Goal: Task Accomplishment & Management: Manage account settings

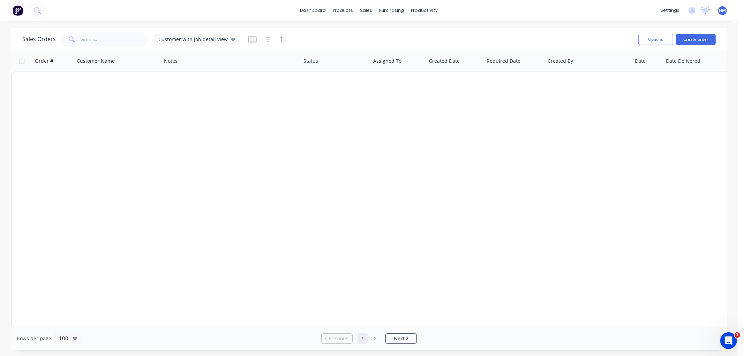
scroll to position [1124, 0]
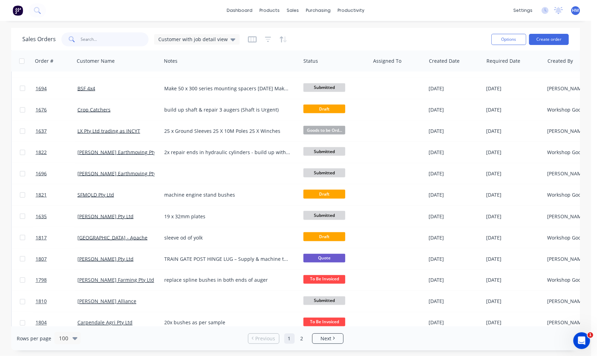
click at [96, 41] on input "text" at bounding box center [115, 39] width 68 height 14
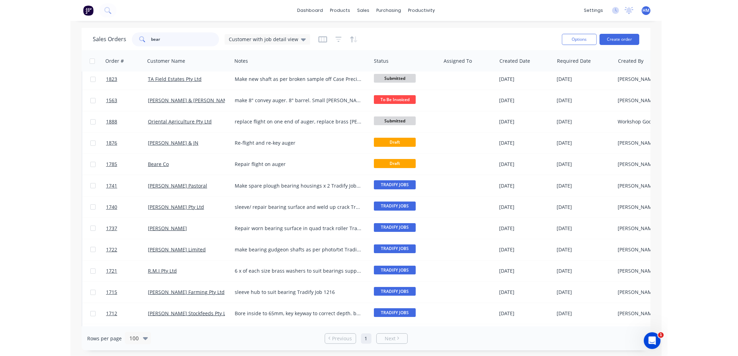
scroll to position [0, 0]
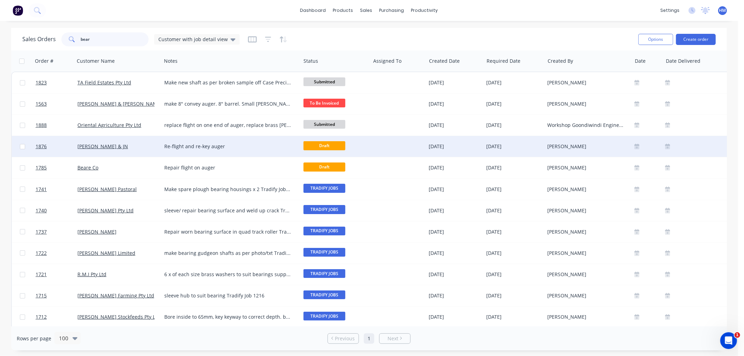
type input "bear"
click at [125, 148] on div "Beare, LC & JN" at bounding box center [115, 146] width 77 height 7
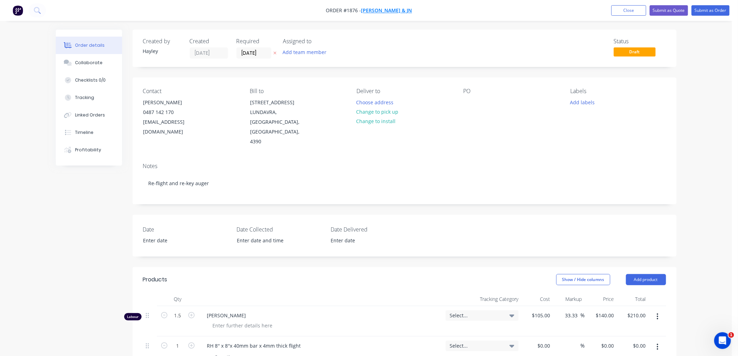
click at [384, 9] on span "Beare, LC & JN" at bounding box center [387, 10] width 51 height 7
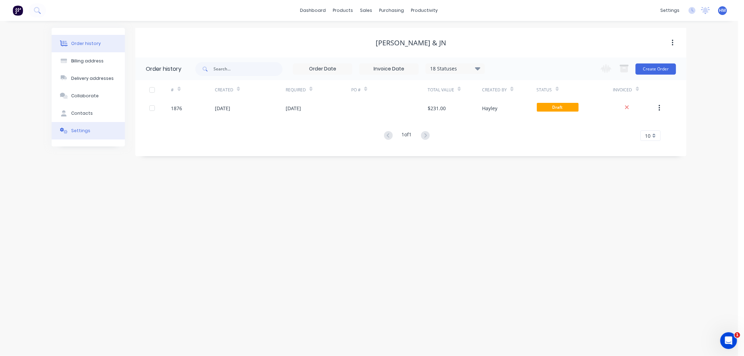
click at [95, 128] on button "Settings" at bounding box center [88, 130] width 73 height 17
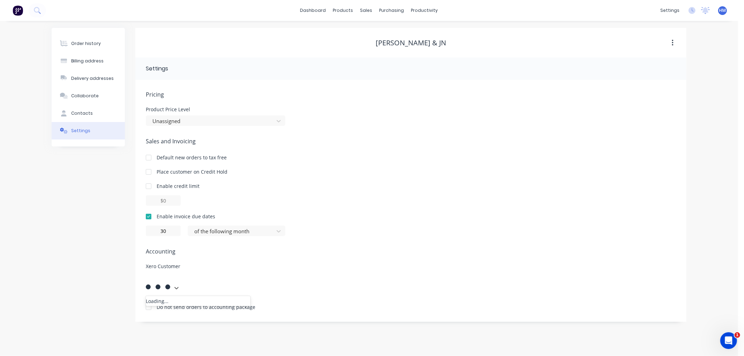
click at [182, 278] on div at bounding box center [198, 278] width 101 height 9
type input "bear"
drag, startPoint x: 175, startPoint y: 280, endPoint x: 142, endPoint y: 278, distance: 32.5
click at [142, 278] on div "Pricing Product Price Level Unassigned Sales and Invoicing Default new orders t…" at bounding box center [410, 201] width 551 height 242
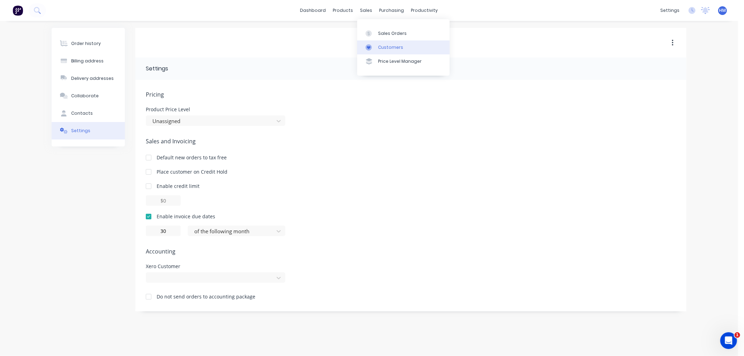
click at [387, 47] on div "Customers" at bounding box center [390, 47] width 25 height 6
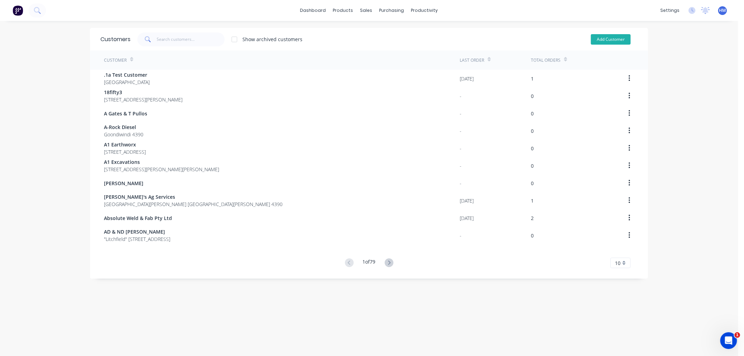
click at [601, 39] on button "Add Customer" at bounding box center [611, 39] width 40 height 10
select select "AU"
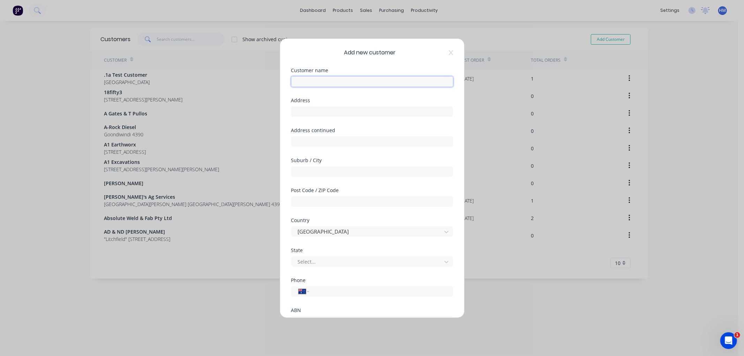
click at [325, 84] on input "text" at bounding box center [372, 81] width 162 height 10
type input "[PERSON_NAME]"
click at [316, 117] on div "Address" at bounding box center [372, 113] width 162 height 30
click at [314, 114] on input "text" at bounding box center [372, 111] width 162 height 10
paste input "678 Lienassie Rd,"
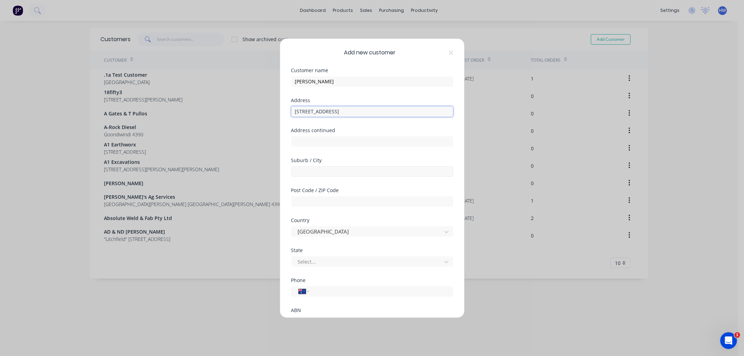
type input "678 Lienassie Rd,"
drag, startPoint x: 344, startPoint y: 174, endPoint x: 333, endPoint y: 171, distance: 11.4
click at [344, 174] on input "text" at bounding box center [372, 171] width 162 height 10
type input "Goondiwindi"
type input "4390"
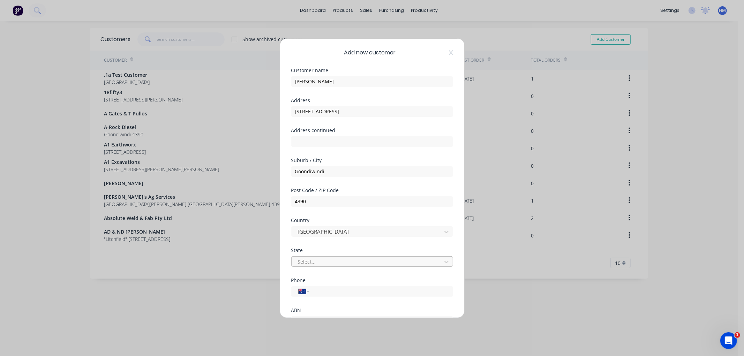
click at [311, 262] on div at bounding box center [367, 262] width 141 height 9
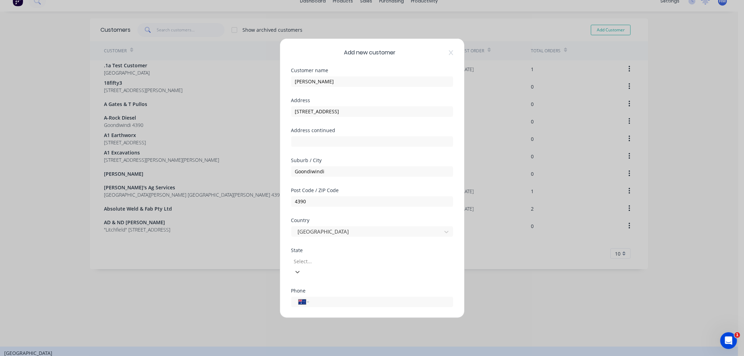
scroll to position [10, 0]
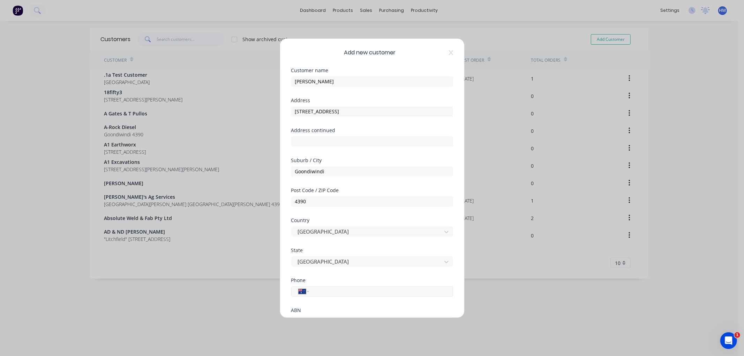
click at [327, 290] on input "tel" at bounding box center [380, 292] width 132 height 8
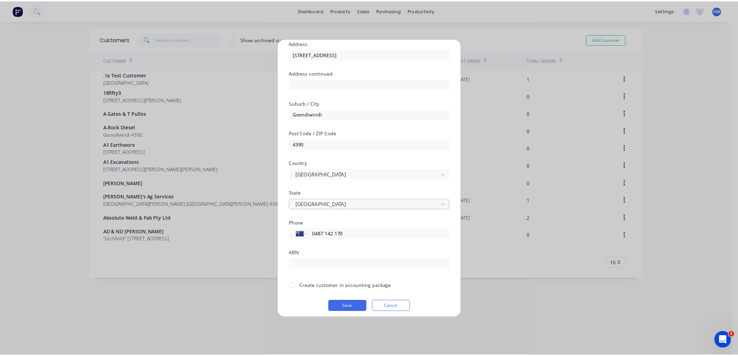
scroll to position [61, 0]
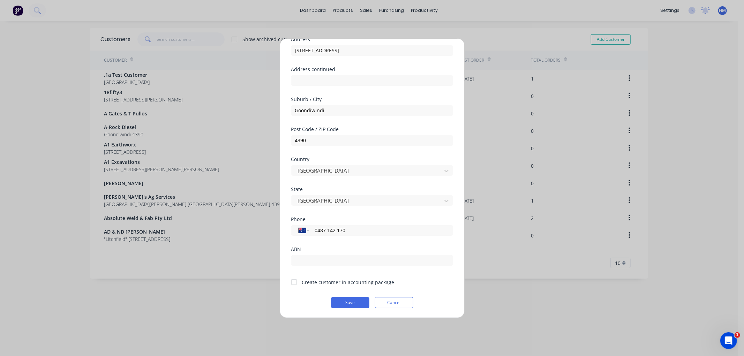
type input "0487 142 170"
click at [296, 283] on div at bounding box center [294, 282] width 14 height 14
click at [348, 301] on button "Save" at bounding box center [350, 302] width 38 height 11
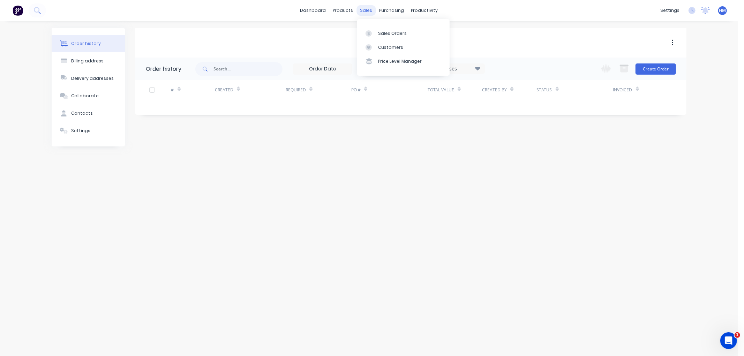
click at [368, 10] on div "sales" at bounding box center [366, 10] width 19 height 10
click at [382, 30] on div "Sales Orders" at bounding box center [392, 33] width 29 height 6
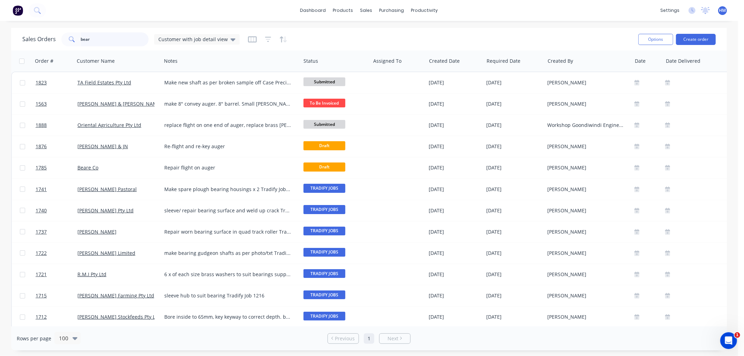
click at [92, 40] on input "bear" at bounding box center [115, 39] width 68 height 14
drag, startPoint x: 78, startPoint y: 39, endPoint x: 56, endPoint y: 39, distance: 22.0
click at [56, 39] on div "Sales Orders bear Customer with job detail view" at bounding box center [130, 39] width 217 height 14
type input "beare"
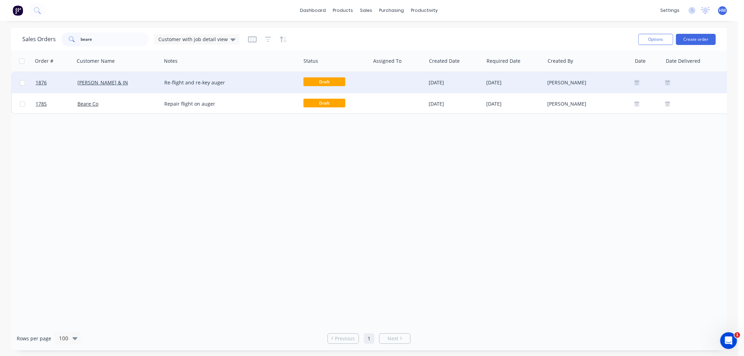
click at [129, 78] on div "Beare, LC & JN" at bounding box center [118, 82] width 87 height 21
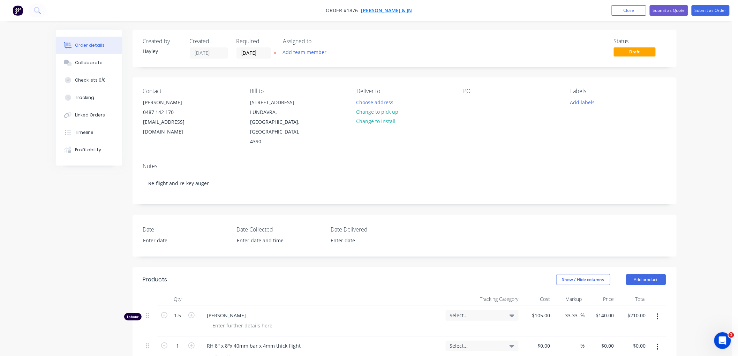
click at [395, 10] on span "Beare, LC & JN" at bounding box center [387, 10] width 51 height 7
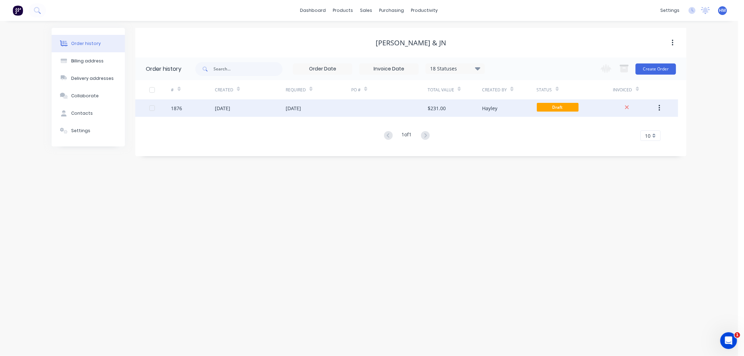
click at [658, 103] on button "button" at bounding box center [660, 108] width 16 height 13
click at [622, 139] on div "Duplicate" at bounding box center [635, 140] width 54 height 10
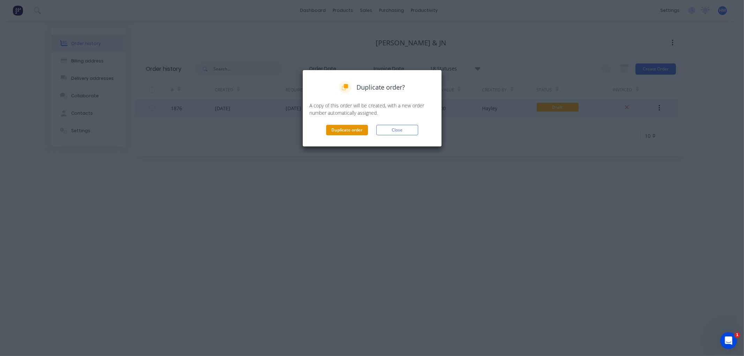
click at [345, 128] on button "Duplicate order" at bounding box center [347, 130] width 42 height 10
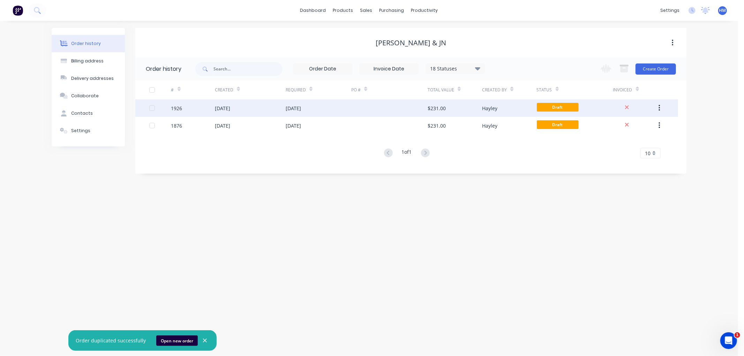
click at [264, 107] on div "[DATE]" at bounding box center [250, 107] width 71 height 17
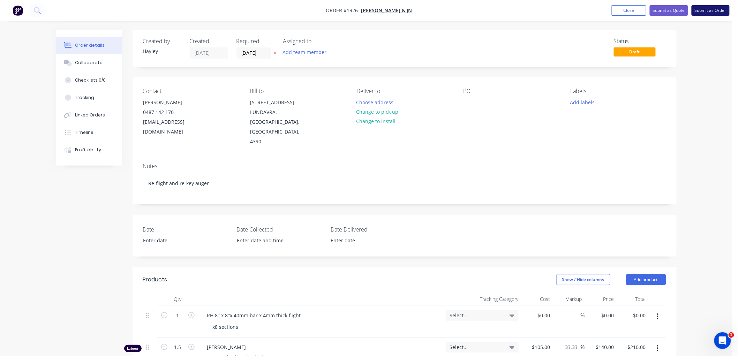
click at [703, 11] on button "Submit as Order" at bounding box center [711, 10] width 38 height 10
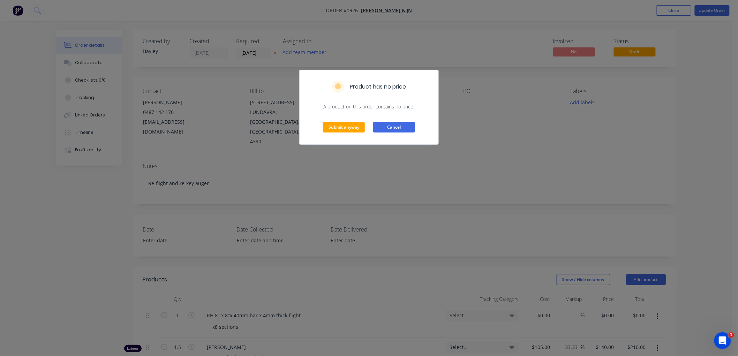
click at [395, 125] on button "Cancel" at bounding box center [394, 127] width 42 height 10
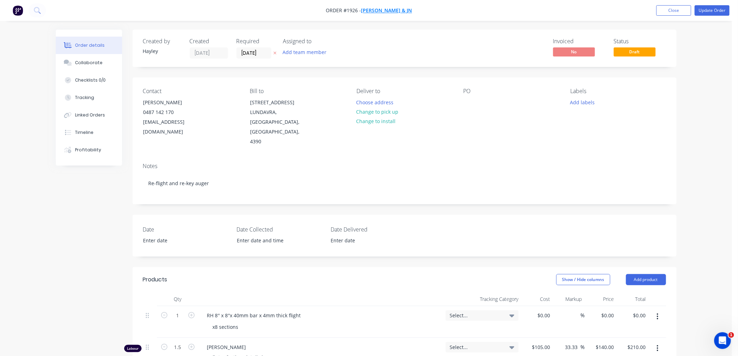
click at [380, 9] on span "Beare, LC & JN" at bounding box center [387, 10] width 51 height 7
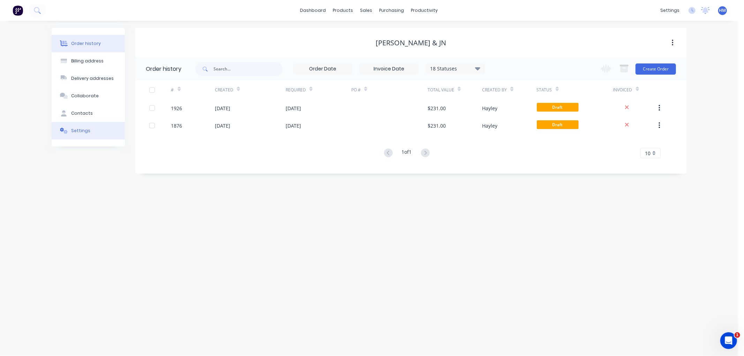
click at [85, 126] on button "Settings" at bounding box center [88, 130] width 73 height 17
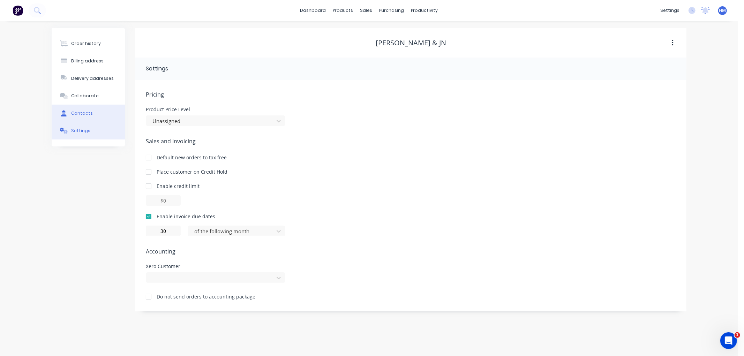
click at [83, 113] on div "Contacts" at bounding box center [82, 113] width 22 height 6
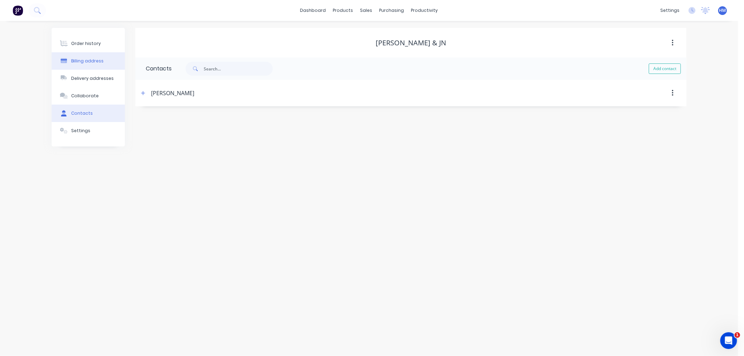
click at [86, 57] on button "Billing address" at bounding box center [88, 60] width 73 height 17
select select "AU"
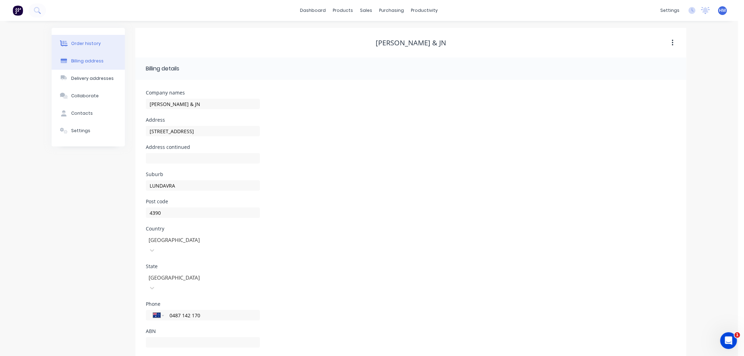
click at [85, 44] on div "Order history" at bounding box center [86, 43] width 30 height 6
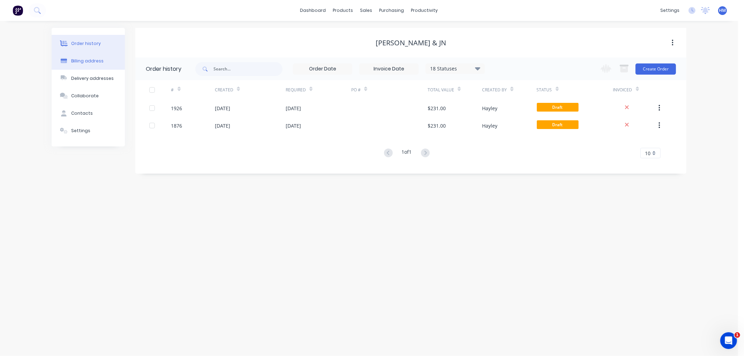
click at [87, 61] on div "Billing address" at bounding box center [87, 61] width 32 height 6
select select "AU"
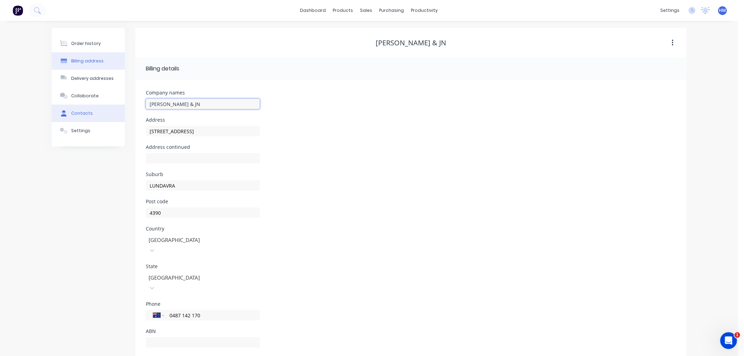
drag, startPoint x: 208, startPoint y: 105, endPoint x: 114, endPoint y: 105, distance: 94.6
click at [114, 105] on div "Order history Billing address Delivery addresses Collaborate Contacts Settings …" at bounding box center [369, 195] width 635 height 335
type input "[PERSON_NAME]"
drag, startPoint x: 196, startPoint y: 132, endPoint x: 133, endPoint y: 132, distance: 63.9
click at [133, 132] on div "Order history Billing address Delivery addresses Collaborate Contacts Settings …" at bounding box center [369, 195] width 635 height 335
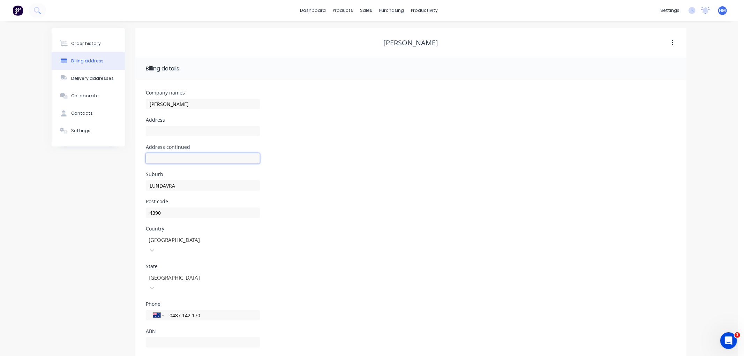
drag, startPoint x: 158, startPoint y: 159, endPoint x: 161, endPoint y: 145, distance: 14.5
click at [158, 159] on input "text" at bounding box center [203, 158] width 114 height 10
paste input "678 Lienassie Rd"
type input "678 Lienassie Rd"
click at [160, 129] on input "text" at bounding box center [203, 131] width 114 height 10
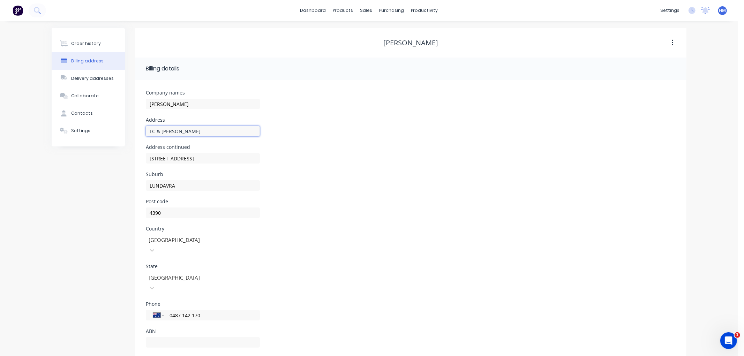
type input "LC & JN Beare"
click at [366, 184] on div "Suburb LUNDAVRA" at bounding box center [411, 185] width 530 height 27
click at [94, 40] on button "Order history" at bounding box center [88, 43] width 73 height 17
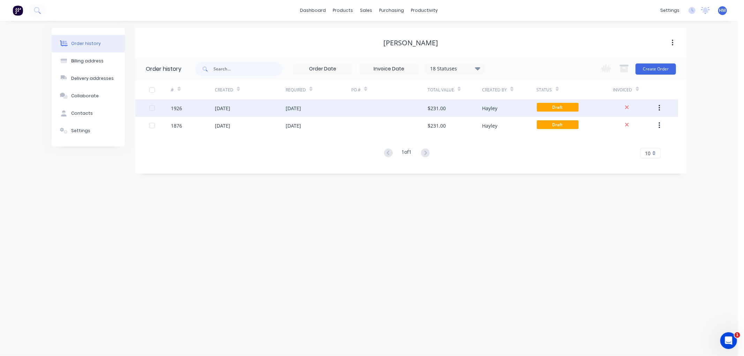
click at [660, 105] on icon "button" at bounding box center [660, 108] width 2 height 8
click at [629, 126] on div "Archive" at bounding box center [635, 126] width 54 height 10
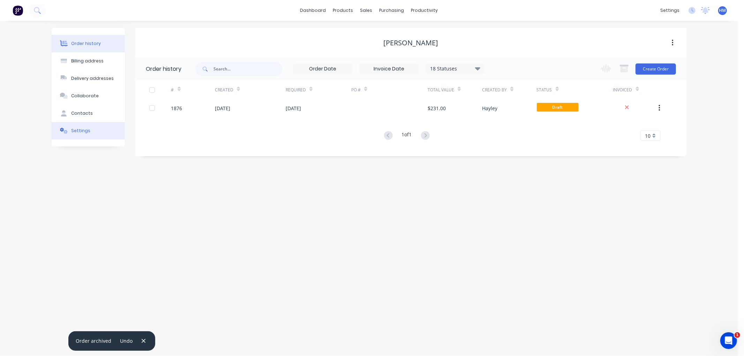
click at [69, 128] on button "Settings" at bounding box center [88, 130] width 73 height 17
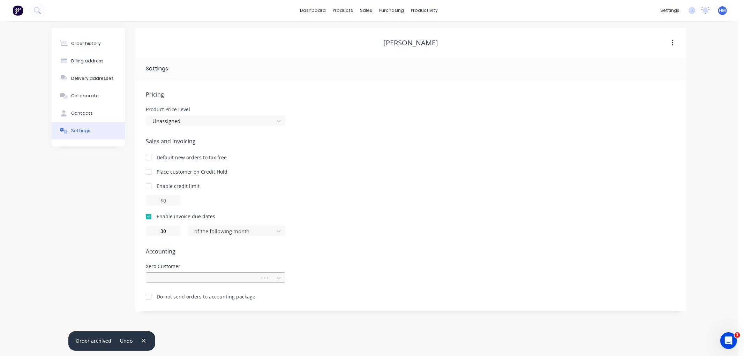
click at [189, 274] on div at bounding box center [204, 278] width 105 height 9
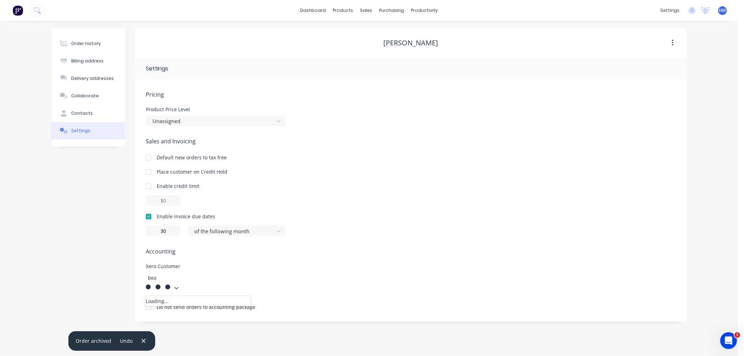
type input "bear"
click at [185, 349] on div "[PERSON_NAME]" at bounding box center [198, 355] width 105 height 13
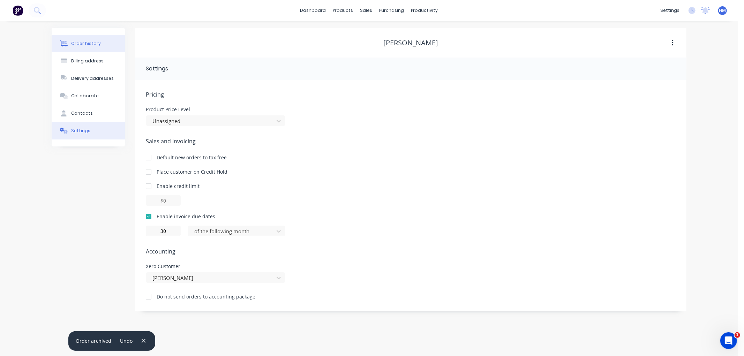
click at [99, 41] on button "Order history" at bounding box center [88, 43] width 73 height 17
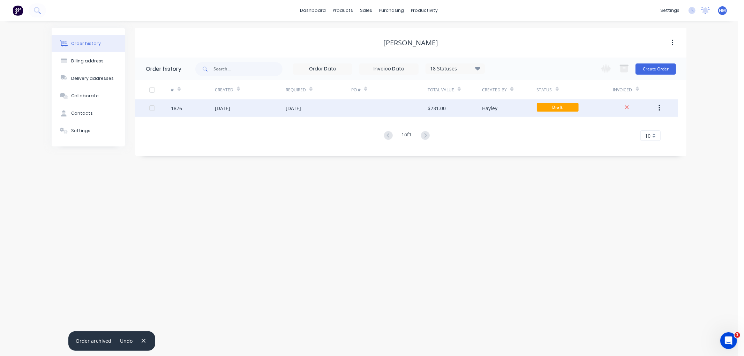
click at [329, 107] on div "[DATE]" at bounding box center [319, 107] width 66 height 17
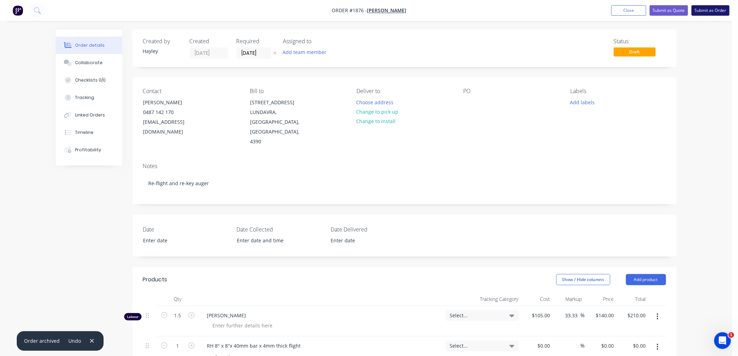
click at [721, 5] on button "Submit as Order" at bounding box center [711, 10] width 38 height 10
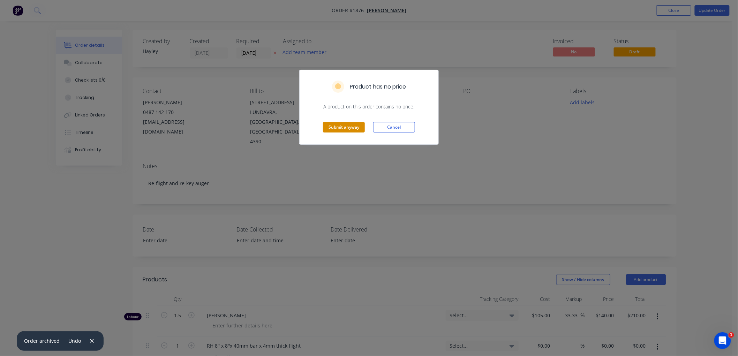
click at [346, 124] on button "Submit anyway" at bounding box center [344, 127] width 42 height 10
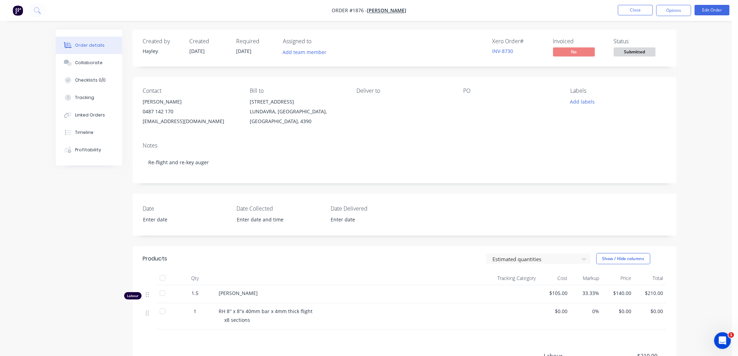
click at [166, 105] on div "[PERSON_NAME]" at bounding box center [191, 102] width 96 height 10
click at [632, 9] on button "Close" at bounding box center [635, 10] width 35 height 10
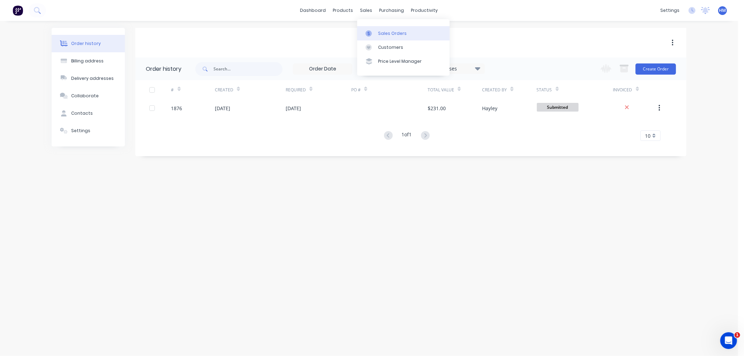
click at [377, 29] on link "Sales Orders" at bounding box center [403, 33] width 92 height 14
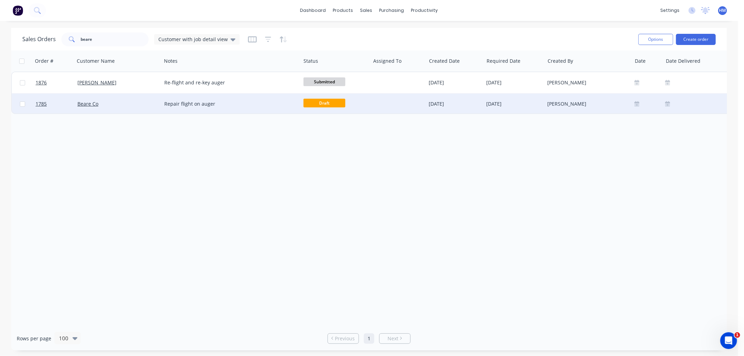
click at [120, 102] on div "Beare Co" at bounding box center [115, 104] width 77 height 7
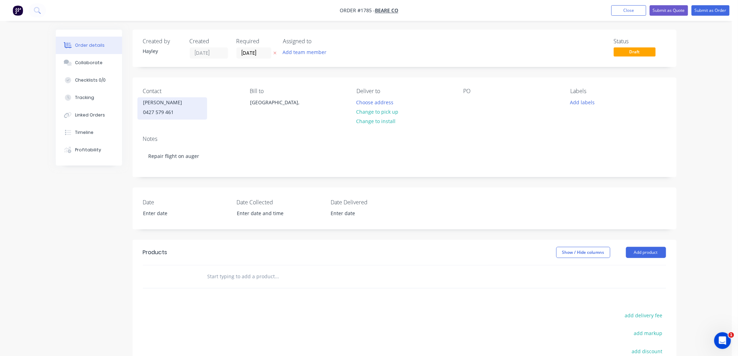
click at [155, 103] on div "Mitchell Beare" at bounding box center [172, 103] width 58 height 10
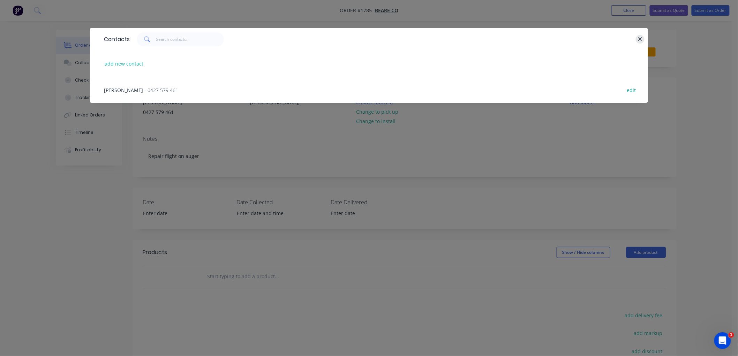
click at [638, 38] on button "button" at bounding box center [640, 39] width 9 height 9
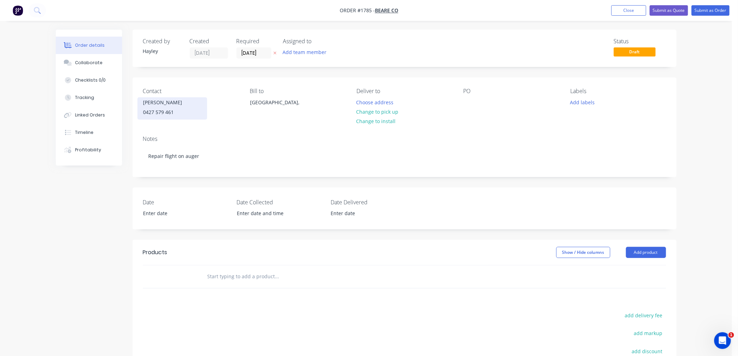
click at [153, 107] on div "0427 579 461" at bounding box center [172, 112] width 58 height 10
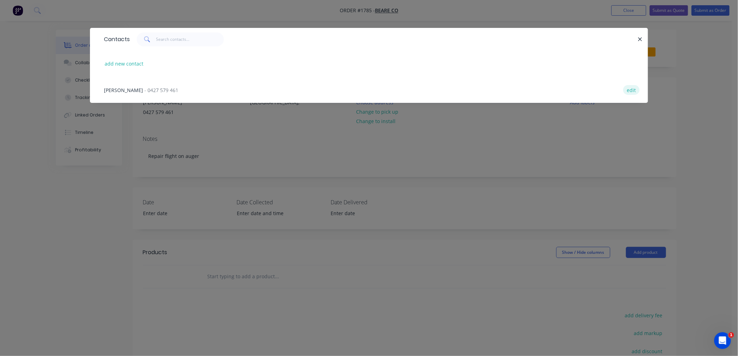
click at [633, 87] on button "edit" at bounding box center [632, 89] width 16 height 9
select select "AU"
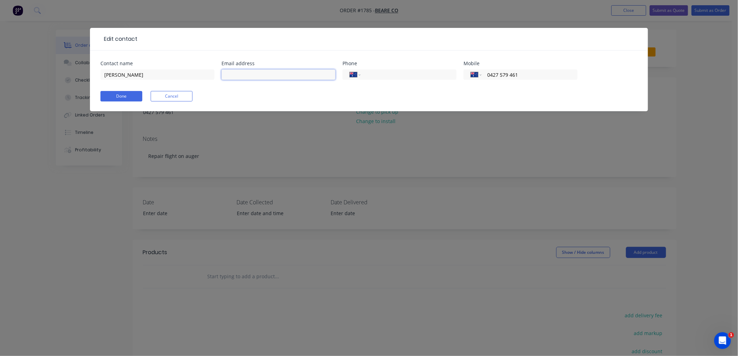
click at [305, 70] on input "text" at bounding box center [279, 74] width 114 height 10
paste input "bearco@beare4390.com.au"
type input "bearco@beare4390.com.au"
click at [124, 94] on button "Done" at bounding box center [122, 96] width 42 height 10
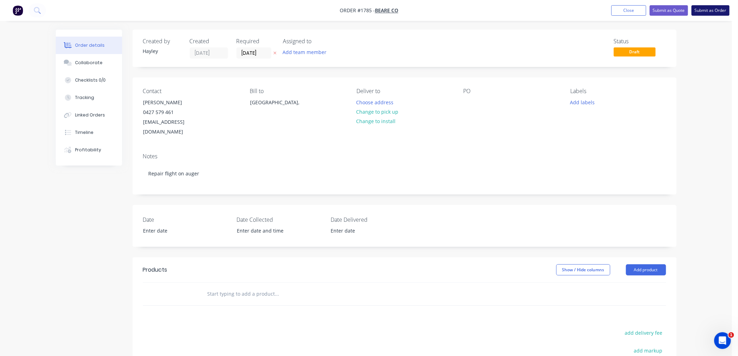
click at [715, 7] on button "Submit as Order" at bounding box center [711, 10] width 38 height 10
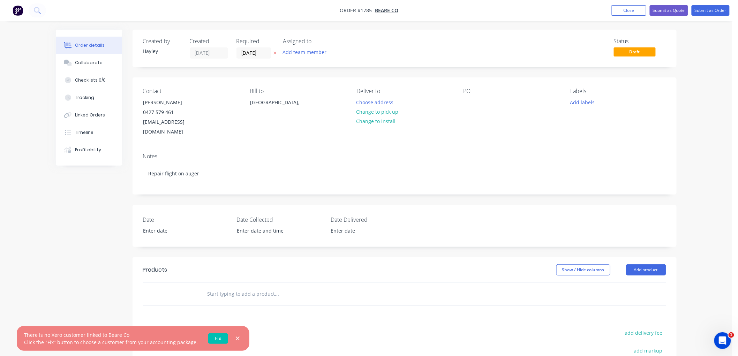
click at [208, 336] on link "Fix" at bounding box center [218, 339] width 20 height 10
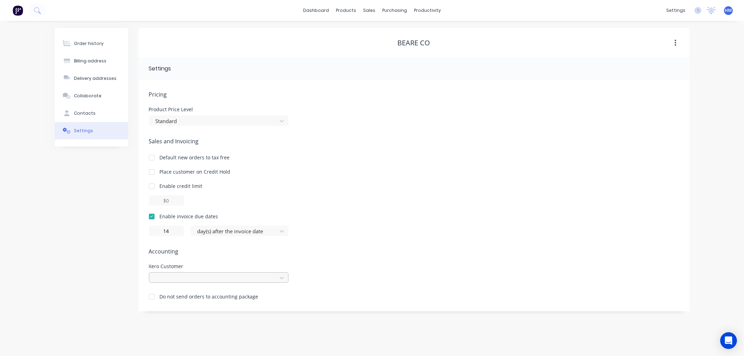
click at [182, 277] on div at bounding box center [214, 278] width 119 height 9
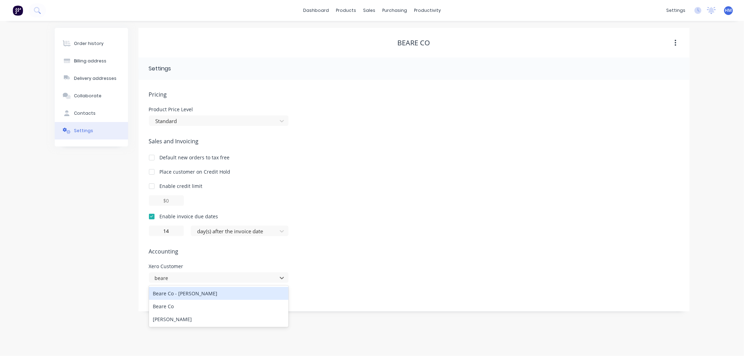
type input "beare"
click at [190, 278] on div at bounding box center [214, 278] width 119 height 9
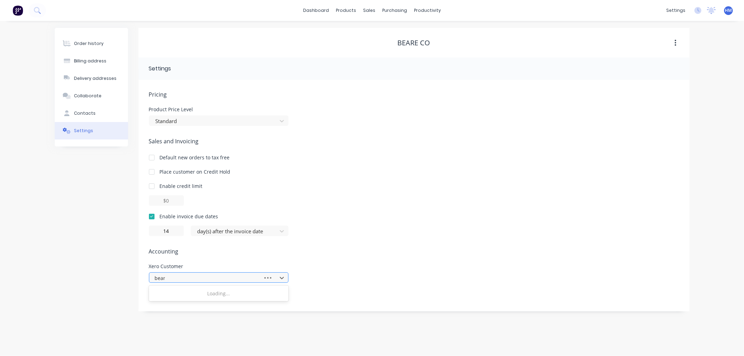
type input "beare"
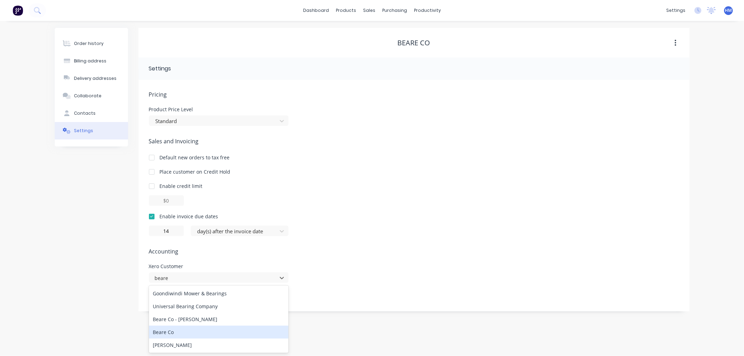
click at [174, 335] on div "Beare Co" at bounding box center [219, 332] width 140 height 13
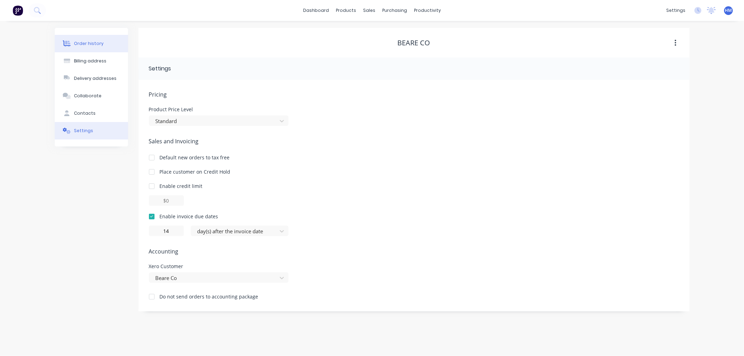
click at [90, 44] on div "Order history" at bounding box center [89, 43] width 30 height 6
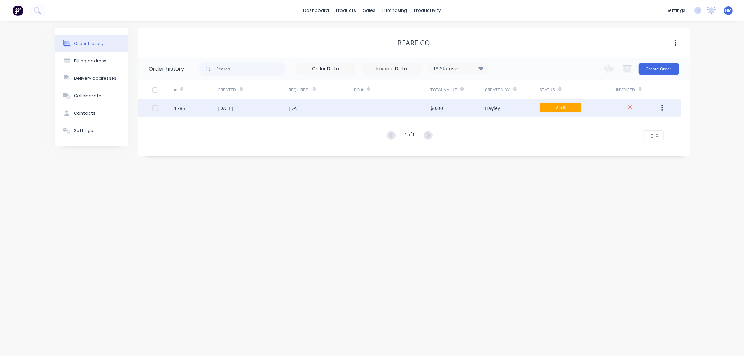
click at [378, 109] on div at bounding box center [392, 107] width 76 height 17
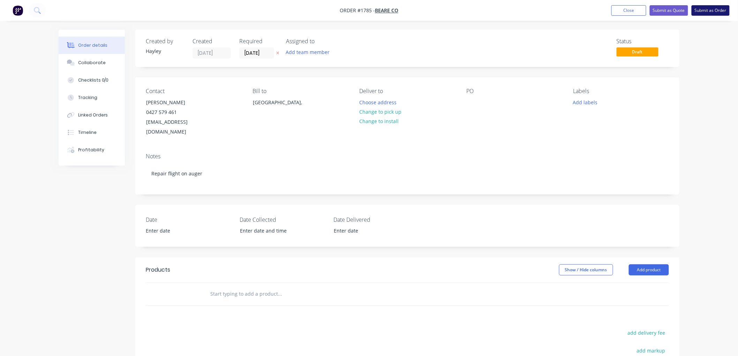
click at [712, 12] on button "Submit as Order" at bounding box center [711, 10] width 38 height 10
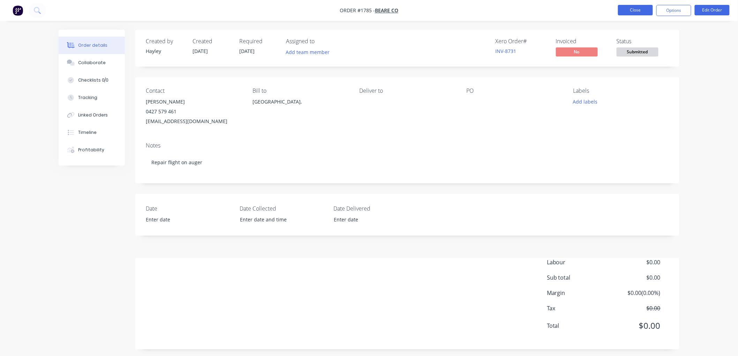
click at [623, 6] on button "Close" at bounding box center [635, 10] width 35 height 10
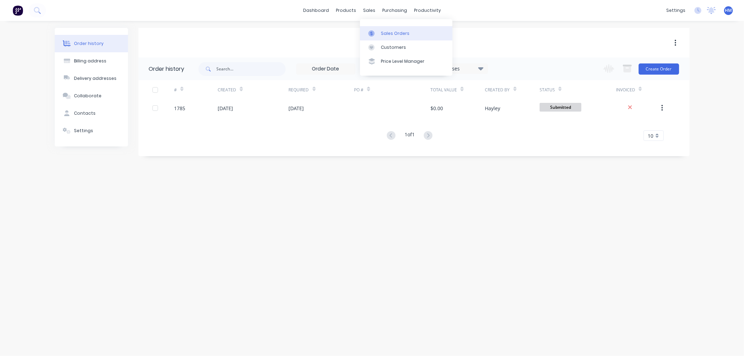
click at [394, 32] on div "Sales Orders" at bounding box center [395, 33] width 29 height 6
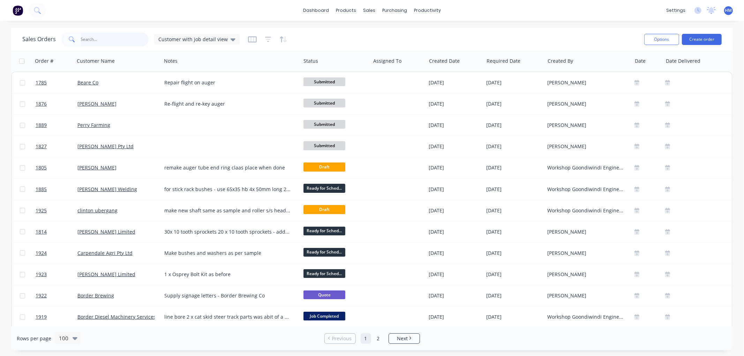
click at [119, 40] on input "text" at bounding box center [115, 39] width 68 height 14
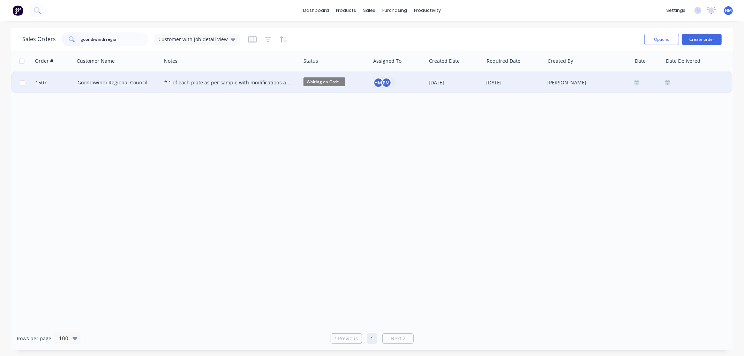
click at [323, 79] on span "Waiting on Orde..." at bounding box center [325, 81] width 42 height 9
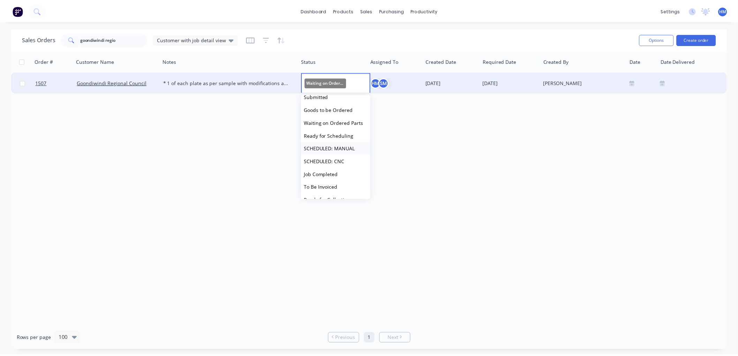
scroll to position [39, 0]
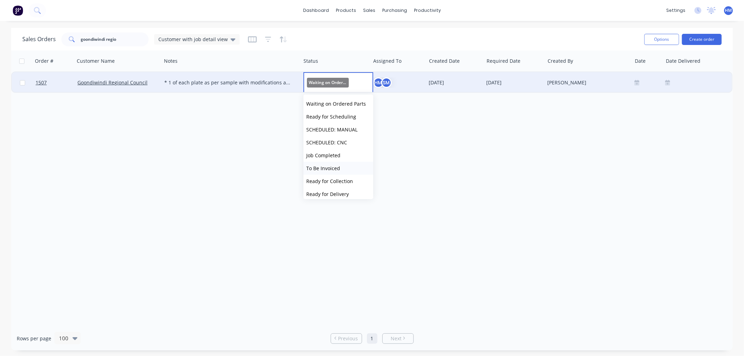
click at [333, 165] on span "To Be Invoiced" at bounding box center [323, 168] width 34 height 7
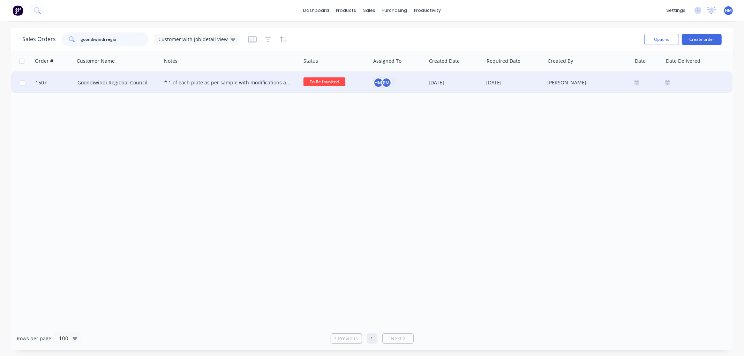
click at [126, 38] on input "goondiwindi regio" at bounding box center [115, 39] width 68 height 14
click at [385, 30] on div "Sales Orders" at bounding box center [395, 33] width 29 height 6
drag, startPoint x: 133, startPoint y: 39, endPoint x: 47, endPoint y: 39, distance: 85.5
click at [47, 39] on div "Sales Orders goondiwindi regio Customer with job detail view" at bounding box center [130, 39] width 217 height 14
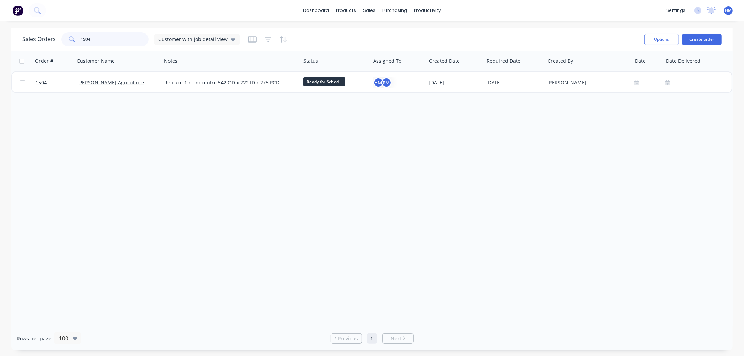
drag, startPoint x: 98, startPoint y: 43, endPoint x: 59, endPoint y: 40, distance: 39.9
click at [59, 40] on div "Sales Orders 1504 Customer with job detail view" at bounding box center [130, 39] width 217 height 14
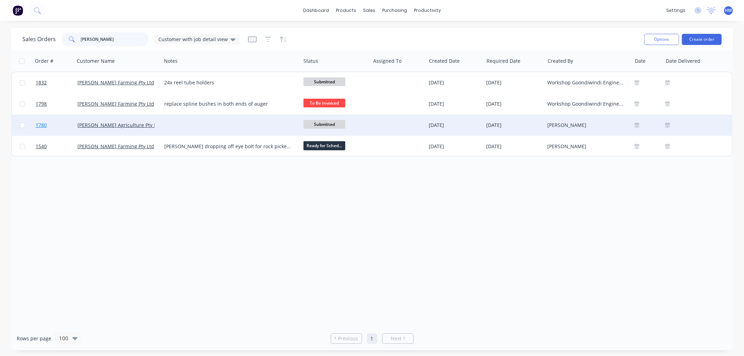
type input "doolin"
click at [60, 126] on link "1780" at bounding box center [57, 125] width 42 height 21
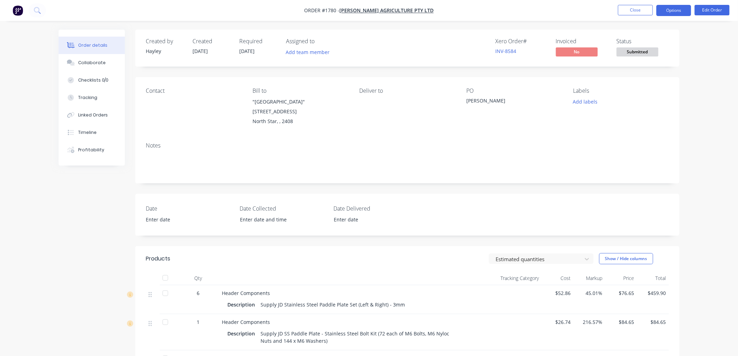
click at [662, 7] on button "Options" at bounding box center [674, 10] width 35 height 11
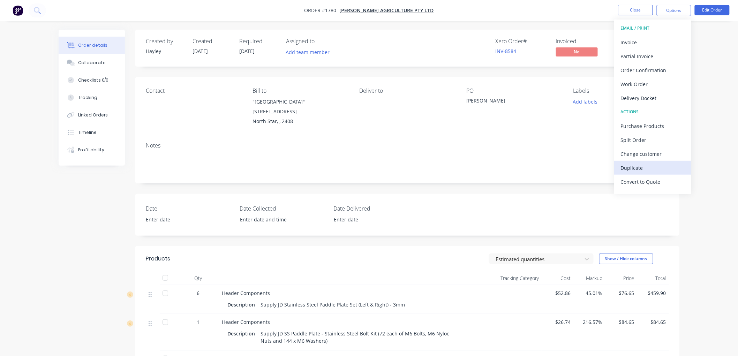
click at [650, 168] on div "Duplicate" at bounding box center [653, 168] width 64 height 10
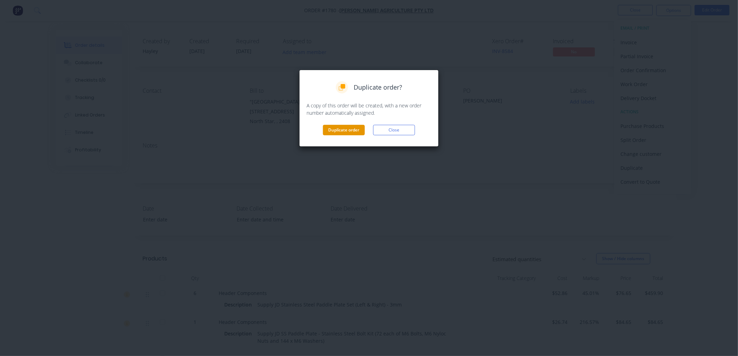
click at [342, 131] on button "Duplicate order" at bounding box center [344, 130] width 42 height 10
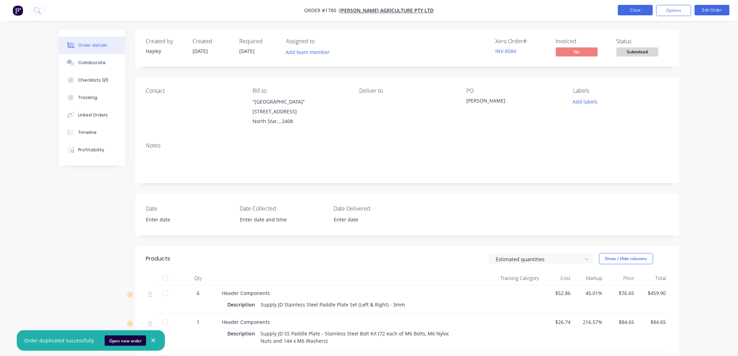
click at [633, 11] on button "Close" at bounding box center [635, 10] width 35 height 10
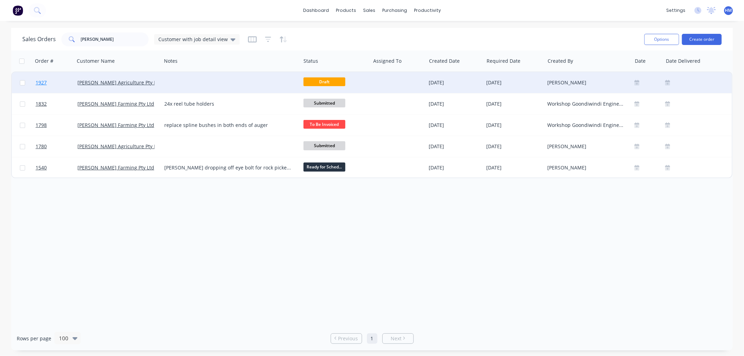
click at [66, 83] on link "1927" at bounding box center [57, 82] width 42 height 21
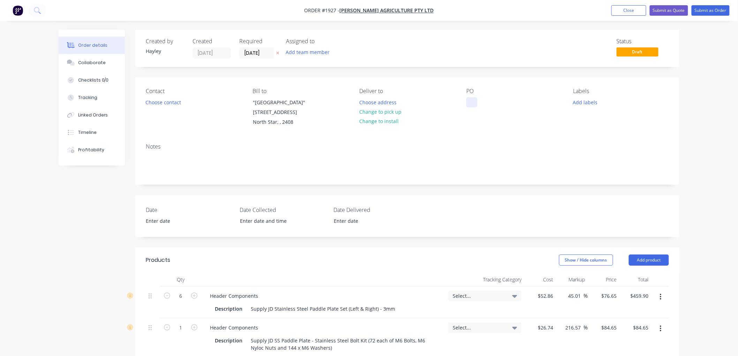
click at [472, 102] on div at bounding box center [472, 102] width 11 height 10
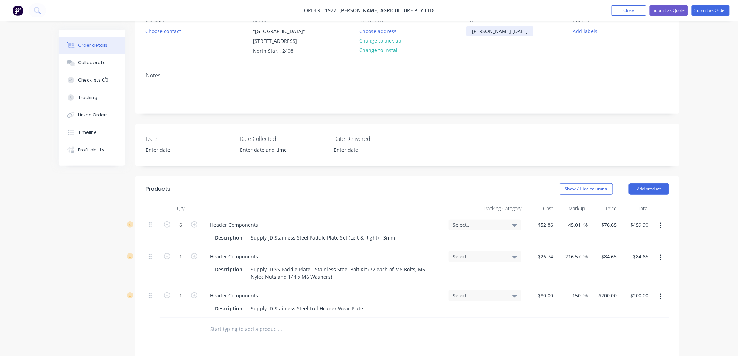
scroll to position [77, 0]
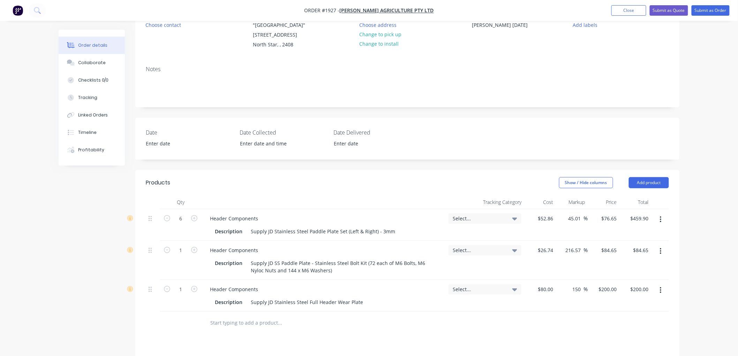
click at [661, 290] on icon "button" at bounding box center [661, 291] width 2 height 8
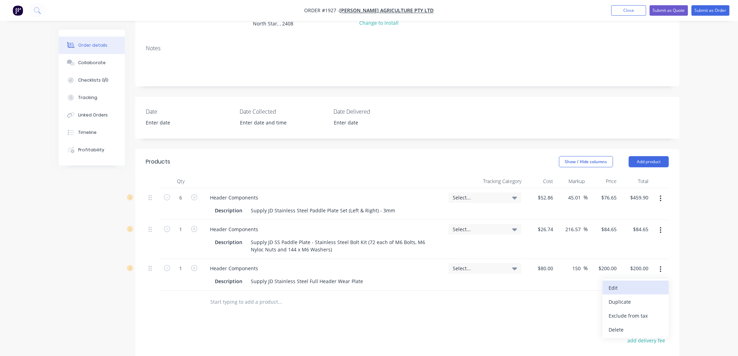
scroll to position [116, 0]
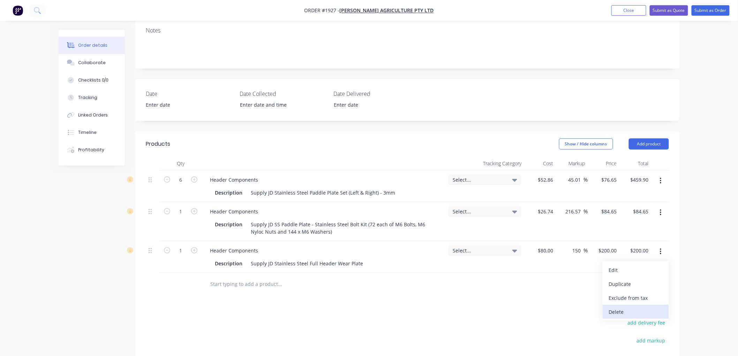
click at [629, 309] on div "Delete" at bounding box center [636, 312] width 54 height 10
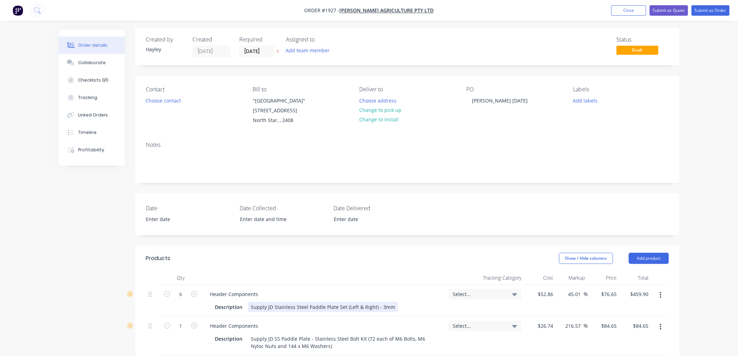
scroll to position [0, 0]
click at [705, 9] on button "Submit as Order" at bounding box center [711, 10] width 38 height 10
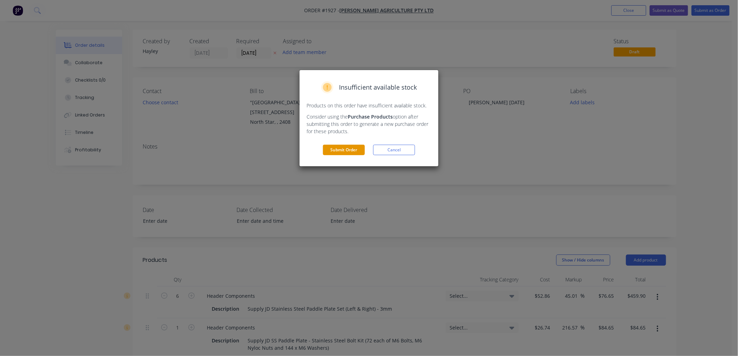
click at [353, 154] on button "Submit Order" at bounding box center [344, 150] width 42 height 10
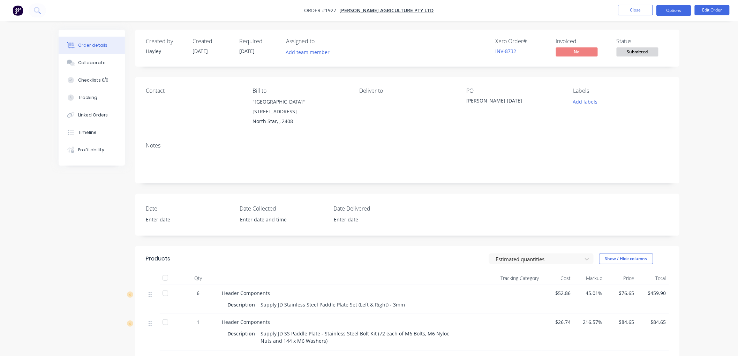
click at [671, 10] on button "Options" at bounding box center [674, 10] width 35 height 11
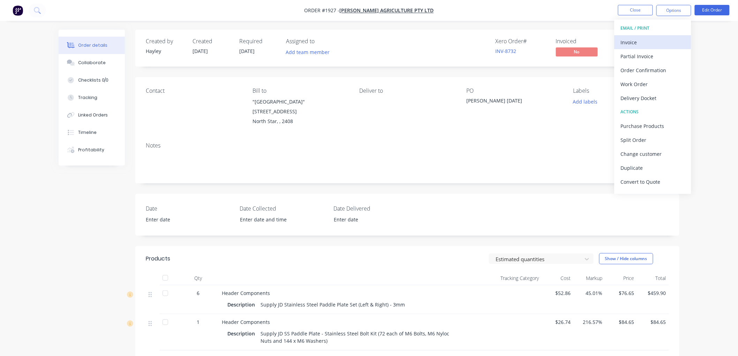
click at [654, 39] on div "Invoice" at bounding box center [653, 42] width 64 height 10
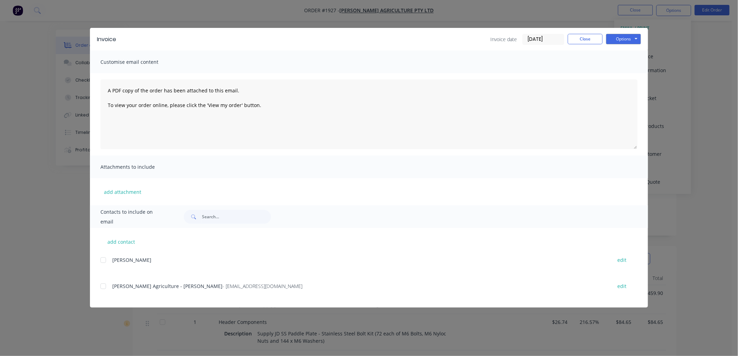
click at [537, 37] on input "[DATE]" at bounding box center [543, 39] width 41 height 10
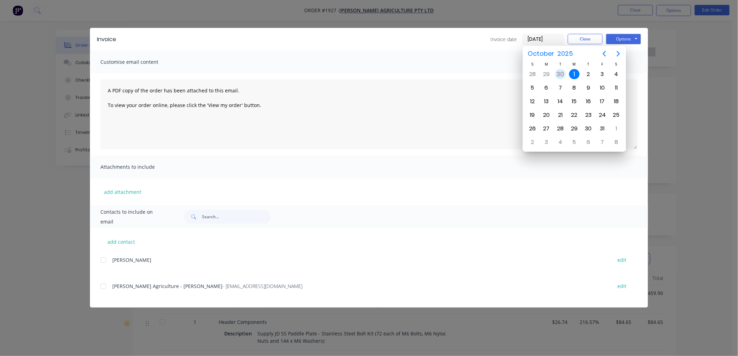
click at [560, 72] on div "30" at bounding box center [561, 74] width 10 height 10
type input "30/09/25"
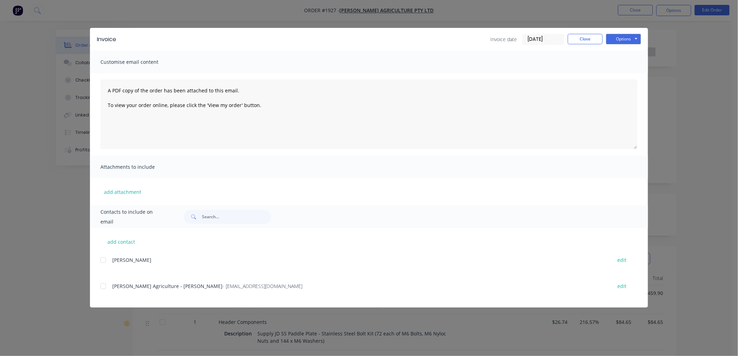
drag, startPoint x: 105, startPoint y: 285, endPoint x: 122, endPoint y: 278, distance: 18.5
click at [105, 285] on div at bounding box center [103, 287] width 14 height 14
drag, startPoint x: 634, startPoint y: 36, endPoint x: 633, endPoint y: 42, distance: 5.7
click at [634, 36] on button "Options" at bounding box center [624, 39] width 35 height 10
click at [630, 73] on button "Email" at bounding box center [629, 75] width 45 height 12
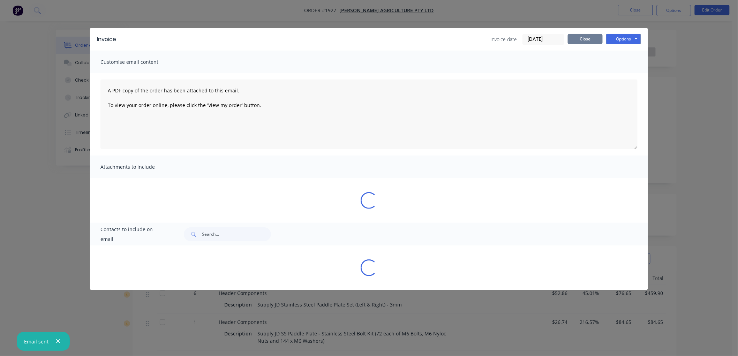
click at [580, 39] on button "Close" at bounding box center [585, 39] width 35 height 10
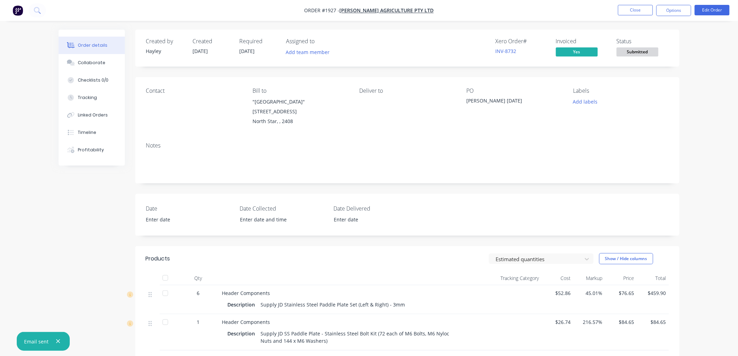
drag, startPoint x: 667, startPoint y: 10, endPoint x: 672, endPoint y: 17, distance: 8.3
click at [668, 10] on button "Options" at bounding box center [674, 10] width 35 height 11
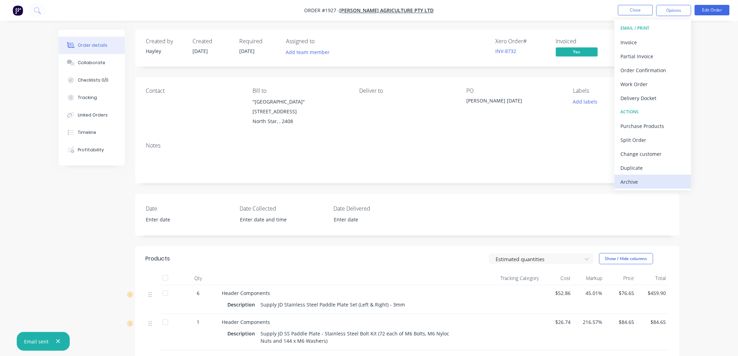
click at [646, 183] on div "Archive" at bounding box center [653, 182] width 64 height 10
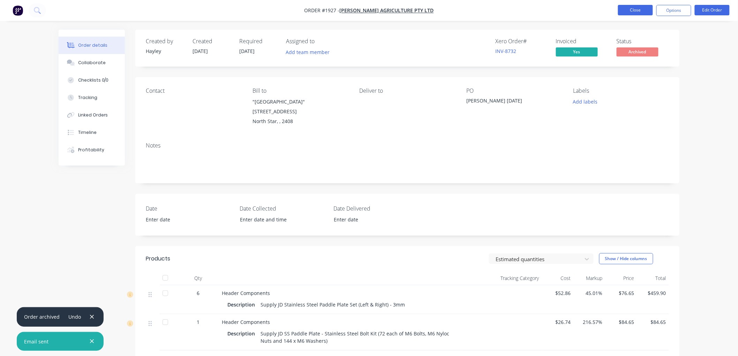
click at [627, 10] on button "Close" at bounding box center [635, 10] width 35 height 10
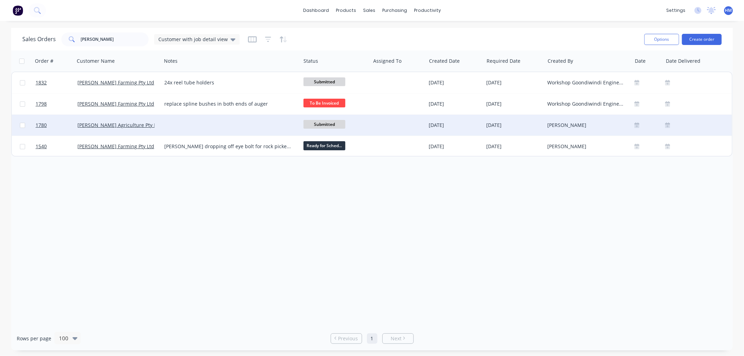
click at [149, 128] on div "[PERSON_NAME] Agriculture Pty Ltd" at bounding box center [115, 125] width 77 height 7
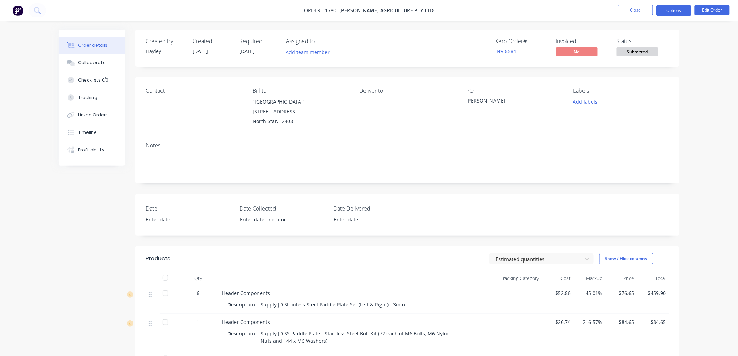
click at [673, 8] on button "Options" at bounding box center [674, 10] width 35 height 11
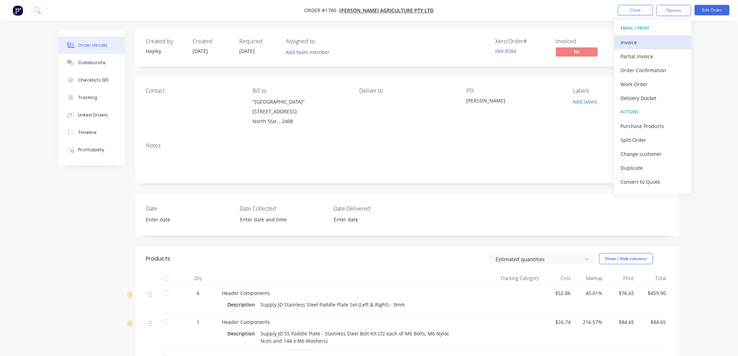
click at [653, 39] on div "Invoice" at bounding box center [653, 42] width 64 height 10
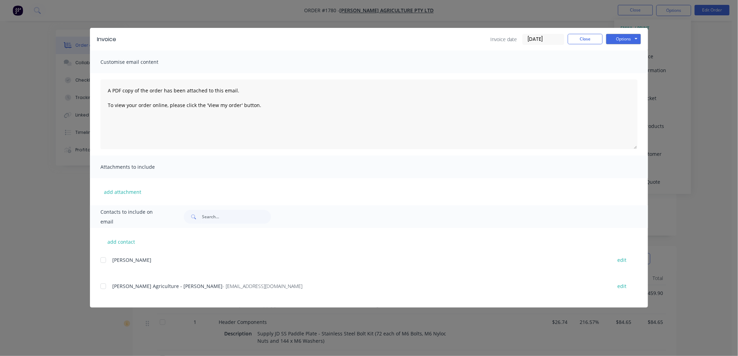
click at [546, 39] on input "[DATE]" at bounding box center [543, 39] width 41 height 10
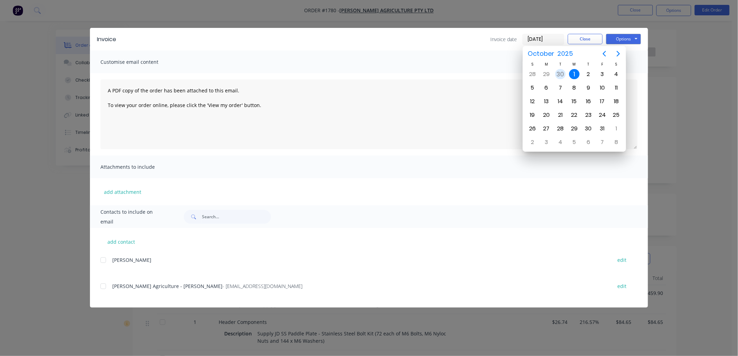
click at [563, 72] on div "30" at bounding box center [561, 74] width 10 height 10
type input "30/09/25"
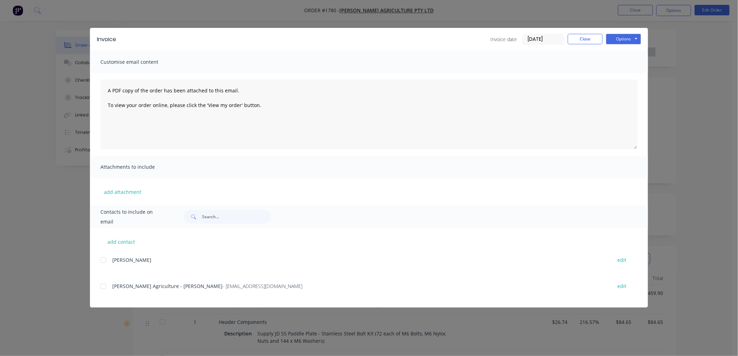
drag, startPoint x: 102, startPoint y: 288, endPoint x: 252, endPoint y: 266, distance: 151.7
click at [102, 288] on div at bounding box center [103, 287] width 14 height 14
click at [615, 40] on button "Options" at bounding box center [624, 39] width 35 height 10
click at [634, 72] on button "Email" at bounding box center [629, 75] width 45 height 12
click at [591, 37] on button "Close" at bounding box center [585, 39] width 35 height 10
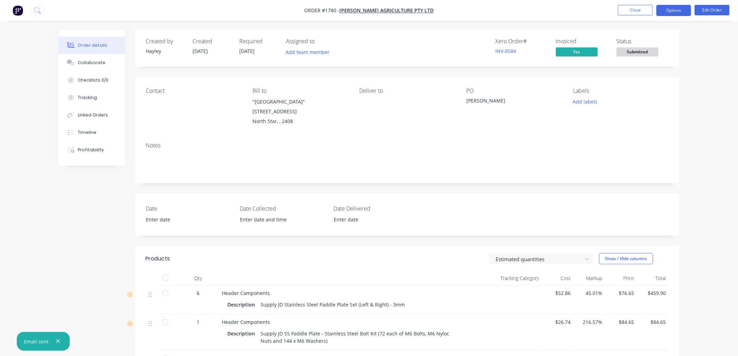
click at [669, 10] on button "Options" at bounding box center [674, 10] width 35 height 11
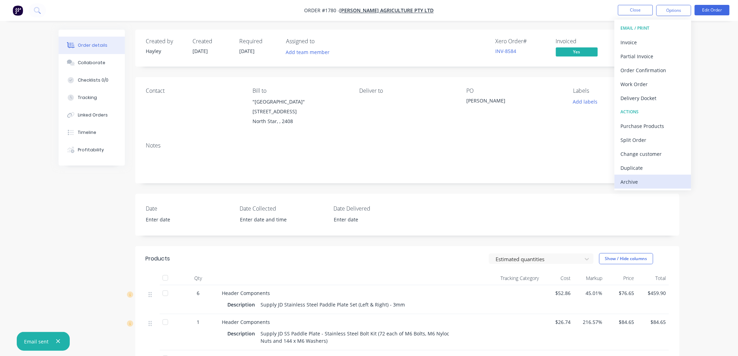
click at [638, 179] on div "Archive" at bounding box center [653, 182] width 64 height 10
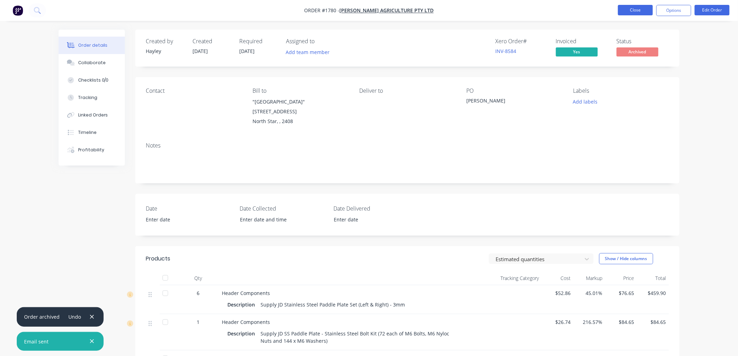
click at [638, 12] on button "Close" at bounding box center [635, 10] width 35 height 10
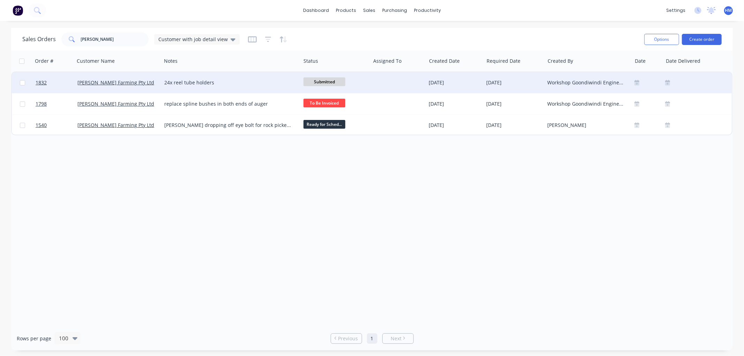
click at [137, 80] on div "[PERSON_NAME] Farming Pty Ltd" at bounding box center [115, 82] width 77 height 7
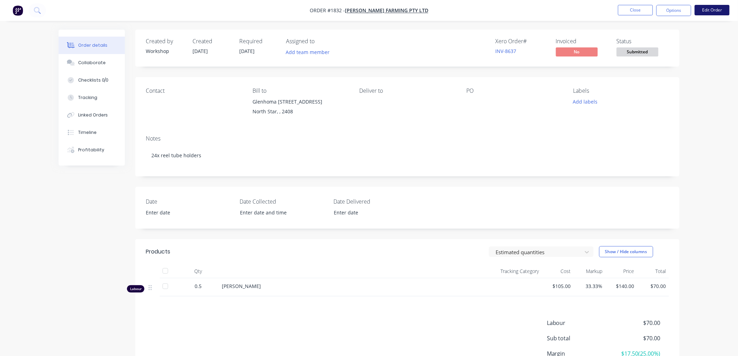
click at [709, 9] on button "Edit Order" at bounding box center [712, 10] width 35 height 10
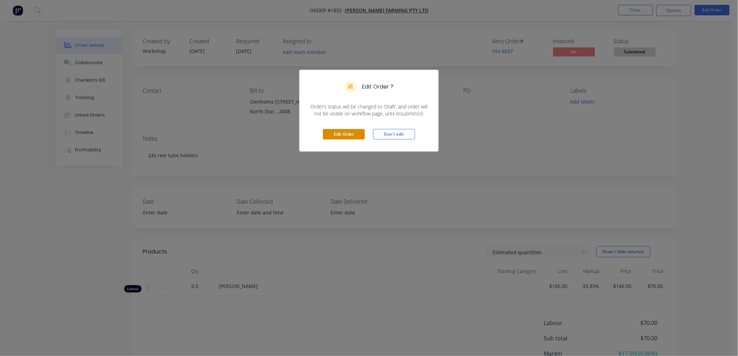
click at [340, 133] on button "Edit Order" at bounding box center [344, 134] width 42 height 10
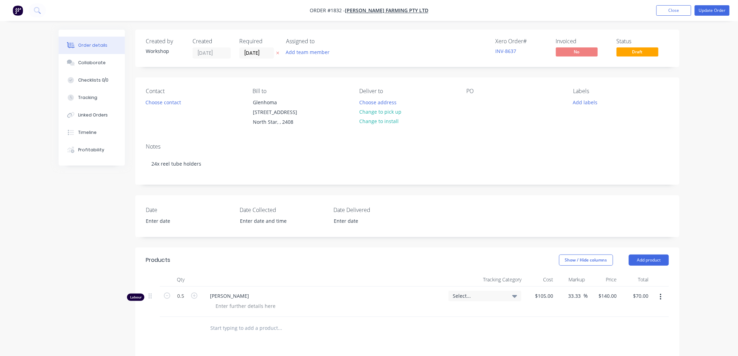
click at [663, 292] on button "button" at bounding box center [661, 297] width 16 height 13
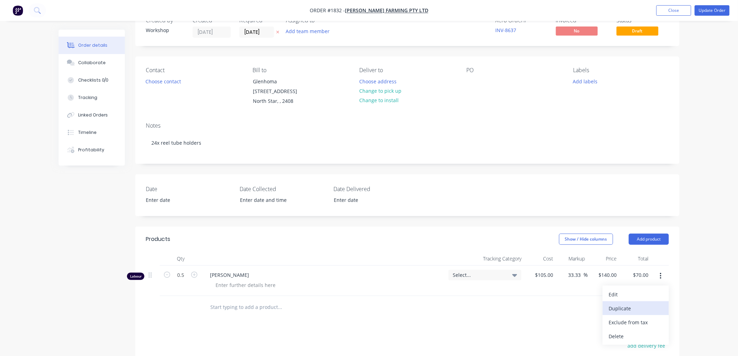
scroll to position [39, 0]
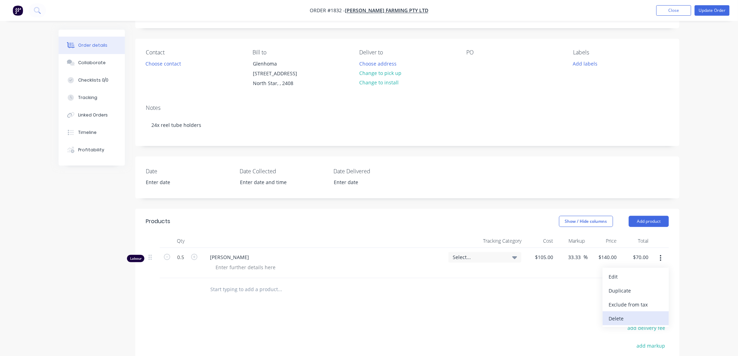
click at [627, 320] on div "Delete" at bounding box center [636, 319] width 54 height 10
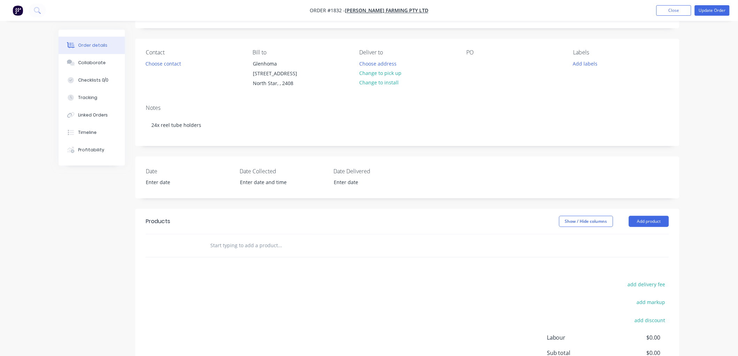
click at [232, 247] on input "text" at bounding box center [280, 246] width 140 height 14
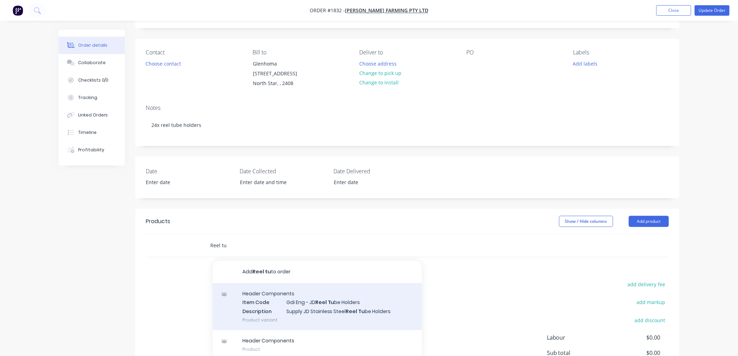
type input "Reel tu"
click at [341, 308] on div "Header Components Item Code Gdi Eng - JD Reel Tu be Holders Description Supply …" at bounding box center [317, 306] width 209 height 47
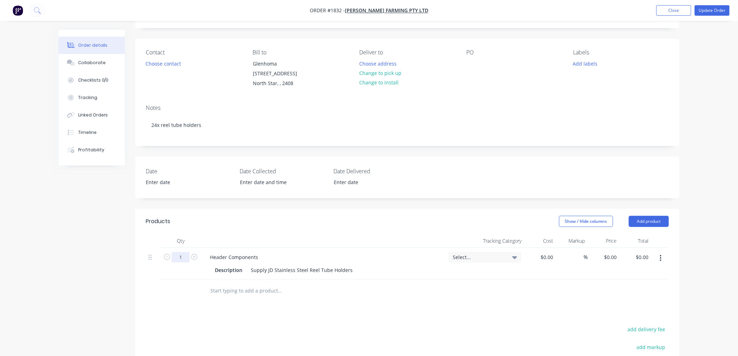
click at [186, 256] on input "1" at bounding box center [181, 257] width 18 height 10
type input "24"
click at [546, 257] on div "$0.00" at bounding box center [546, 257] width 19 height 10
type input "2"
type input "$3.35"
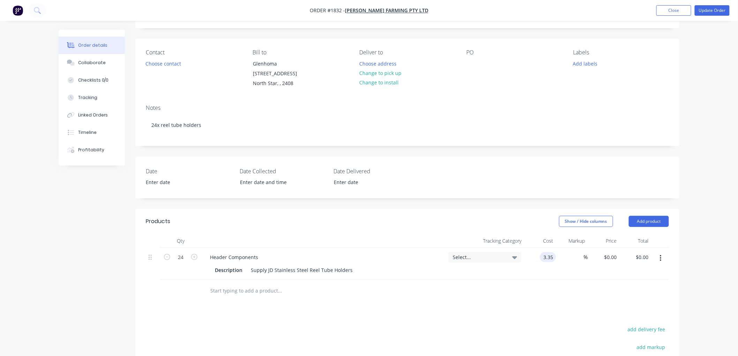
type input "$3.35"
type input "$80.40"
click at [611, 259] on input "3.35" at bounding box center [612, 257] width 16 height 10
type input "6.20"
type input "85.07"
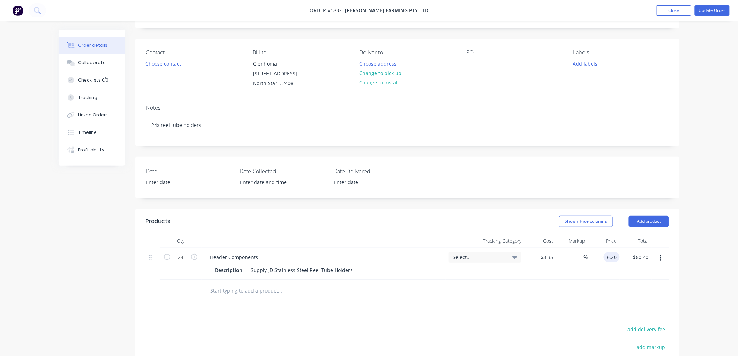
type input "$6.20"
type input "$148.80"
click at [591, 281] on div at bounding box center [407, 291] width 523 height 23
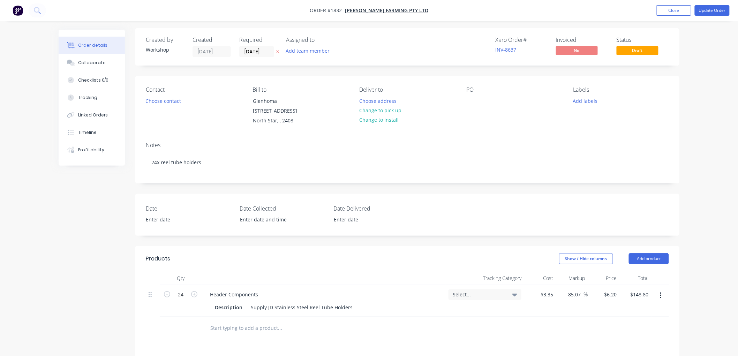
scroll to position [0, 0]
click at [711, 8] on button "Update Order" at bounding box center [712, 10] width 35 height 10
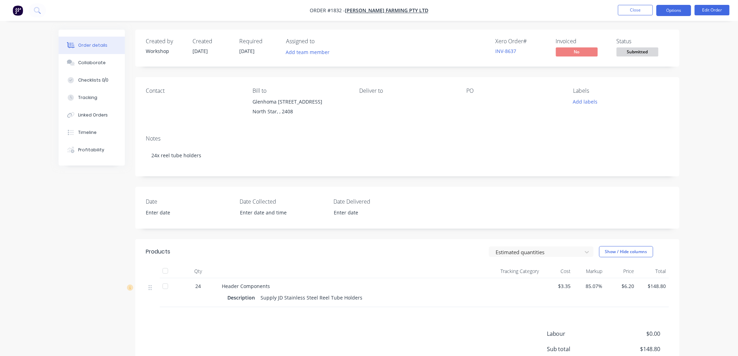
click at [671, 10] on button "Options" at bounding box center [674, 10] width 35 height 11
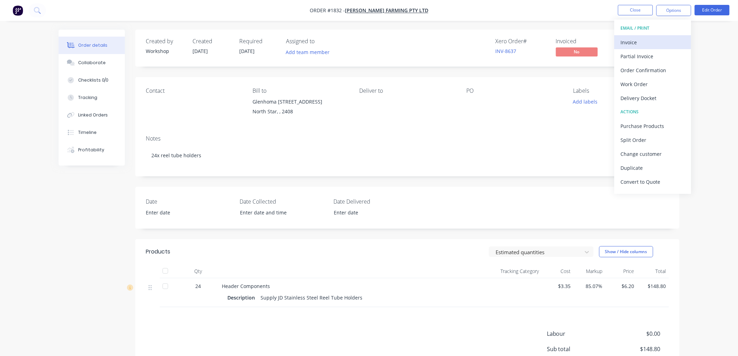
click at [641, 40] on div "Invoice" at bounding box center [653, 42] width 64 height 10
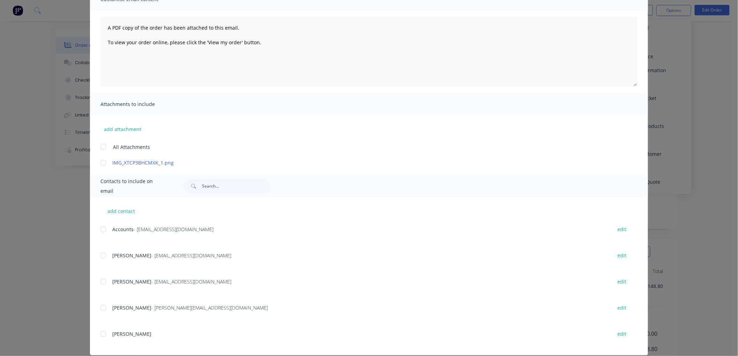
scroll to position [72, 0]
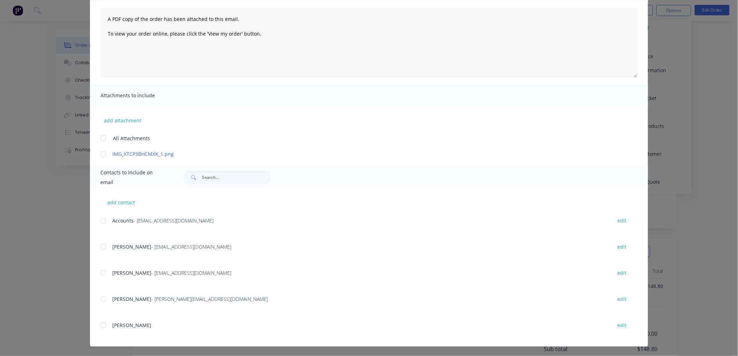
click at [99, 221] on div at bounding box center [103, 221] width 14 height 14
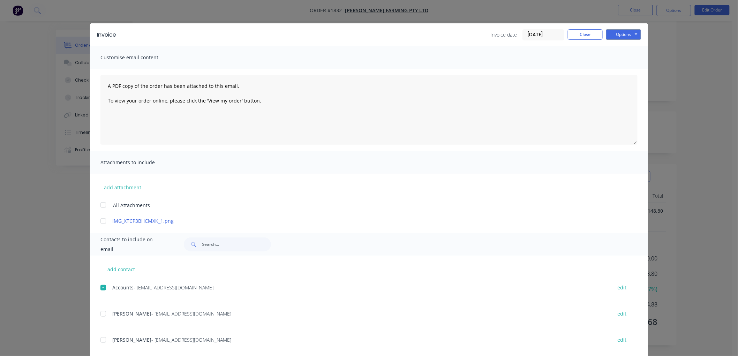
scroll to position [0, 0]
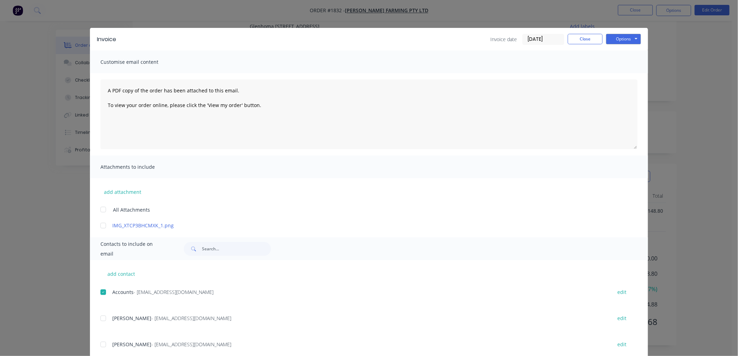
click at [543, 39] on input "[DATE]" at bounding box center [543, 39] width 41 height 10
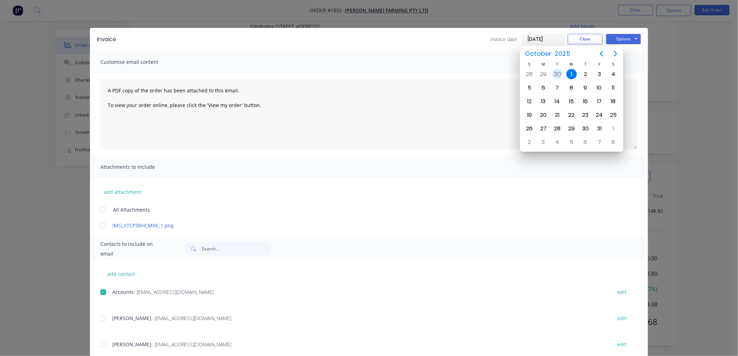
click at [561, 73] on div "30" at bounding box center [557, 74] width 10 height 10
type input "30/09/25"
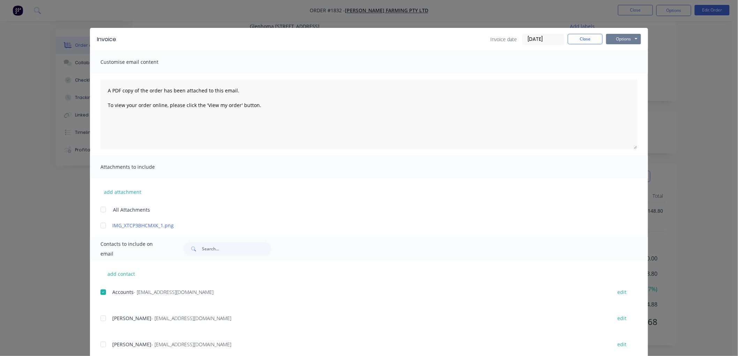
click at [622, 39] on button "Options" at bounding box center [624, 39] width 35 height 10
click at [627, 72] on button "Email" at bounding box center [629, 75] width 45 height 12
click at [580, 40] on button "Close" at bounding box center [585, 39] width 35 height 10
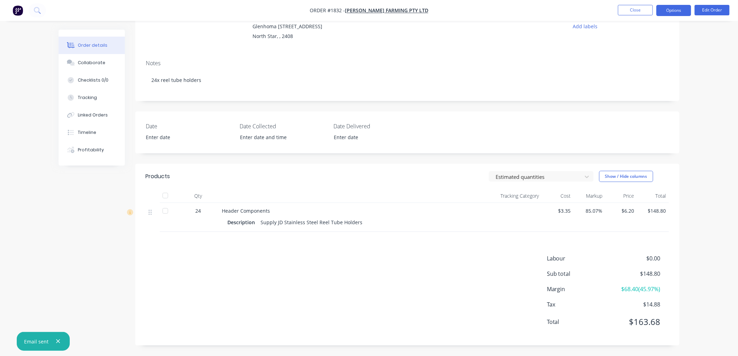
click at [670, 7] on button "Options" at bounding box center [674, 10] width 35 height 11
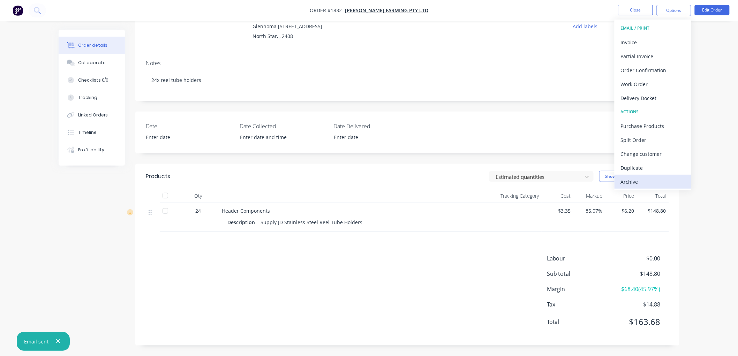
click at [636, 180] on div "Archive" at bounding box center [653, 182] width 64 height 10
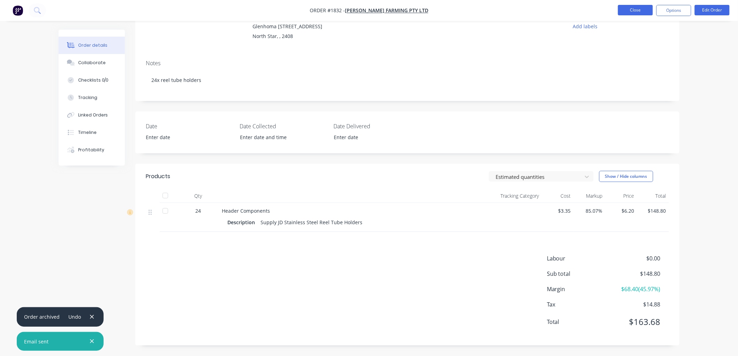
click at [638, 12] on button "Close" at bounding box center [635, 10] width 35 height 10
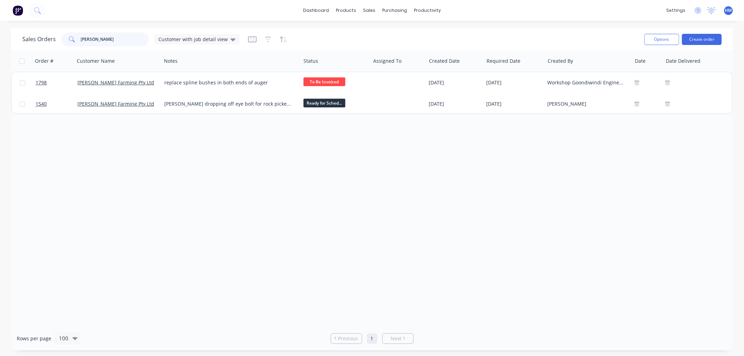
drag, startPoint x: 113, startPoint y: 39, endPoint x: -2, endPoint y: 39, distance: 114.5
click at [0, 39] on html "dashboard products sales purchasing productivity dashboard products Product Cat…" at bounding box center [372, 178] width 744 height 356
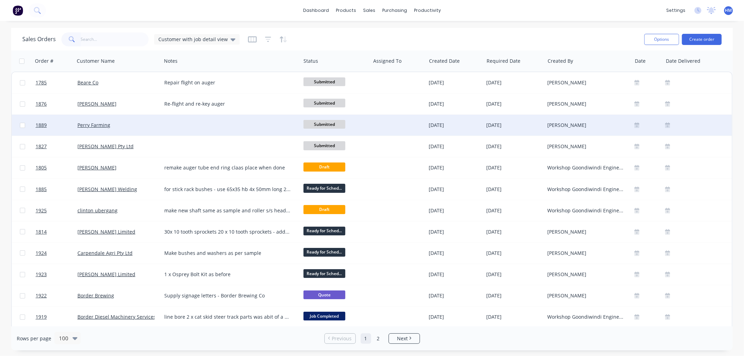
click at [120, 124] on div "Perry Farming" at bounding box center [115, 125] width 77 height 7
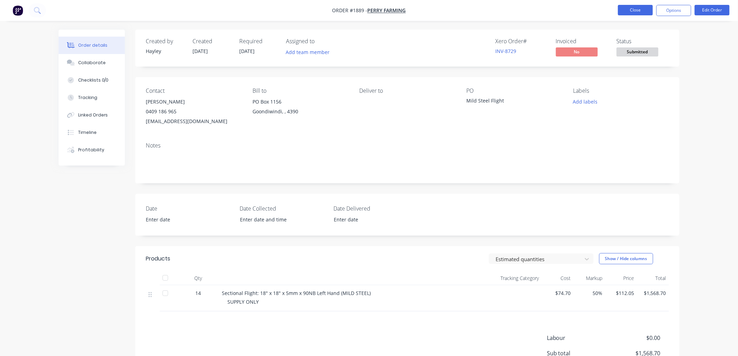
click at [633, 12] on button "Close" at bounding box center [635, 10] width 35 height 10
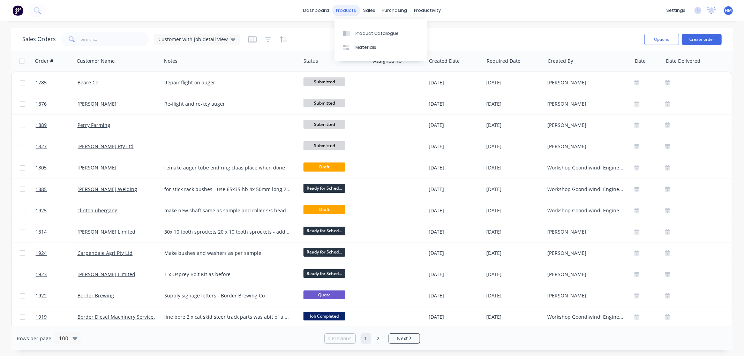
click at [353, 9] on div "products" at bounding box center [346, 10] width 27 height 10
click at [362, 32] on div "Product Catalogue" at bounding box center [377, 33] width 43 height 6
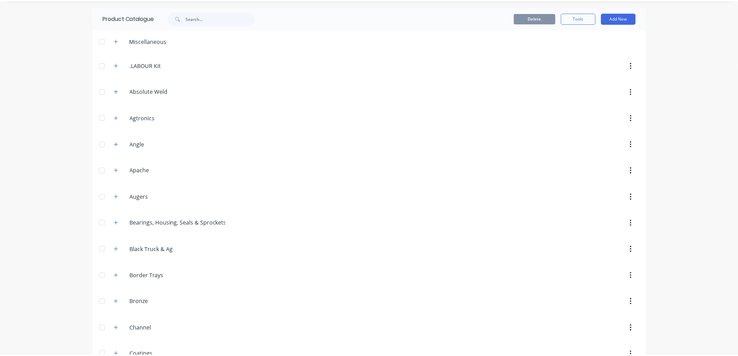
scroll to position [39, 0]
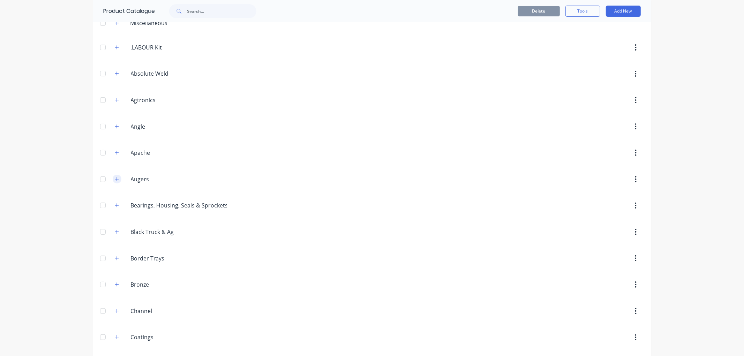
click at [115, 179] on icon "button" at bounding box center [117, 179] width 4 height 5
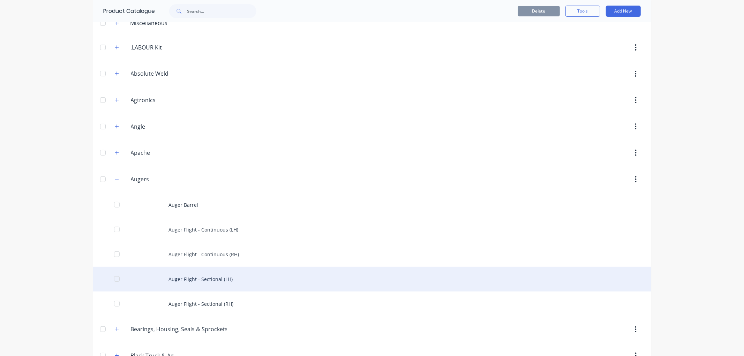
click at [204, 280] on div "Auger Flight - Sectional (LH)" at bounding box center [372, 279] width 558 height 25
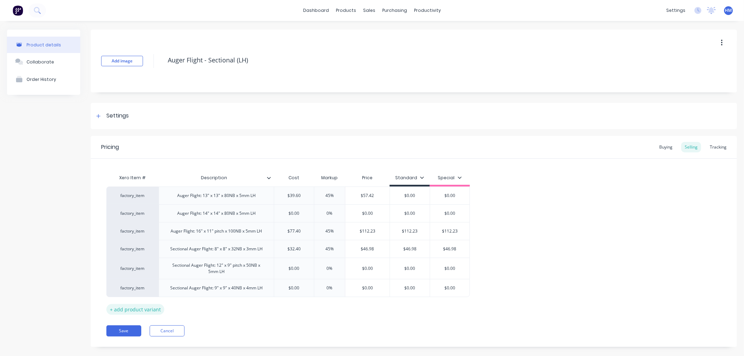
click at [142, 308] on div "+ add product variant" at bounding box center [135, 309] width 58 height 11
type textarea "x"
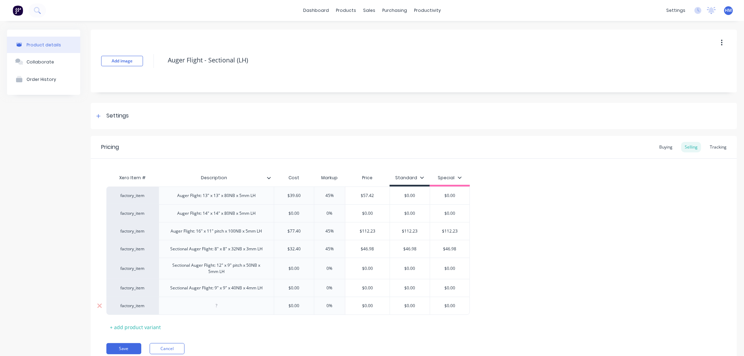
click at [207, 305] on div at bounding box center [216, 306] width 35 height 9
click at [99, 306] on icon at bounding box center [99, 306] width 5 height 5
type textarea "x"
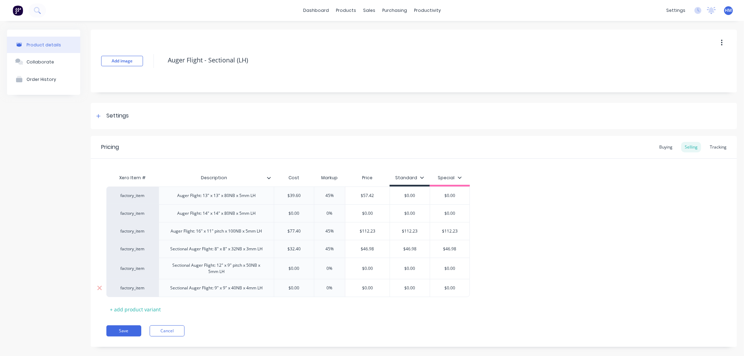
type input "$0.00"
drag, startPoint x: 305, startPoint y: 288, endPoint x: 271, endPoint y: 288, distance: 33.9
click at [271, 288] on div "factory_item Sectional Auger Flight: 9" x 9" x 40NB x 4mm LH $0.00 $0.00 0% $0.…" at bounding box center [288, 288] width 364 height 18
type textarea "x"
type input "3"
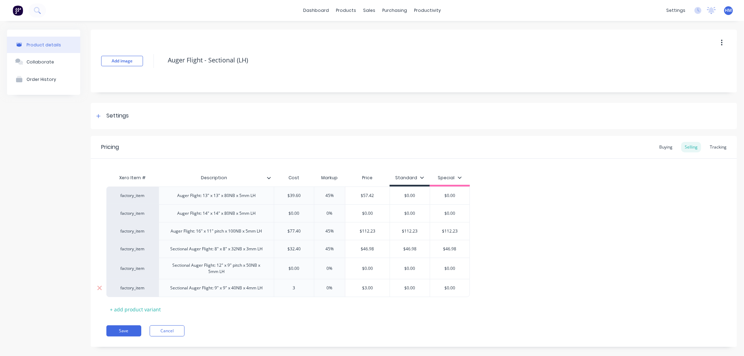
type textarea "x"
type input "32."
type textarea "x"
type input "32.40"
type input "0%"
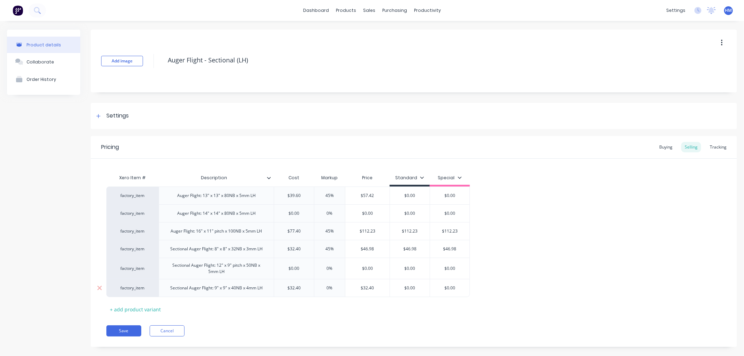
click at [323, 287] on input "0%" at bounding box center [329, 288] width 35 height 6
drag, startPoint x: 322, startPoint y: 288, endPoint x: 343, endPoint y: 288, distance: 20.9
click at [343, 288] on input "0%" at bounding box center [329, 288] width 35 height 6
type textarea "x"
type input "5"
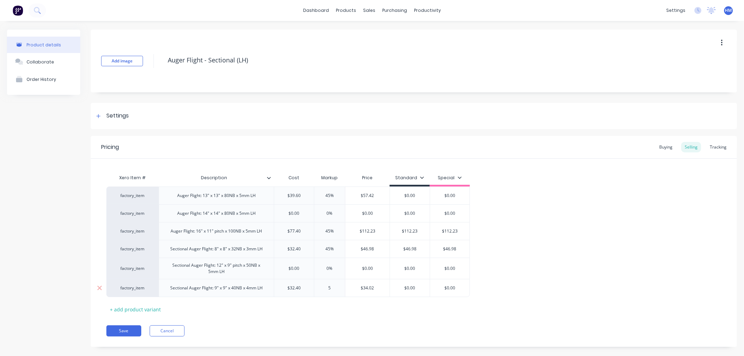
type textarea "x"
type input "55"
click at [351, 305] on div "Xero Item # Description Cost Markup Price Standard Special factory_item Auger F…" at bounding box center [413, 243] width 615 height 144
click at [124, 330] on button "Save" at bounding box center [123, 331] width 35 height 11
type textarea "x"
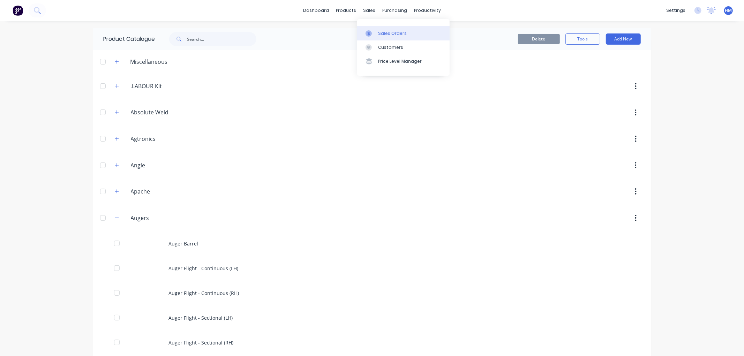
click at [386, 33] on div "Sales Orders" at bounding box center [392, 33] width 29 height 6
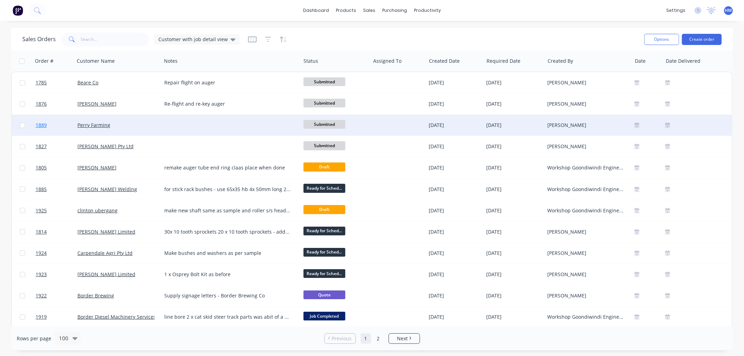
click at [61, 126] on link "1889" at bounding box center [57, 125] width 42 height 21
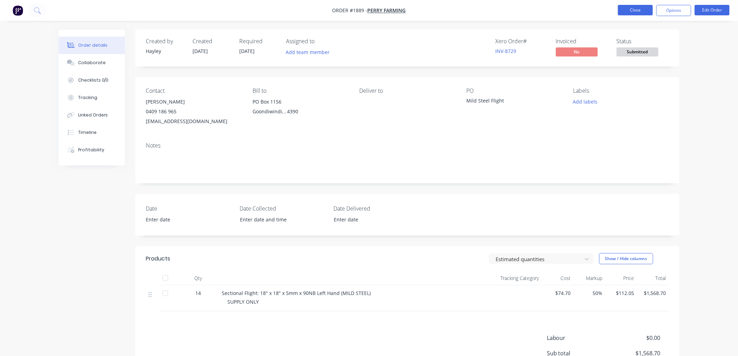
click at [638, 8] on button "Close" at bounding box center [635, 10] width 35 height 10
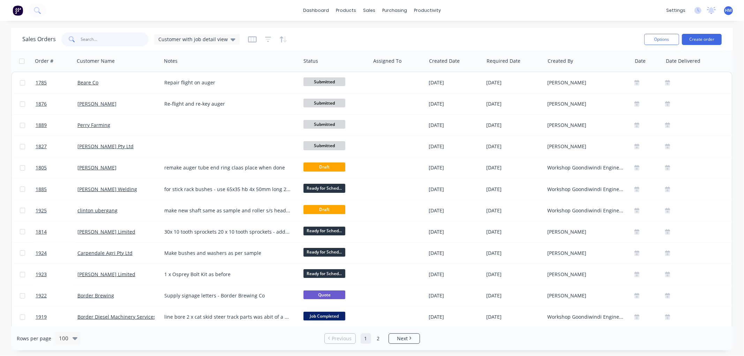
click at [99, 37] on input "text" at bounding box center [115, 39] width 68 height 14
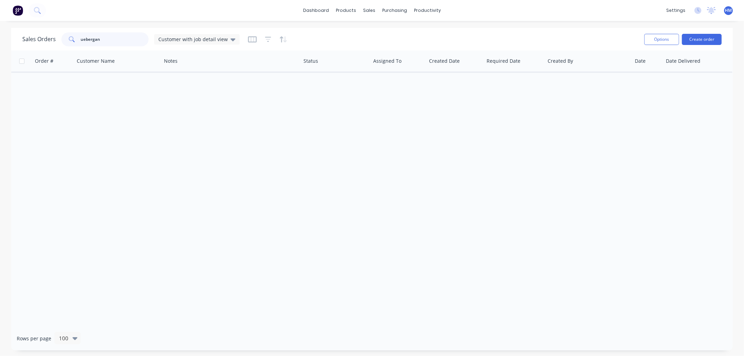
type input "uebergang"
click at [16, 40] on div "Sales Orders uebergang Customer with job detail view Options Create order" at bounding box center [372, 39] width 722 height 23
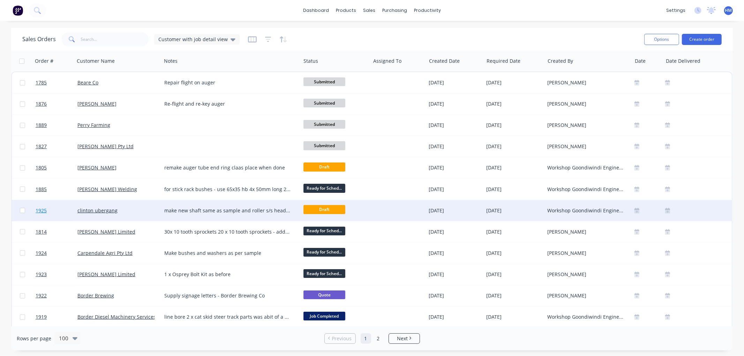
click at [64, 211] on link "1925" at bounding box center [57, 210] width 42 height 21
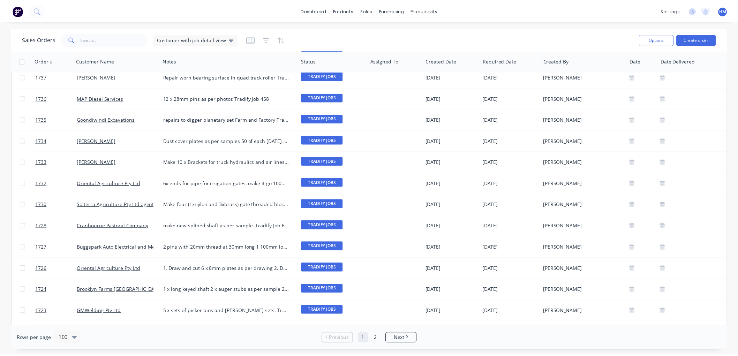
scroll to position [1881, 0]
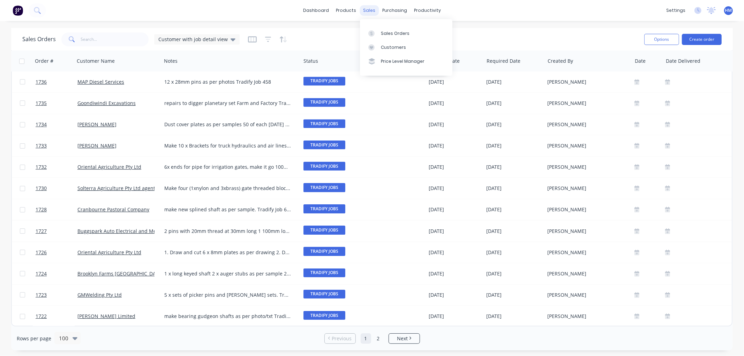
click at [368, 12] on div "sales" at bounding box center [369, 10] width 19 height 10
click at [388, 48] on div "Customers" at bounding box center [393, 47] width 25 height 6
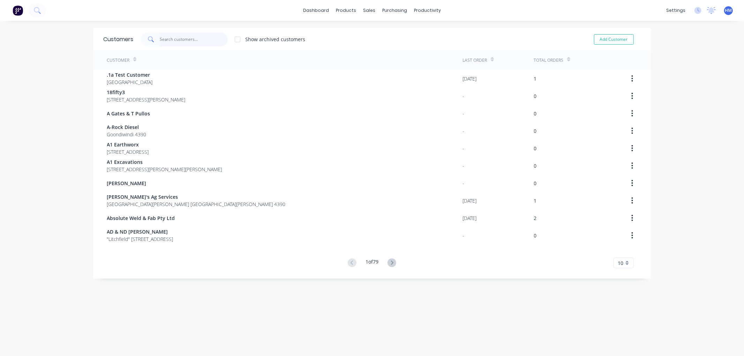
click at [182, 39] on input "text" at bounding box center [194, 39] width 68 height 14
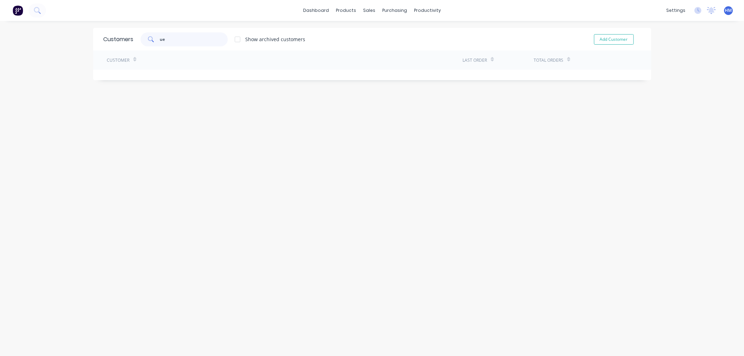
type input "u"
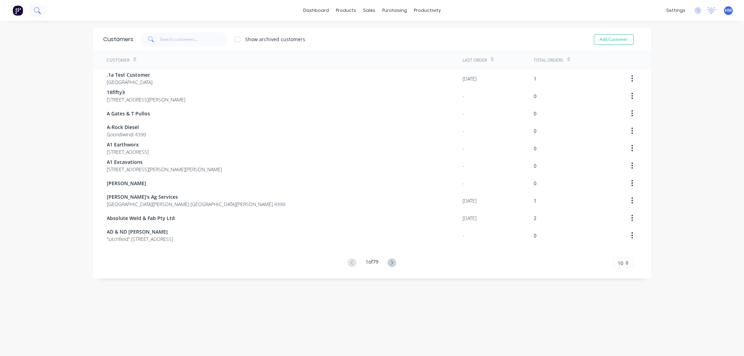
click at [36, 8] on icon at bounding box center [37, 10] width 6 height 6
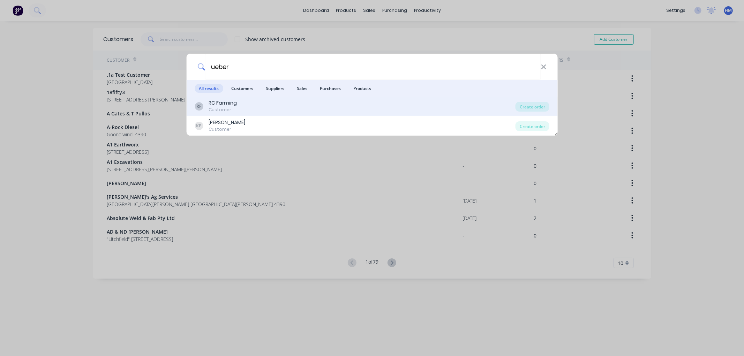
type input "ueber"
drag, startPoint x: 220, startPoint y: 102, endPoint x: 216, endPoint y: 103, distance: 3.6
click at [216, 103] on div "RC Farming" at bounding box center [223, 102] width 28 height 7
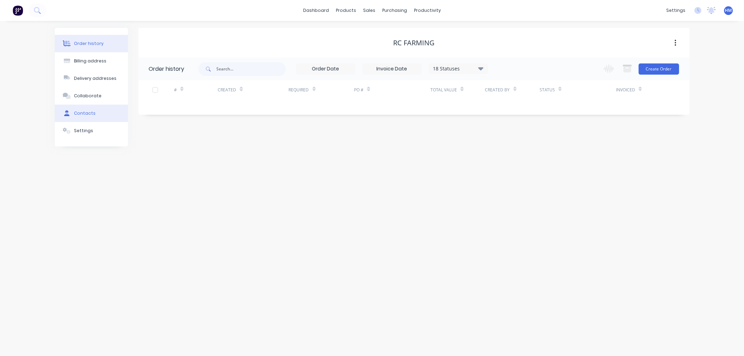
click at [90, 109] on button "Contacts" at bounding box center [91, 113] width 73 height 17
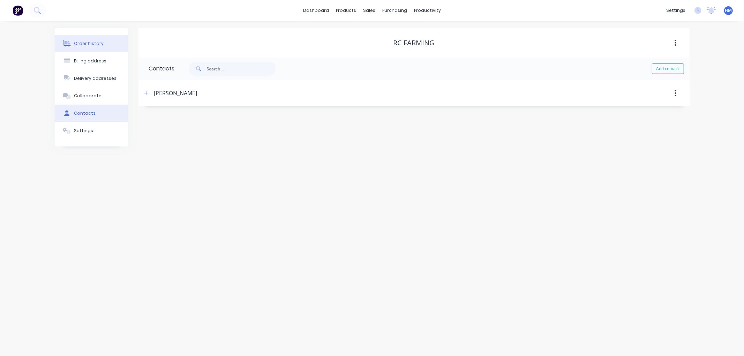
click at [106, 44] on button "Order history" at bounding box center [91, 43] width 73 height 17
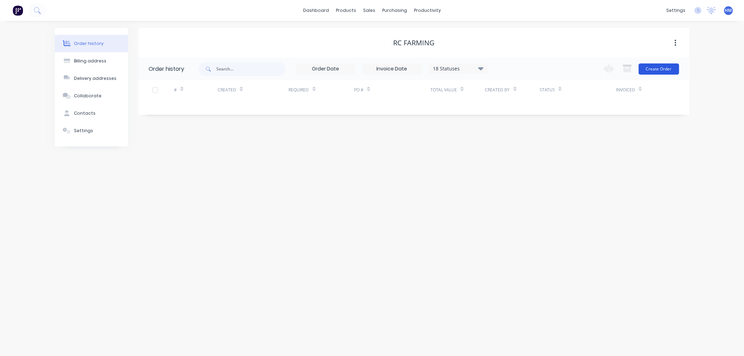
click at [647, 68] on button "Create Order" at bounding box center [659, 69] width 40 height 11
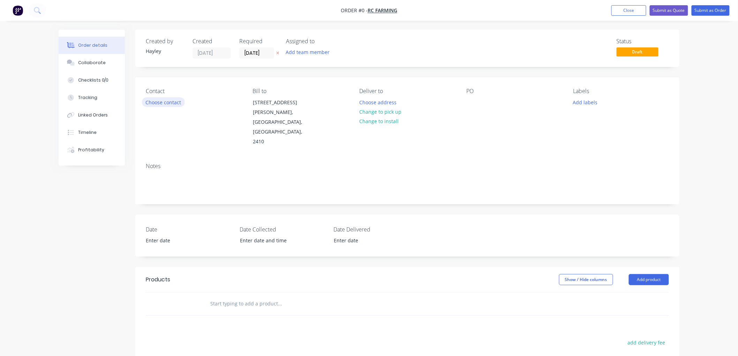
click at [172, 101] on button "Choose contact" at bounding box center [163, 101] width 43 height 9
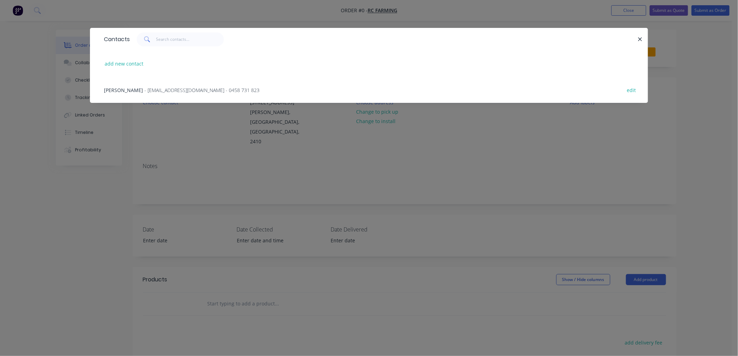
click at [161, 89] on span "- cjuebergang@gmail.com - 0458 731 823" at bounding box center [201, 90] width 115 height 7
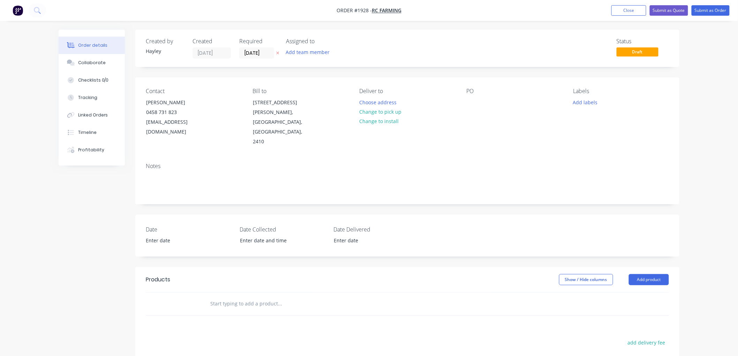
click at [248, 297] on input "text" at bounding box center [280, 304] width 140 height 14
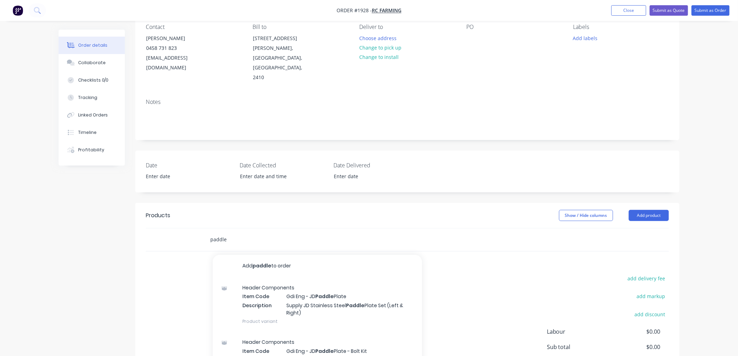
scroll to position [77, 0]
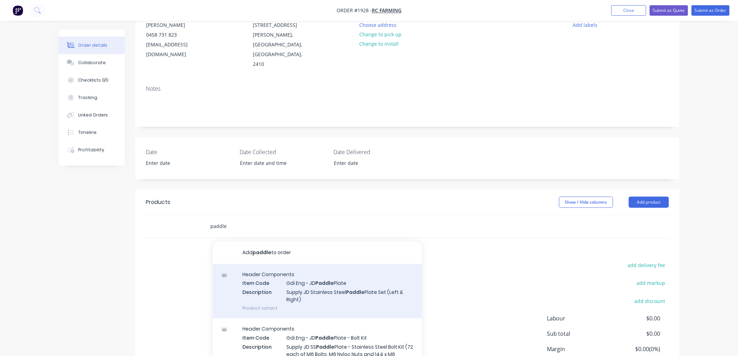
type input "paddle"
click at [347, 264] on div "Header Components Item Code Gdi Eng - JD Paddle Plate Description Supply JD Sta…" at bounding box center [317, 291] width 209 height 54
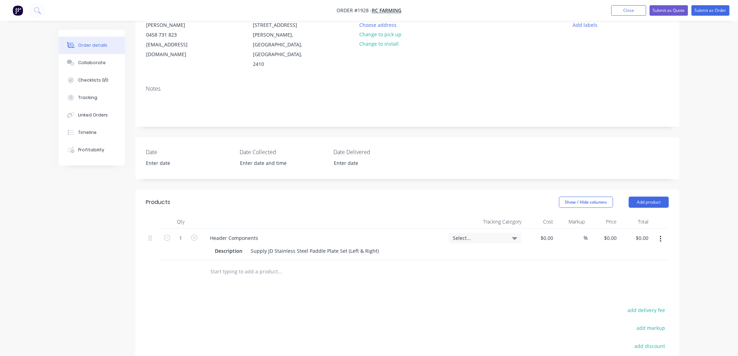
click at [252, 265] on input "text" at bounding box center [280, 272] width 140 height 14
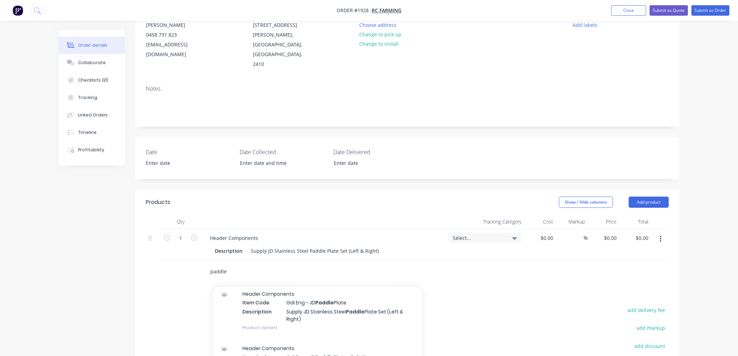
scroll to position [39, 0]
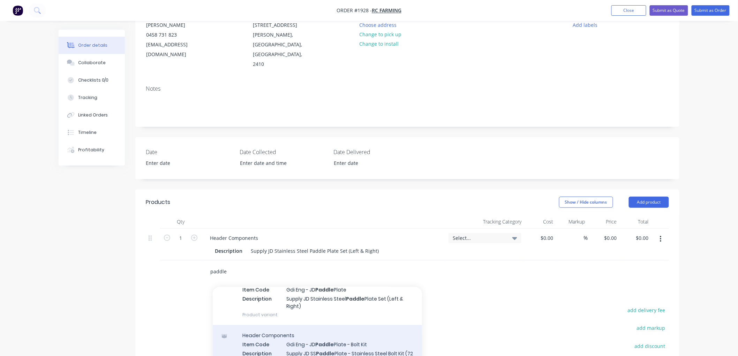
type input "paddle"
click at [333, 332] on div "Header Components Item Code Gdi Eng - JD Paddle Plate - Bolt Kit Description Su…" at bounding box center [317, 356] width 209 height 62
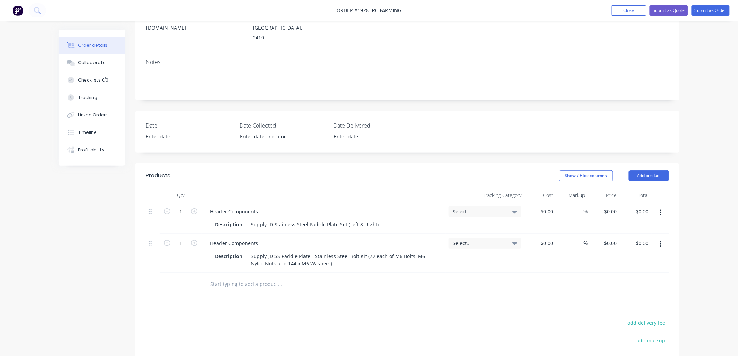
scroll to position [155, 0]
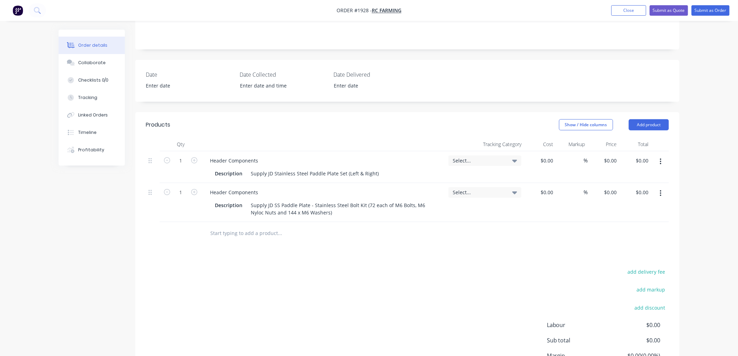
click at [272, 226] on input "text" at bounding box center [280, 233] width 140 height 14
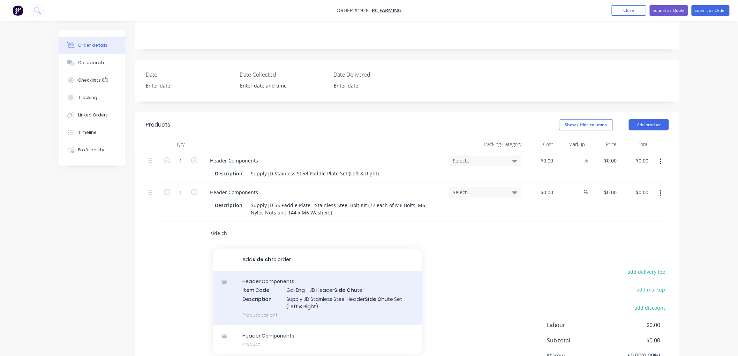
type input "side ch"
click at [340, 277] on div "Header Components Item Code Gdi Eng - JD Header Side Ch ute Description Supply …" at bounding box center [317, 298] width 209 height 54
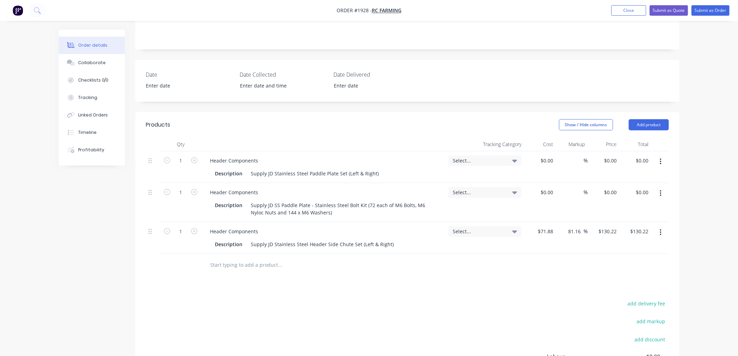
click at [272, 258] on input "text" at bounding box center [280, 265] width 140 height 14
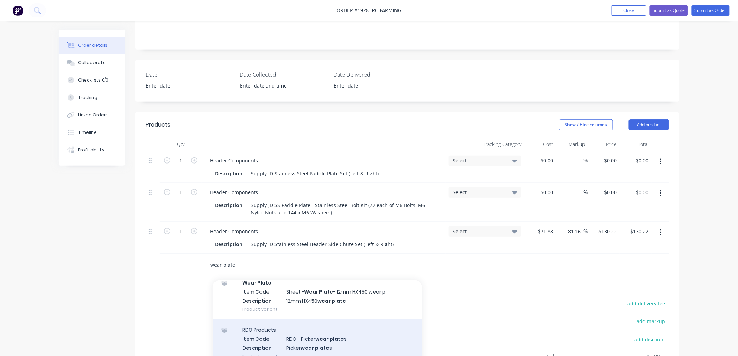
scroll to position [116, 0]
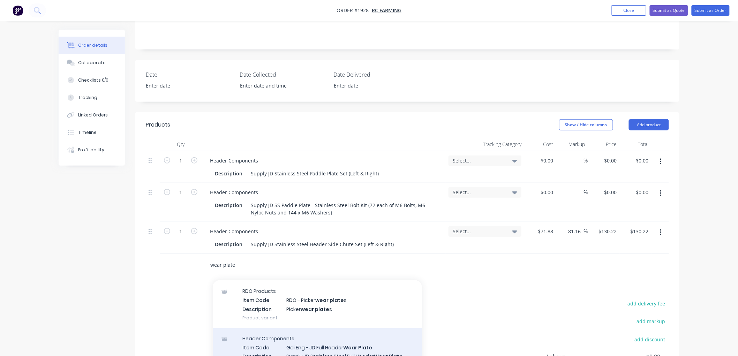
type input "wear plate"
click at [349, 334] on div "Header Components Item Code Gdi Eng - JD Full Header Wear Plate Description Sup…" at bounding box center [317, 351] width 209 height 47
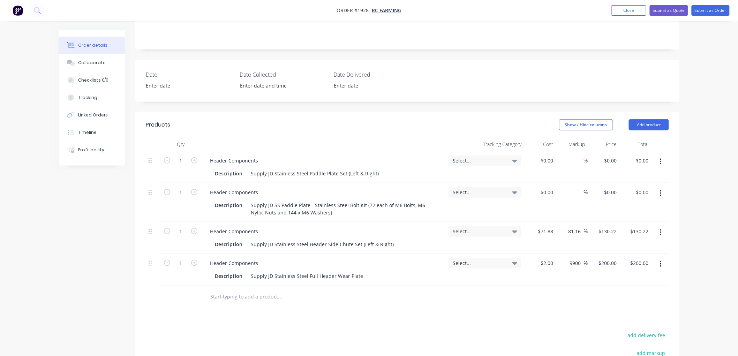
click at [259, 290] on input "text" at bounding box center [280, 297] width 140 height 14
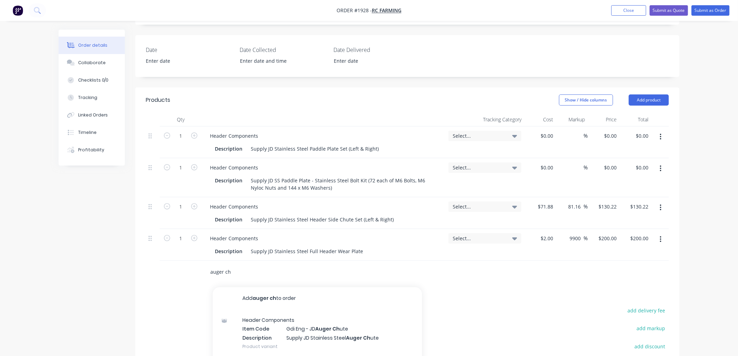
scroll to position [232, 0]
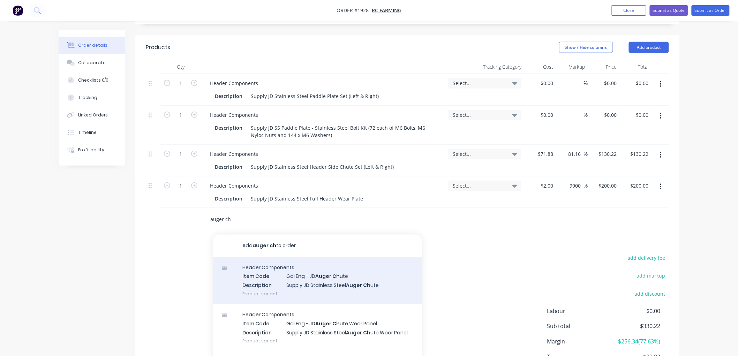
type input "auger ch"
click at [327, 263] on div "Header Components Item Code Gdi Eng - JD Auger Ch ute Description Supply JD Sta…" at bounding box center [317, 280] width 209 height 47
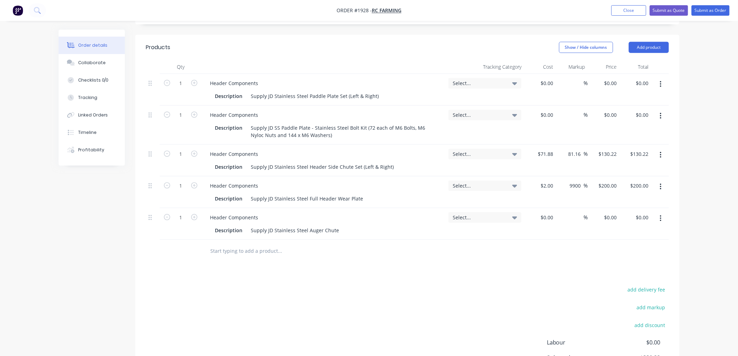
click at [269, 244] on input "text" at bounding box center [280, 251] width 140 height 14
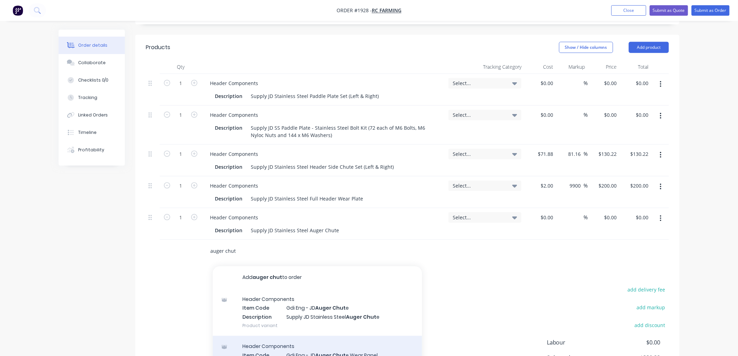
type input "auger chut"
click at [350, 339] on div "Header Components Item Code Gdi Eng - JD Auger Chut e Wear Panel Description Su…" at bounding box center [317, 359] width 209 height 47
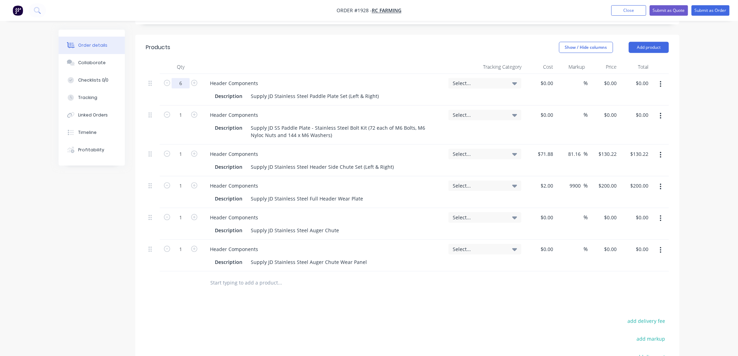
type input "6"
click at [182, 110] on div "1" at bounding box center [181, 125] width 42 height 39
click at [553, 78] on input at bounding box center [548, 83] width 16 height 10
type input "$26.43"
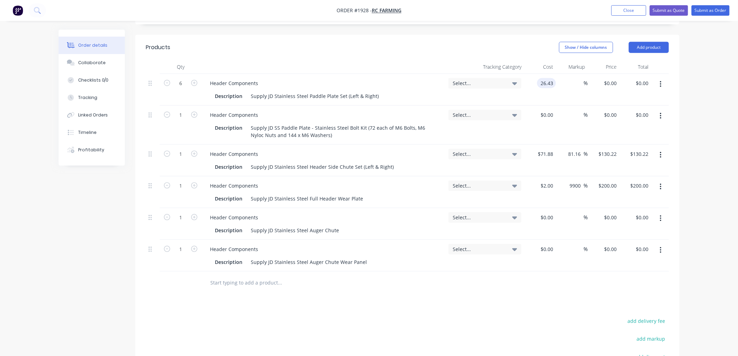
type input "$158.58"
type input "76.65"
type input "459.90"
type input "190.01"
type input "$76.65"
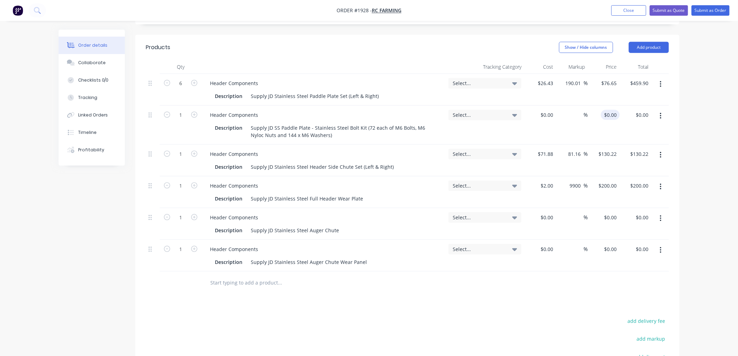
type input "459.90"
type input "$0.00"
click at [617, 110] on input "$0.00" at bounding box center [612, 115] width 16 height 10
type input "$459.90"
type input "0"
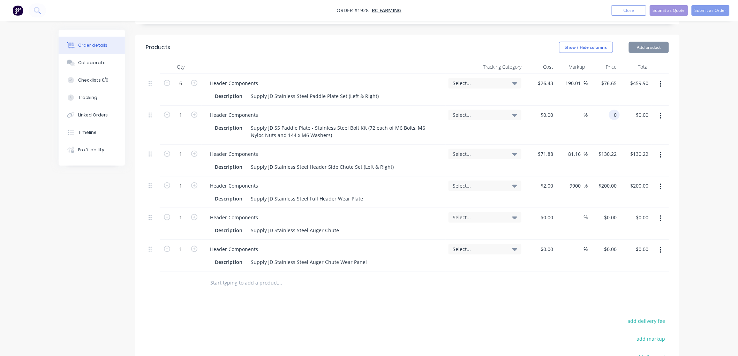
type input "459.90"
type input "$0.00"
type input "$459.90"
type input "0"
type input "459.90"
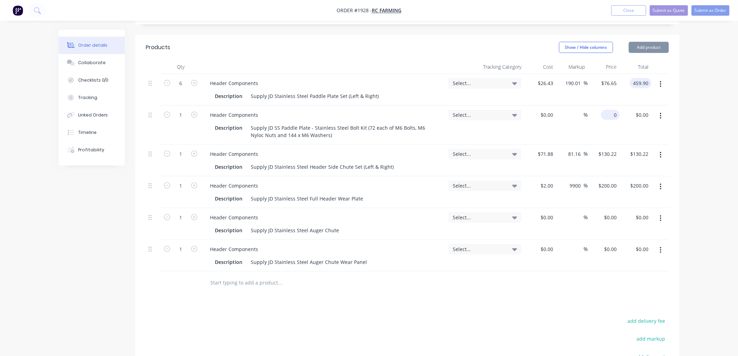
type input "8"
type input "$459.90"
type input "8"
type input "$8.00"
type input "84"
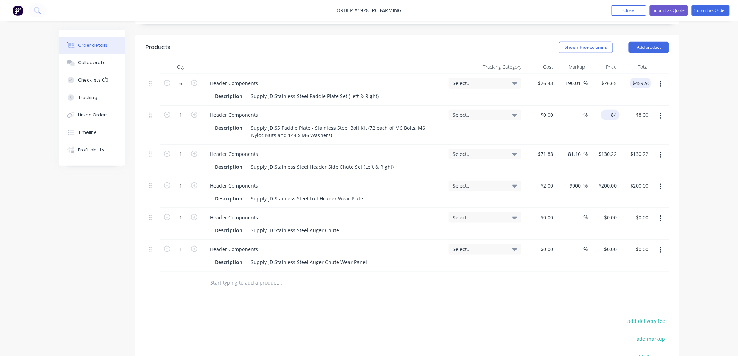
type input "459.90"
type input "$84.00"
type input "$459.90"
type input "84"
type input "$84.00"
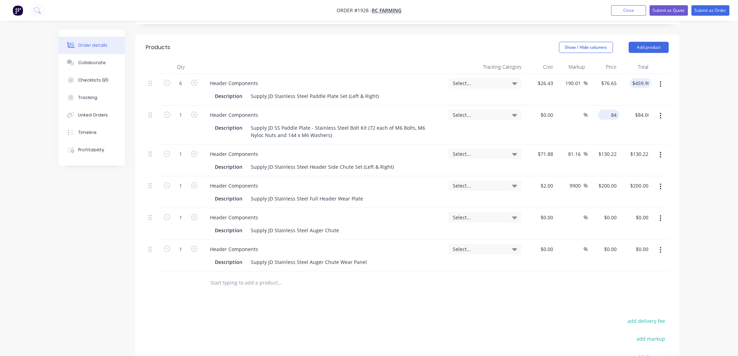
type input "459.90"
type input "$84.00"
type input "$459.90"
type input "84"
type input "459.90"
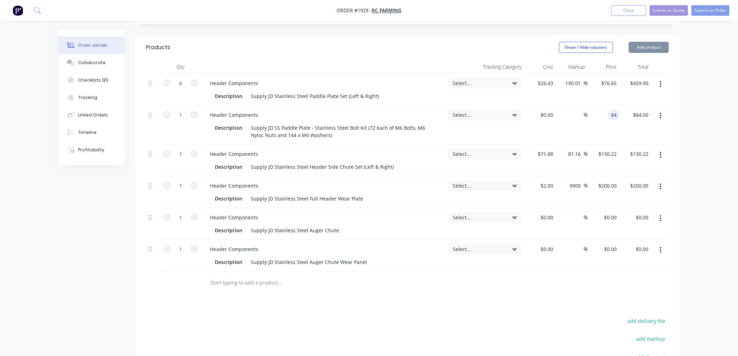
type input "$84.00"
type input "$459.90"
type input "84"
type input "459.90"
type input "$84.00"
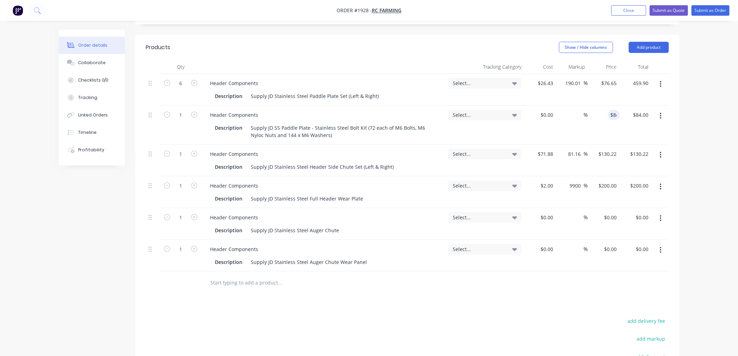
type input "$459.90"
type input "84"
type input "459.90"
type input "$84.00"
type input "$459.90"
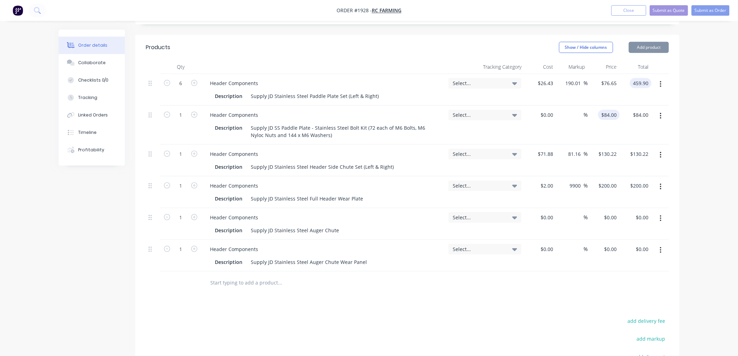
type input "84"
type input "459.90"
type input "$84.00"
type input "$459.90"
type input "84"
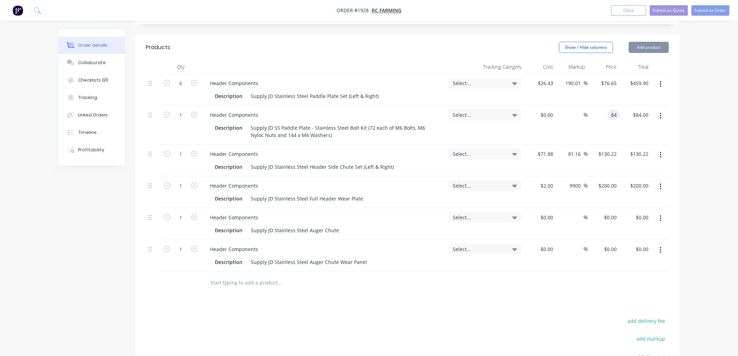
drag, startPoint x: 616, startPoint y: 93, endPoint x: 602, endPoint y: 93, distance: 14.7
click at [611, 110] on input "84" at bounding box center [615, 115] width 9 height 10
type input "459.90"
type input "$84.00"
type input "$459.90"
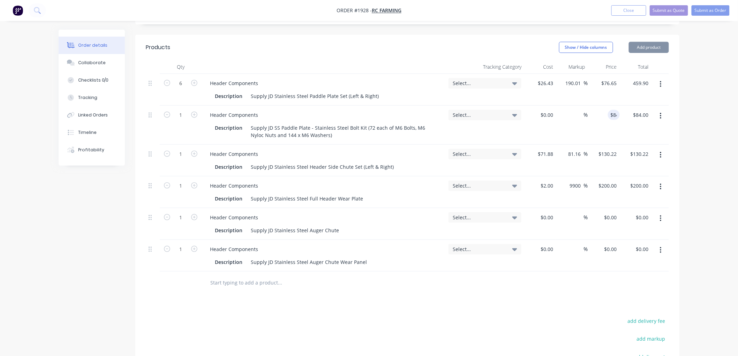
type input "84"
type input "8"
type input "846"
type input "-94.96"
type input "$1.3333"
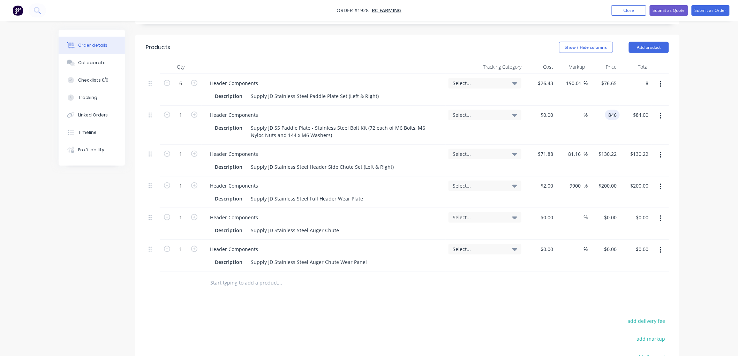
type input "$8.00"
type input "846"
type input "$8.00"
type input "846"
type input "$846.00"
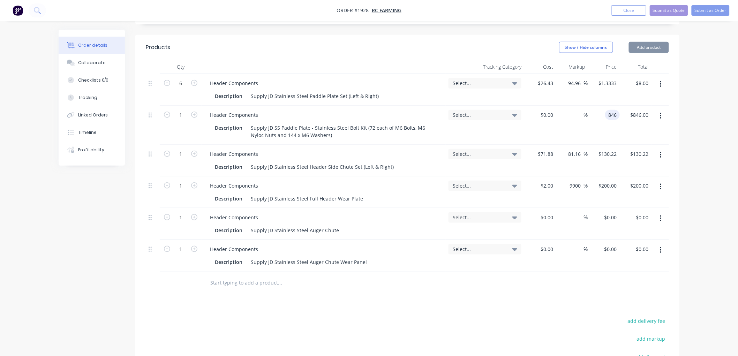
type input "8.00"
type input "$846.00"
type input "0.00"
type input "-100"
type input "$0.00"
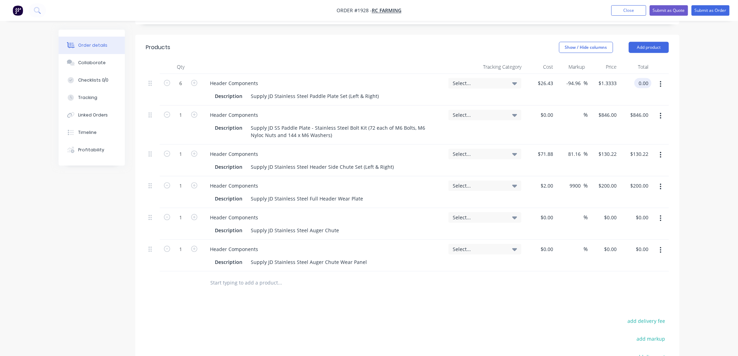
type input "$0.00"
type input "846"
type input "0.00"
type input "$846.00"
type input "$0.00"
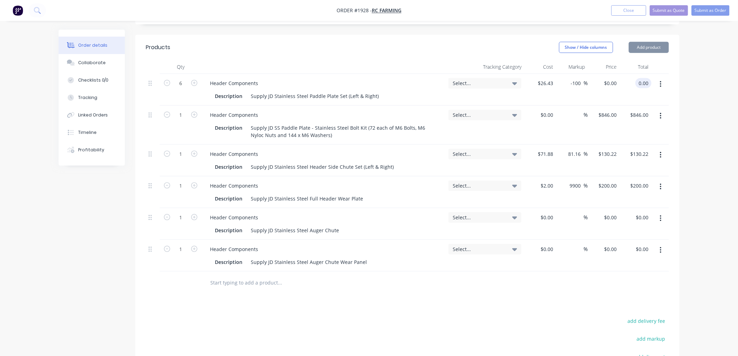
type input "846"
type input "0.00"
type input "$846.00"
type input "$0.00"
type input "846"
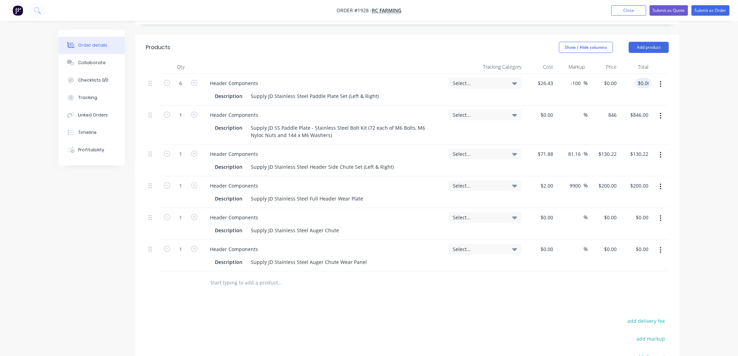
type input "0.00"
type input "$846.00"
type input "$0.00"
type input "846"
type input "0.00"
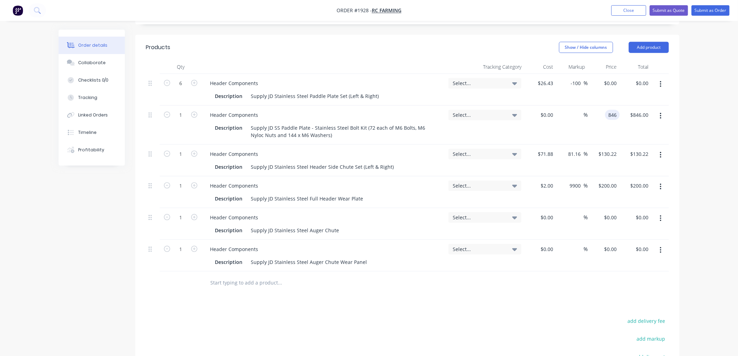
type input "$846.00"
type input "$0.00"
type input "846"
type input "0.00"
type input "$846.00"
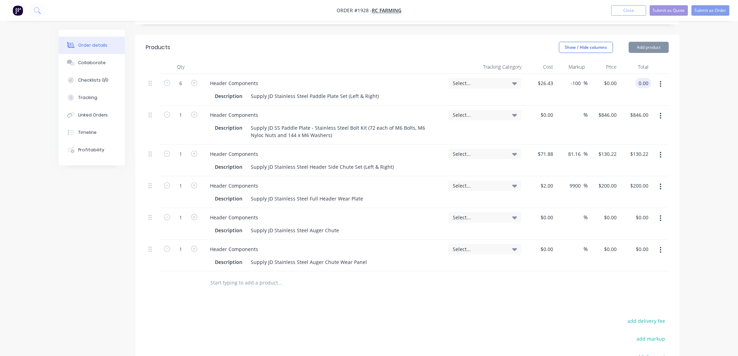
click at [623, 106] on div "$846.00 $846.00" at bounding box center [636, 125] width 32 height 39
type input "$0.00"
type input "846"
type input "0.00"
type input "$846.00"
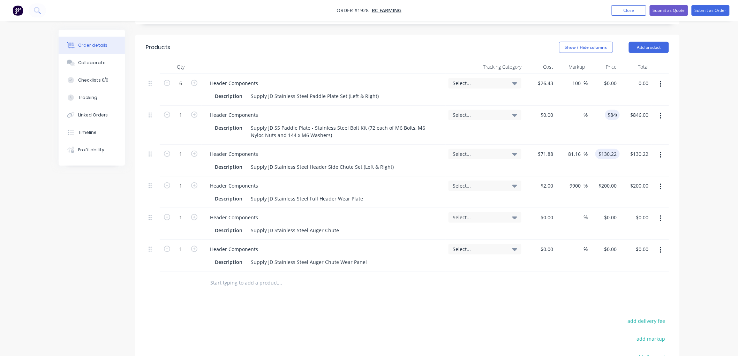
click at [612, 149] on input "$130.22" at bounding box center [609, 154] width 22 height 10
type input "$0.00"
type input "846"
type input "$130.22"
type input "$0.00"
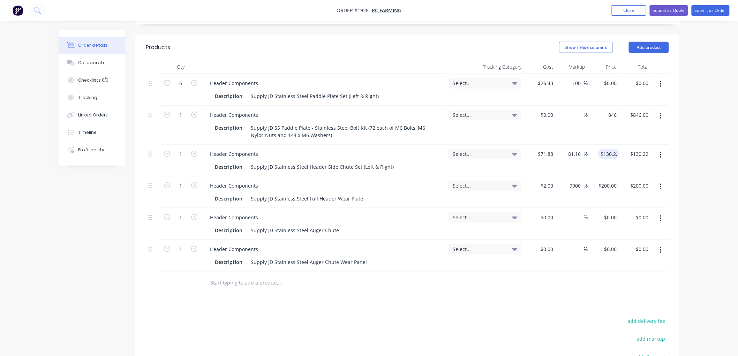
type input "$846.00"
type input "130.22"
type input "0.00"
type input "$846.00"
type input "$130.22"
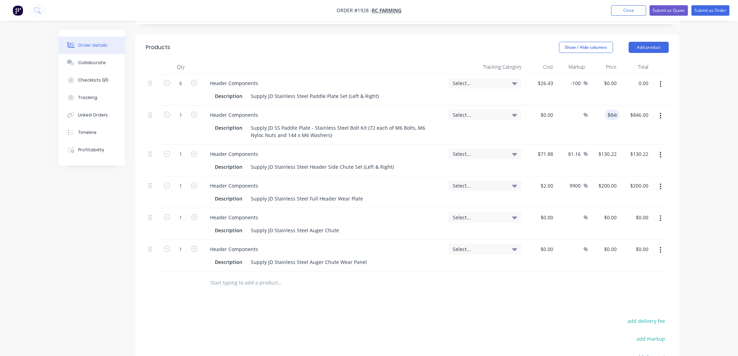
type input "$0.00"
type input "$846.00"
type input "130.22"
click at [608, 110] on div "$846.00 846" at bounding box center [614, 115] width 12 height 10
type input "0.00"
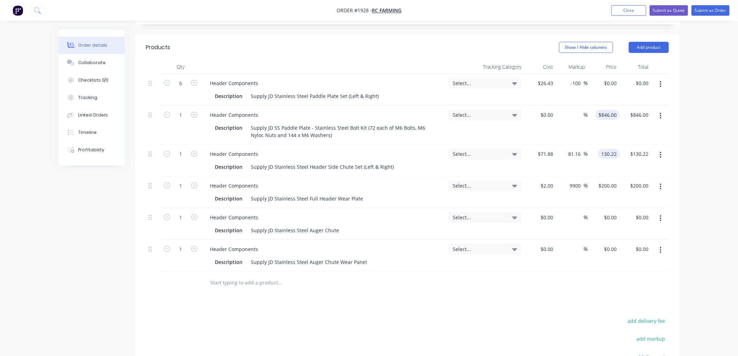
type input "$846.00"
type input "$130.22"
type input "$0.00"
type input "846"
type input "$130.22"
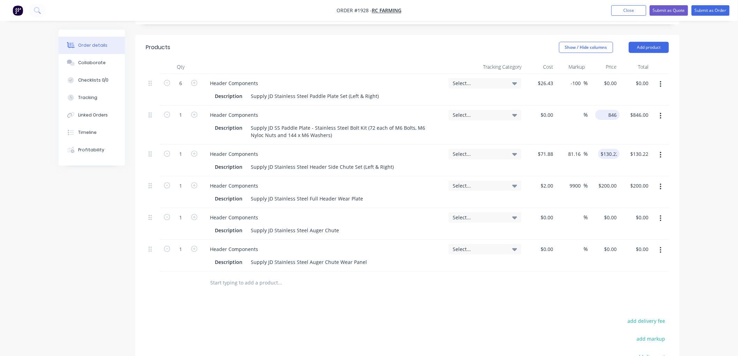
type input "0.00"
type input "$846.00"
type input "$130.22"
type input "846"
type input "$0.00"
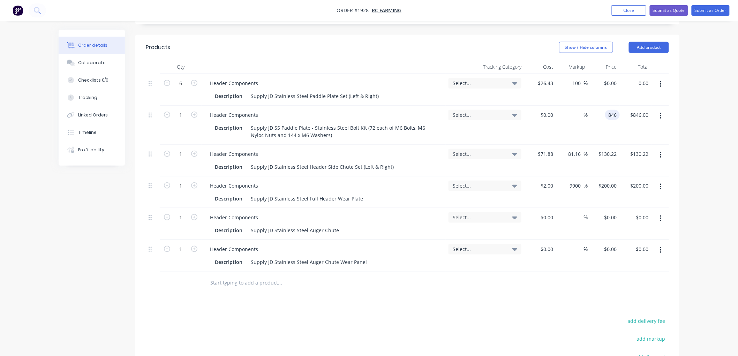
type input "846"
type input "$130.22"
type input "$0.00"
type input "$846.00"
type input "130.22"
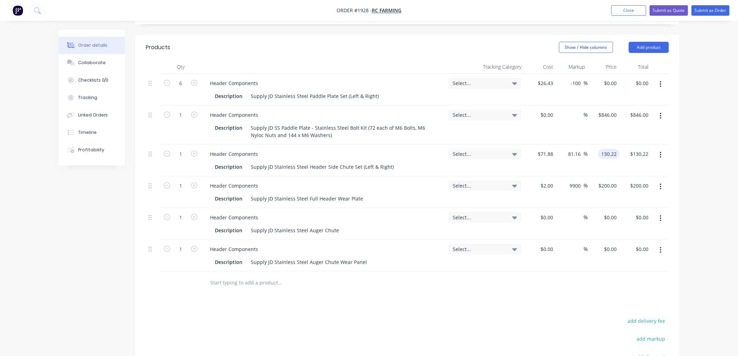
type input "0.00"
type input "846"
type input "$0.00"
type input "846"
type input "$130.22"
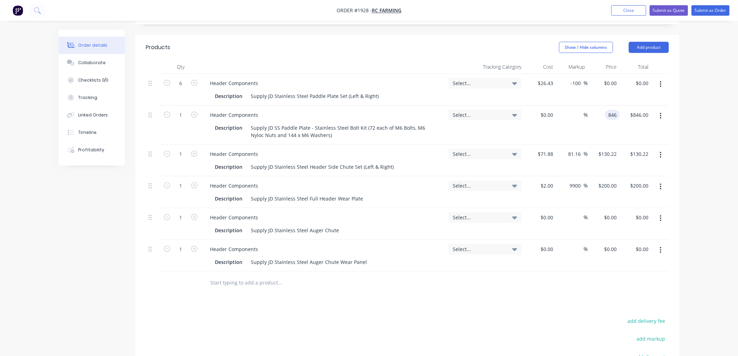
type input "0.00"
type input "$846.00"
type input "$130.22"
type input "$0.00"
type input "$846.00"
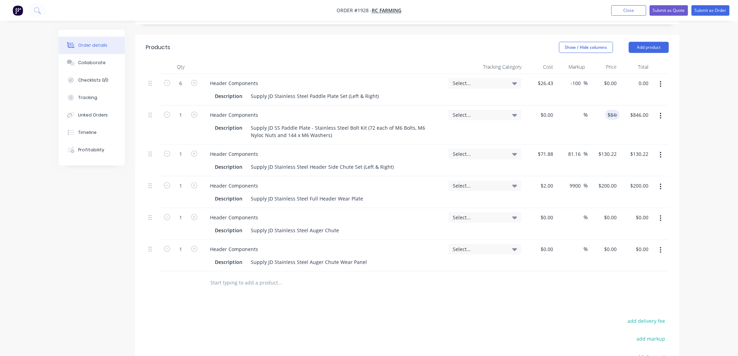
type input "130.22"
type input "0.00"
type input "$846.00"
type input "$130.22"
click at [605, 110] on input "$846.00" at bounding box center [609, 115] width 22 height 10
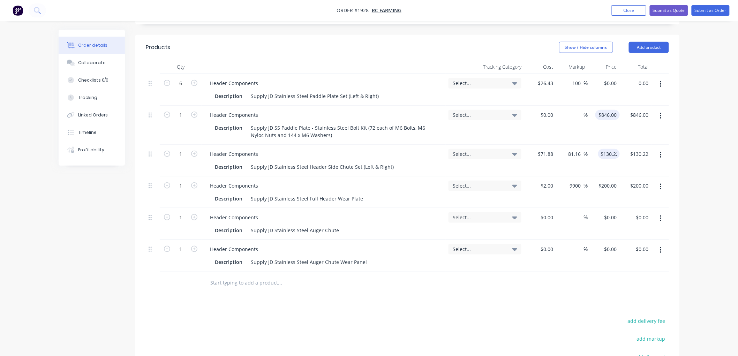
type input "$0.00"
type input "846"
type input "$130.22"
type input "0.00"
type input "$0.00"
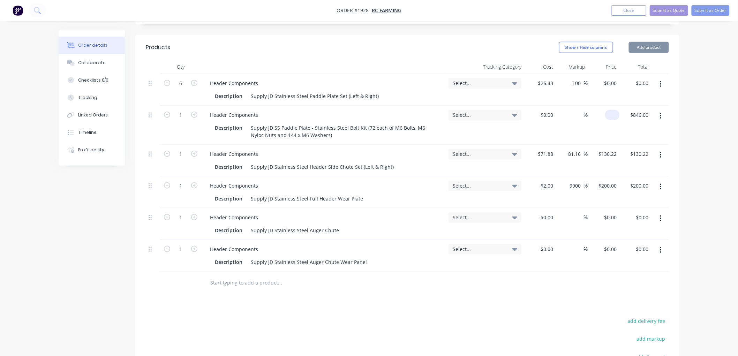
type input "$0.00"
type input "$130.22"
type input "0"
type input "$0.00"
type input "0"
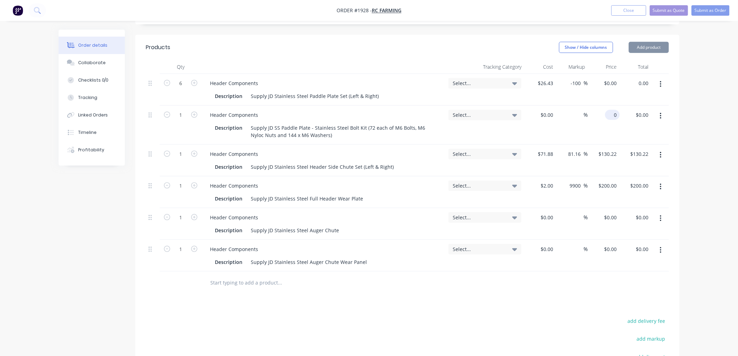
type input "$130.22"
type input "0.00"
type input "$0.00"
type input "$130.22"
type input "0"
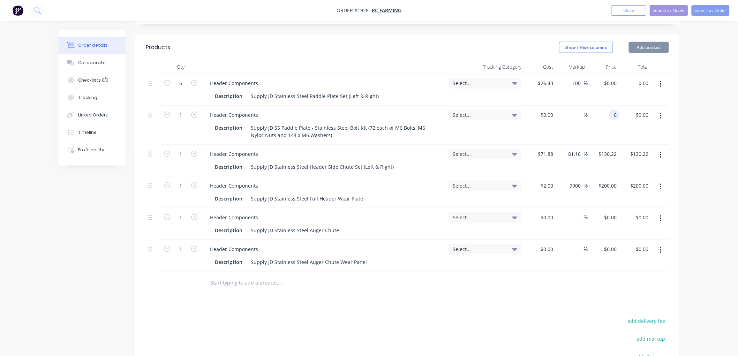
type input "$0.00"
type input "0"
type input "$130.22"
type input "$0.00"
click at [712, 38] on div "Order details Collaborate Checklists 0/0 Tracking Linked Orders Timeline Profit…" at bounding box center [369, 120] width 738 height 705
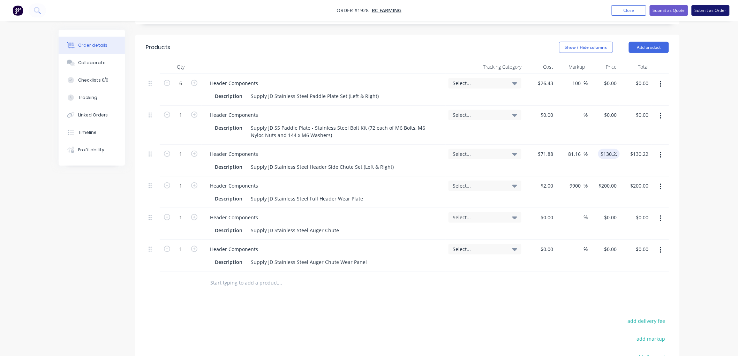
click at [714, 8] on button "Submit as Order" at bounding box center [711, 10] width 38 height 10
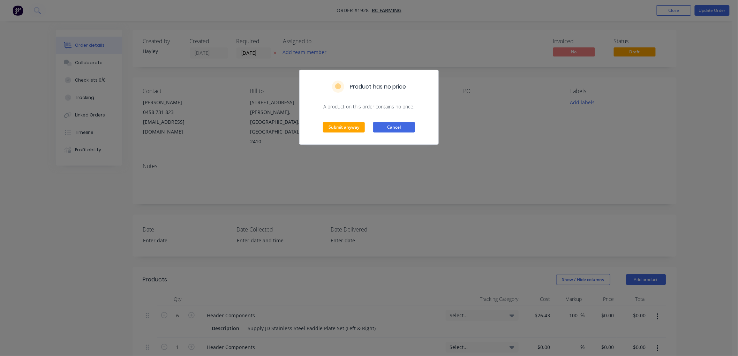
click at [384, 126] on button "Cancel" at bounding box center [394, 127] width 42 height 10
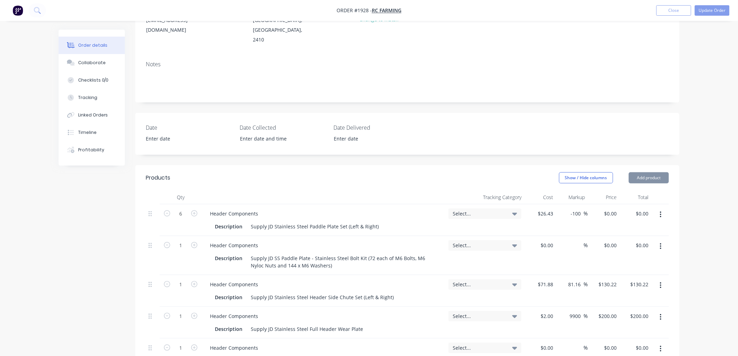
scroll to position [116, 0]
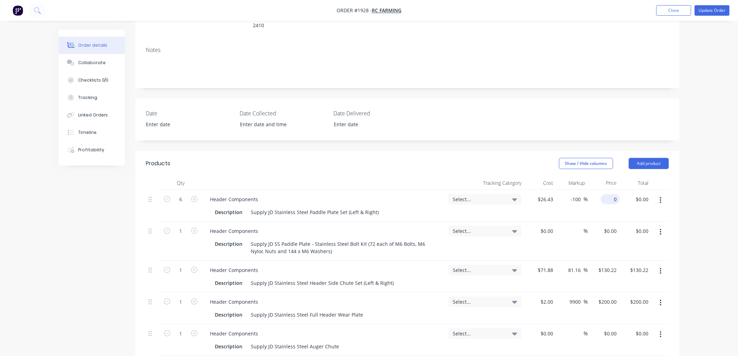
click at [608, 190] on div "0 $0.00" at bounding box center [604, 206] width 32 height 32
click at [614, 226] on input "0" at bounding box center [612, 231] width 16 height 10
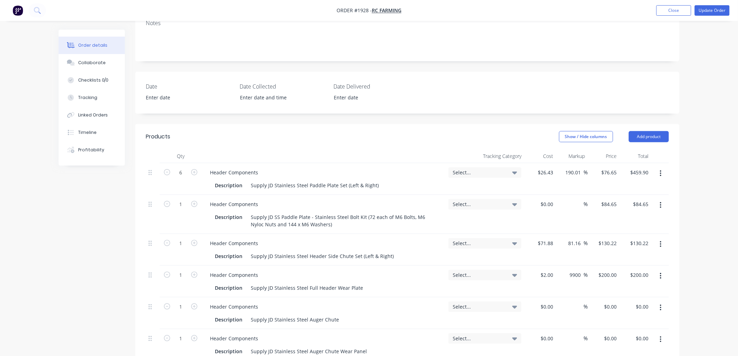
scroll to position [155, 0]
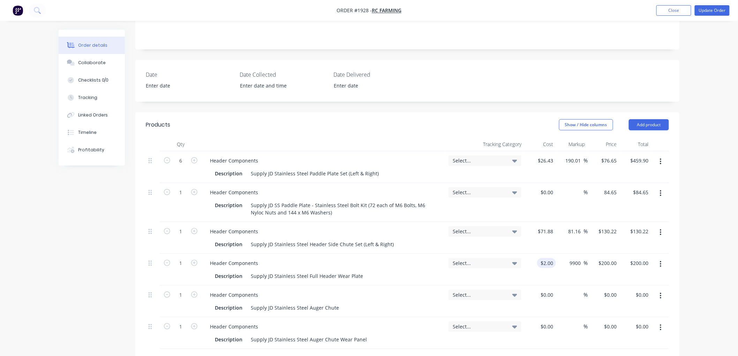
click at [545, 258] on input "$2.00" at bounding box center [548, 263] width 16 height 10
click at [613, 258] on input "$2,360.00" at bounding box center [607, 263] width 25 height 10
drag, startPoint x: 602, startPoint y: 242, endPoint x: 620, endPoint y: 242, distance: 18.5
click at [620, 254] on div "1 Header Components Description Supply JD Stainless Steel Full Header Wear Plat…" at bounding box center [407, 270] width 523 height 32
click at [716, 8] on button "Update Order" at bounding box center [712, 10] width 35 height 10
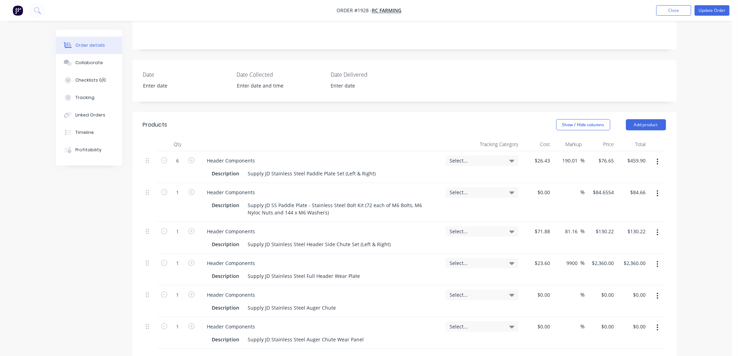
scroll to position [0, 0]
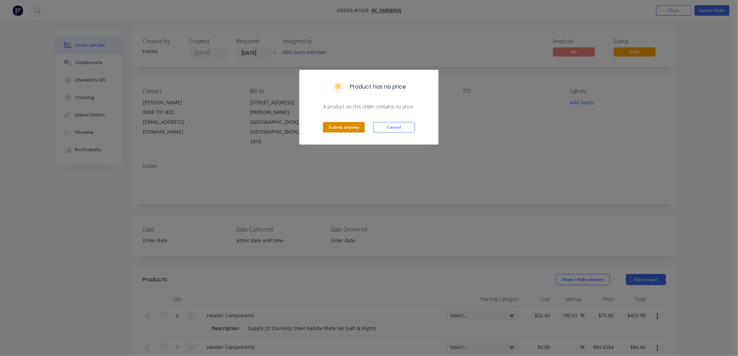
click at [346, 130] on button "Submit anyway" at bounding box center [344, 127] width 42 height 10
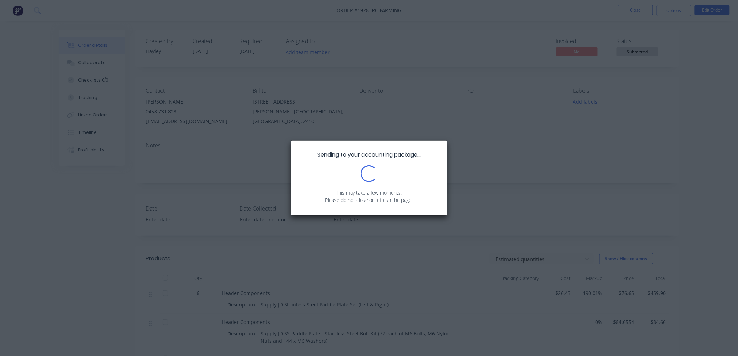
click at [369, 174] on div "Loading..." at bounding box center [369, 173] width 17 height 17
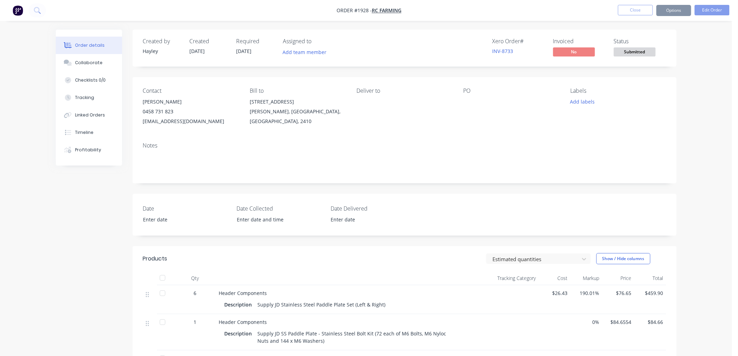
click at [599, 106] on div "Add labels" at bounding box center [619, 101] width 96 height 9
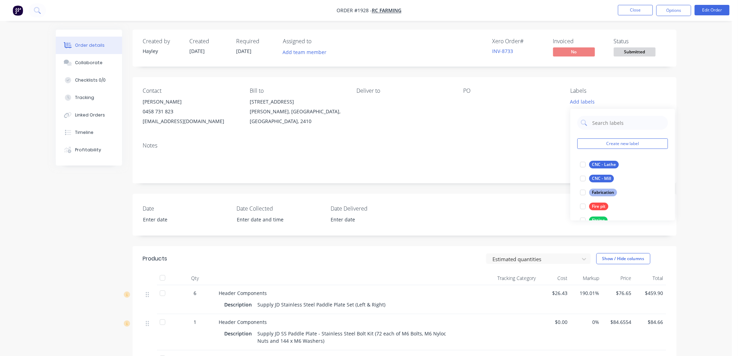
click at [708, 83] on div "Order details Collaborate Checklists 0/0 Tracking Linked Orders Timeline Profit…" at bounding box center [366, 295] width 732 height 591
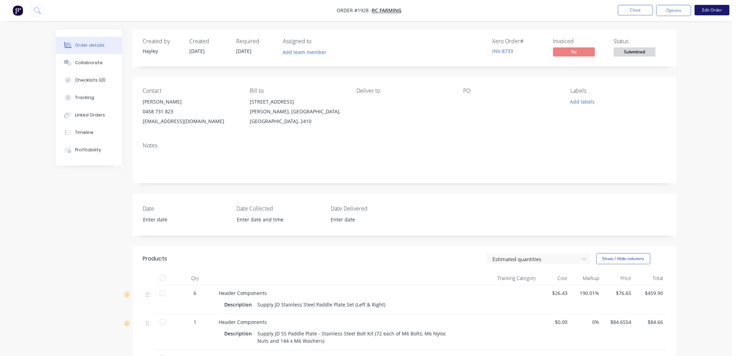
click at [714, 9] on button "Edit Order" at bounding box center [712, 10] width 35 height 10
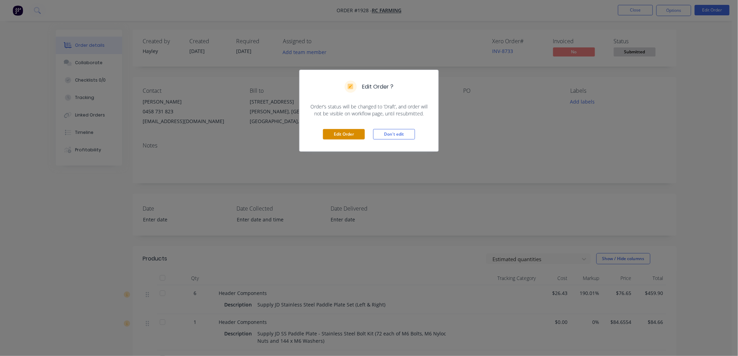
click at [339, 133] on button "Edit Order" at bounding box center [344, 134] width 42 height 10
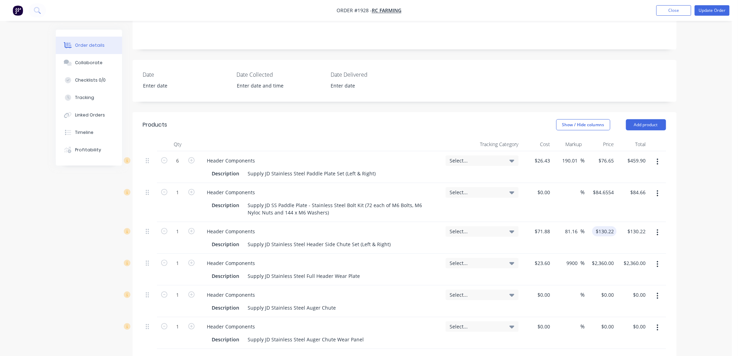
scroll to position [194, 0]
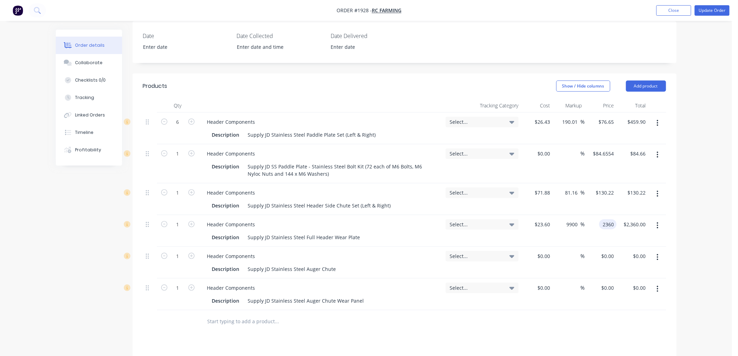
click at [601, 220] on div "2360 2360" at bounding box center [608, 225] width 17 height 10
click at [705, 186] on div "Order details Collaborate Checklists 0/0 Tracking Linked Orders Timeline Profit…" at bounding box center [366, 158] width 732 height 705
click at [608, 283] on div "0 $0.00" at bounding box center [607, 288] width 19 height 10
click at [538, 279] on div "0 $0.00" at bounding box center [538, 295] width 32 height 32
click at [606, 283] on input "12.73" at bounding box center [609, 288] width 16 height 10
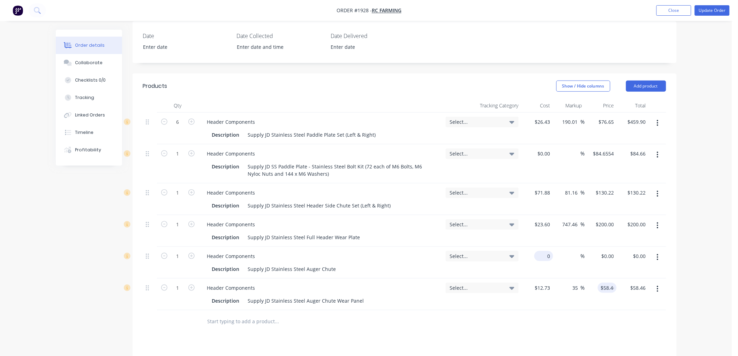
click at [546, 251] on input "0" at bounding box center [545, 256] width 16 height 10
click at [601, 251] on input "38.06" at bounding box center [609, 256] width 16 height 10
click at [693, 211] on div "Order details Collaborate Checklists 0/0 Tracking Linked Orders Timeline Profit…" at bounding box center [366, 158] width 732 height 705
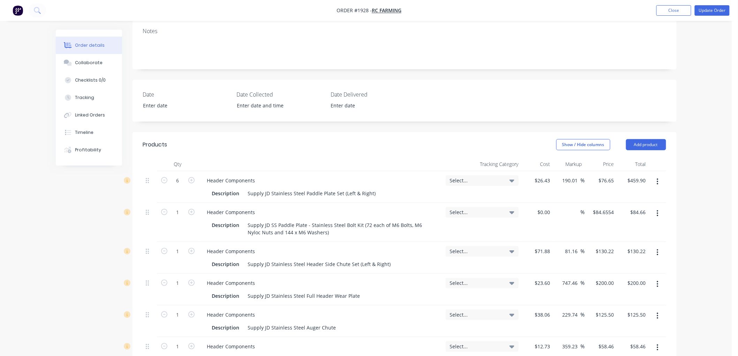
scroll to position [0, 0]
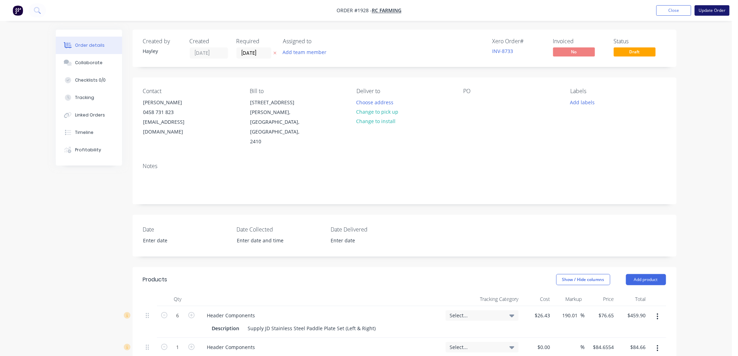
click at [709, 9] on button "Update Order" at bounding box center [712, 10] width 35 height 10
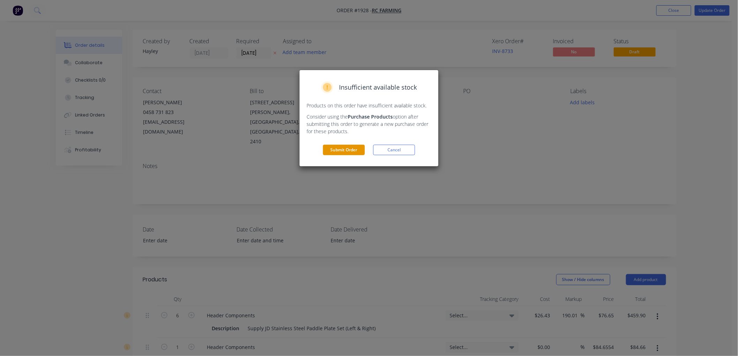
click at [342, 152] on button "Submit Order" at bounding box center [344, 150] width 42 height 10
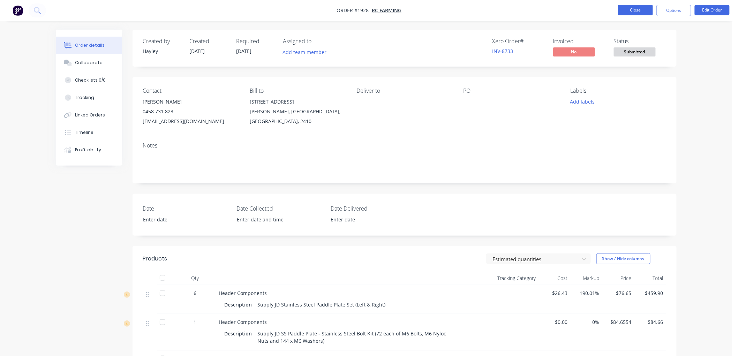
click at [635, 8] on button "Close" at bounding box center [635, 10] width 35 height 10
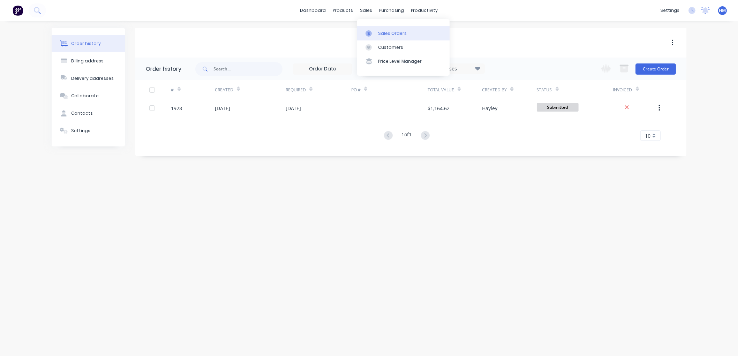
click at [382, 30] on div "Sales Orders" at bounding box center [392, 33] width 29 height 6
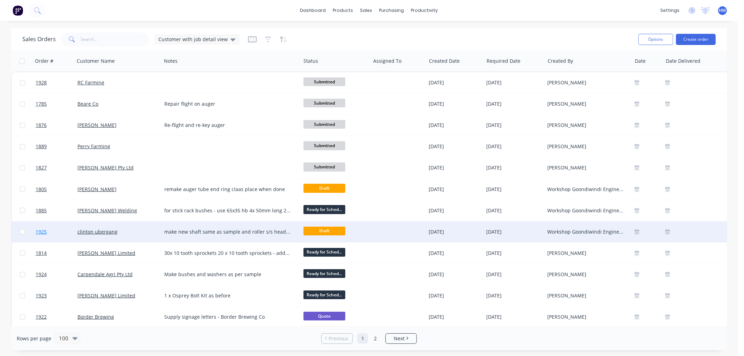
click at [65, 228] on link "1925" at bounding box center [57, 232] width 42 height 21
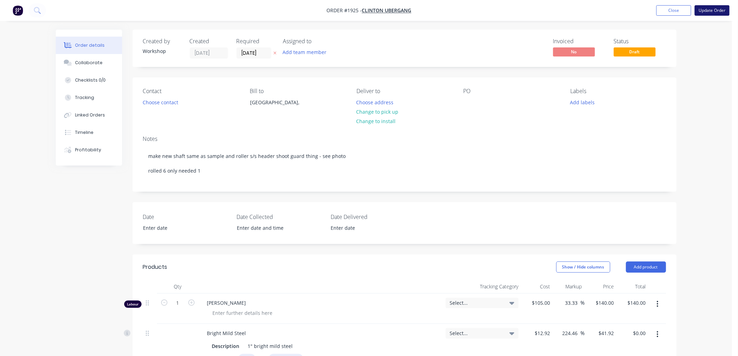
click at [716, 9] on button "Update Order" at bounding box center [712, 10] width 35 height 10
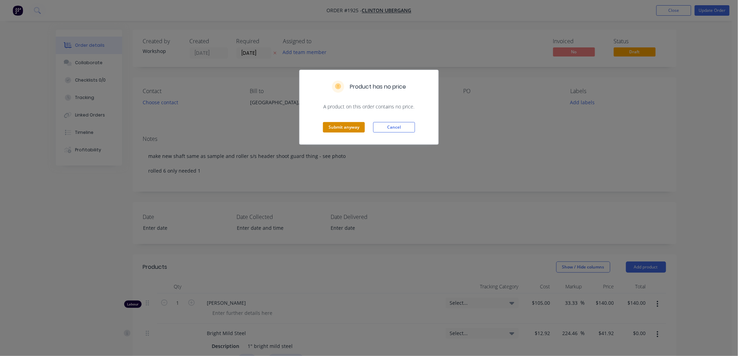
click at [340, 128] on button "Submit anyway" at bounding box center [344, 127] width 42 height 10
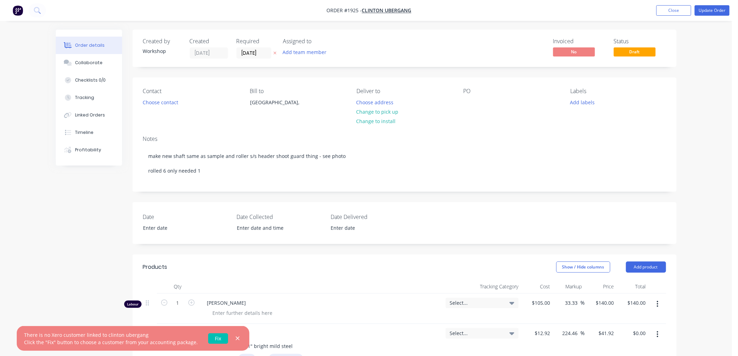
click at [209, 337] on link "Fix" at bounding box center [218, 339] width 20 height 10
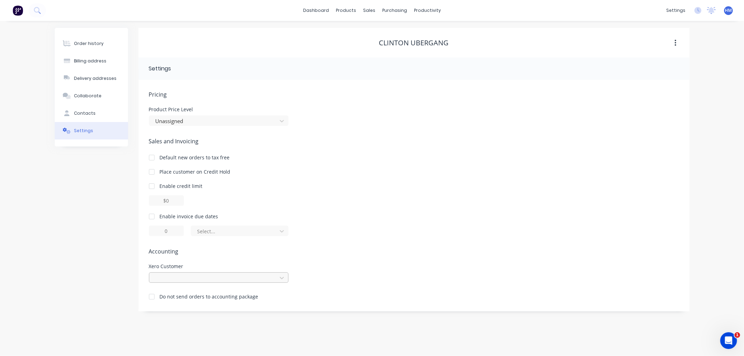
click at [178, 279] on div at bounding box center [214, 278] width 119 height 9
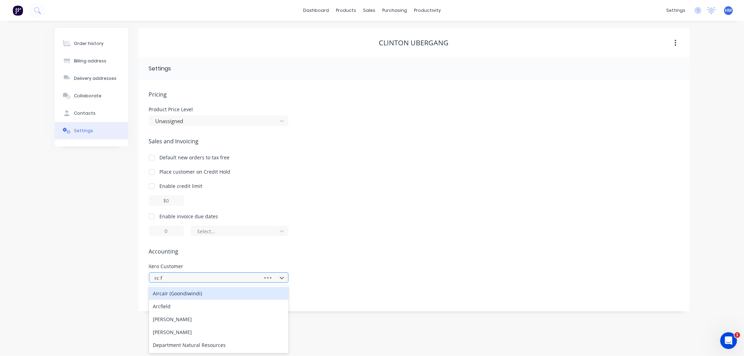
type input "rc fa"
click at [185, 290] on div "RC Farming" at bounding box center [219, 293] width 140 height 13
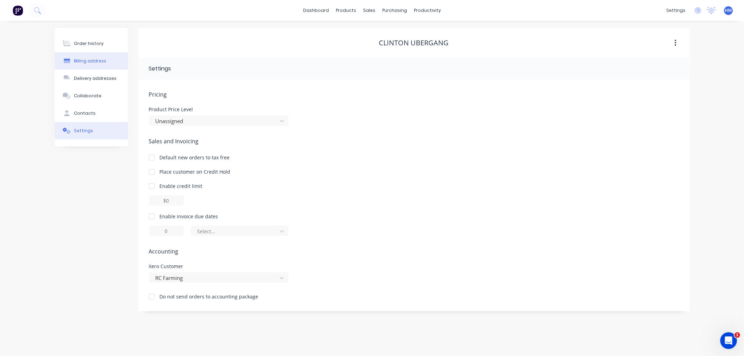
click at [102, 61] on div "Billing address" at bounding box center [90, 61] width 32 height 6
select select "AU"
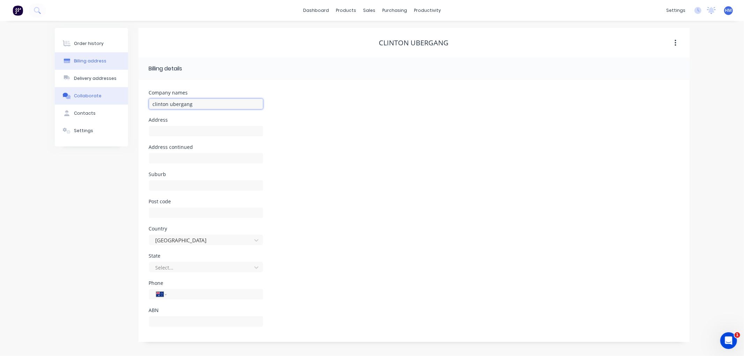
drag, startPoint x: 204, startPoint y: 101, endPoint x: 113, endPoint y: 101, distance: 90.7
click at [113, 101] on div "Order history Billing address Delivery addresses Collaborate Contacts Settings …" at bounding box center [372, 185] width 635 height 314
type input "RC Farming"
click at [84, 47] on button "Order history" at bounding box center [91, 43] width 73 height 17
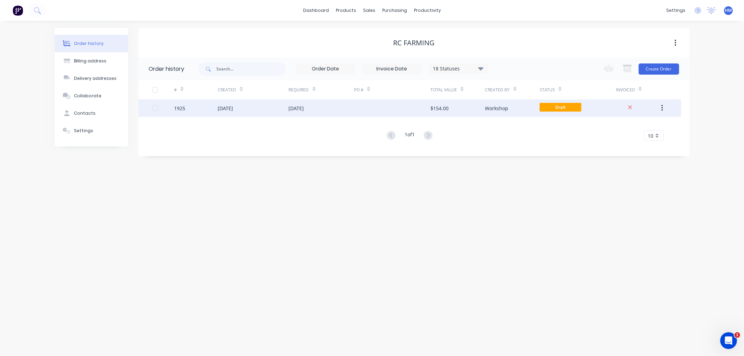
click at [362, 116] on div at bounding box center [392, 107] width 76 height 17
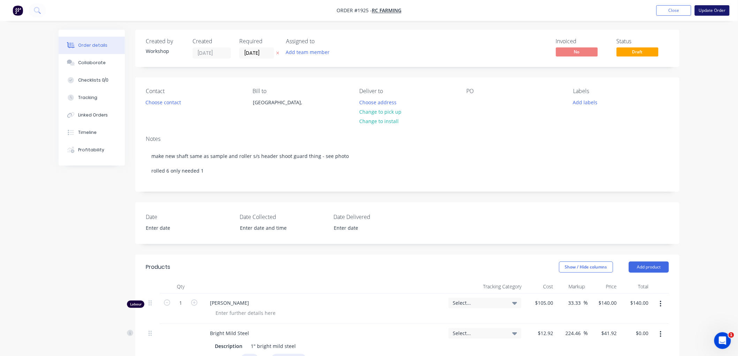
click at [713, 9] on button "Update Order" at bounding box center [712, 10] width 35 height 10
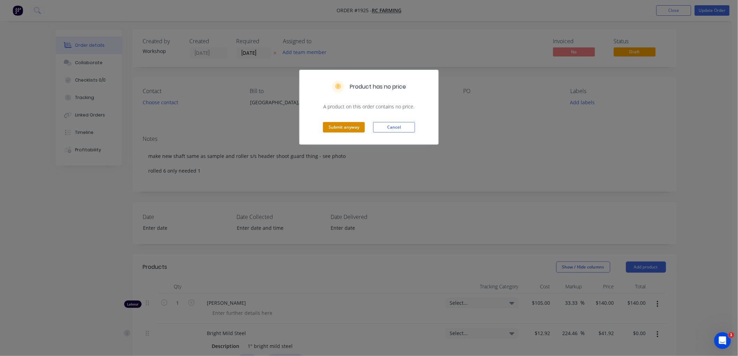
click at [344, 127] on button "Submit anyway" at bounding box center [344, 127] width 42 height 10
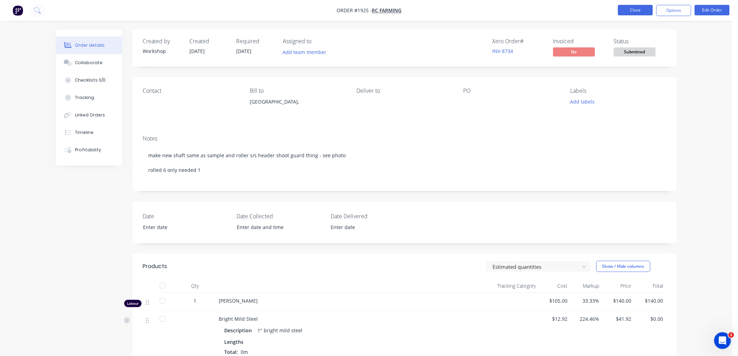
click at [623, 12] on button "Close" at bounding box center [635, 10] width 35 height 10
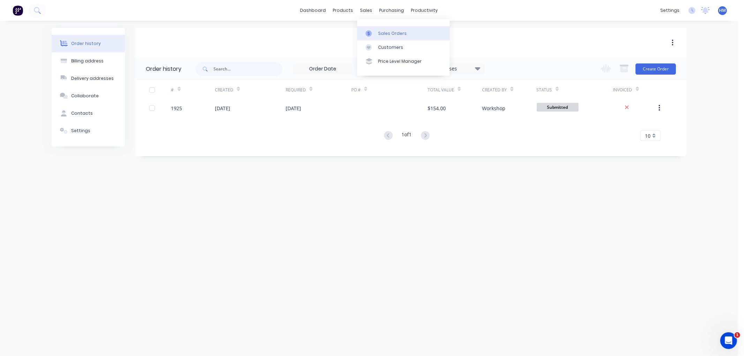
click at [390, 33] on div "Sales Orders" at bounding box center [392, 33] width 29 height 6
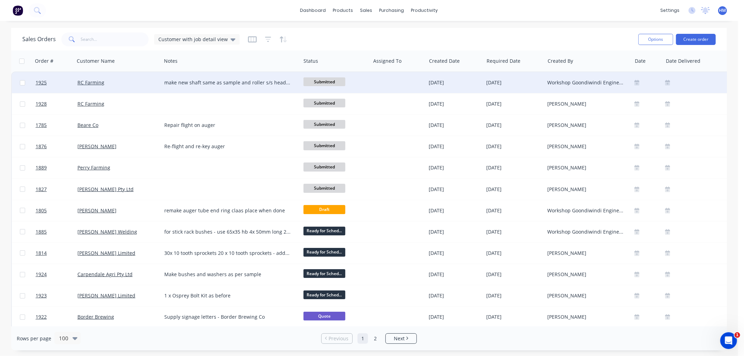
click at [120, 84] on div "RC Farming" at bounding box center [115, 82] width 77 height 7
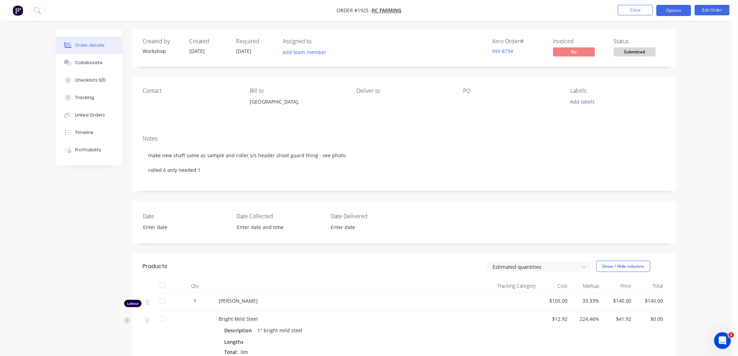
click at [674, 12] on button "Options" at bounding box center [674, 10] width 35 height 11
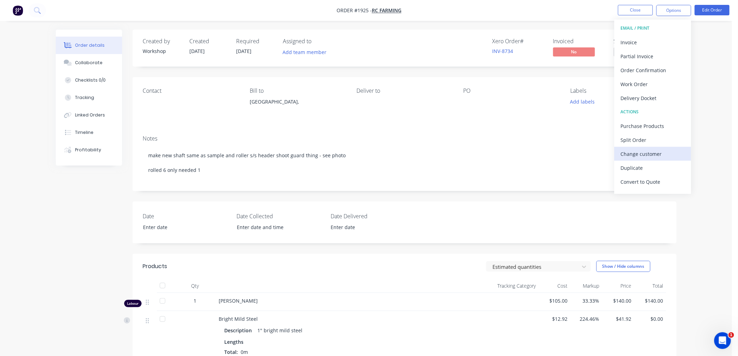
click at [646, 151] on div "Change customer" at bounding box center [653, 154] width 64 height 10
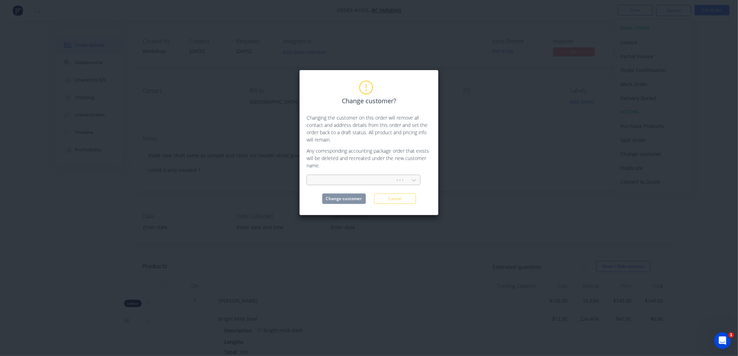
click at [334, 175] on div at bounding box center [364, 180] width 114 height 10
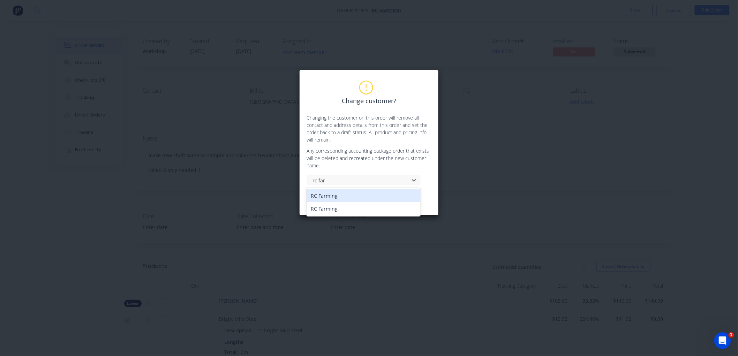
type input "rc far"
click at [473, 70] on div "Change customer? Changing the customer on this order will remove all contact an…" at bounding box center [369, 178] width 738 height 356
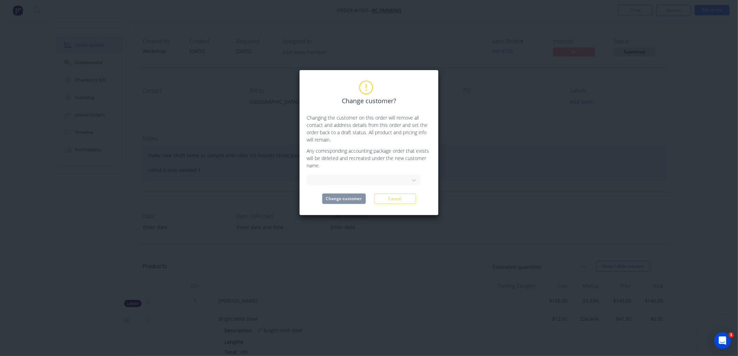
drag, startPoint x: 398, startPoint y: 203, endPoint x: 486, endPoint y: 155, distance: 100.9
click at [398, 203] on button "Cancel" at bounding box center [395, 199] width 42 height 10
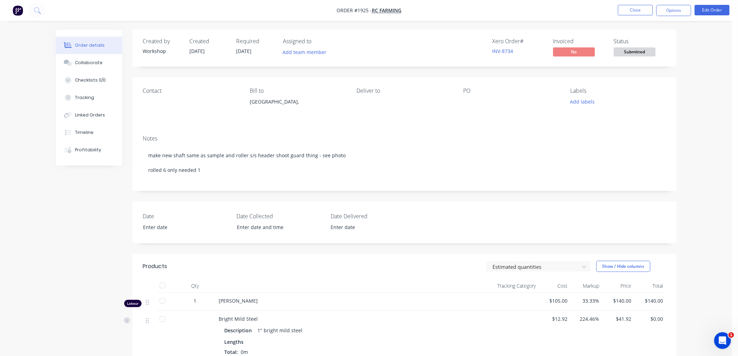
click at [632, 4] on nav "Order #1925 - RC Farming Close Options Edit Order" at bounding box center [369, 10] width 738 height 21
click at [632, 9] on button "Close" at bounding box center [635, 10] width 35 height 10
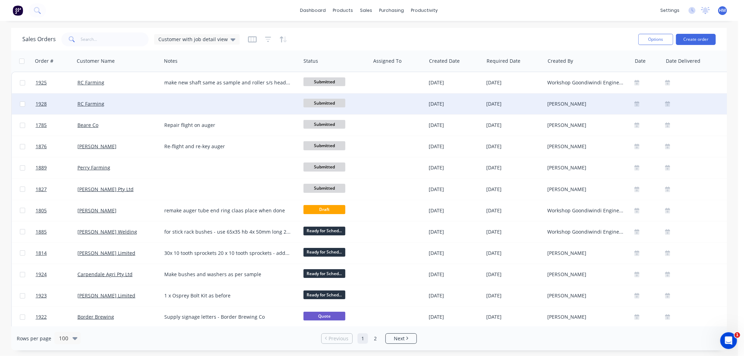
click at [119, 101] on div "RC Farming" at bounding box center [115, 104] width 77 height 7
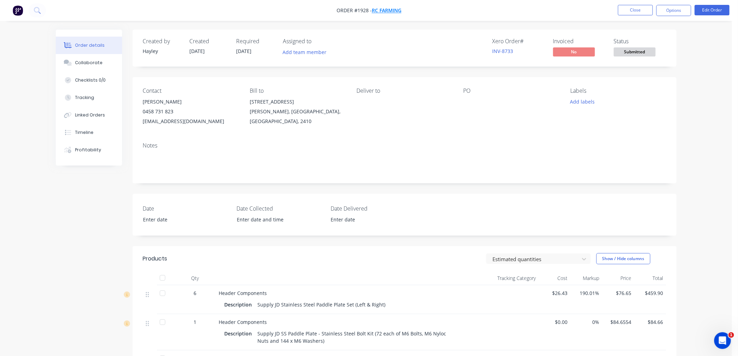
click at [380, 12] on span "RC Farming" at bounding box center [387, 10] width 30 height 7
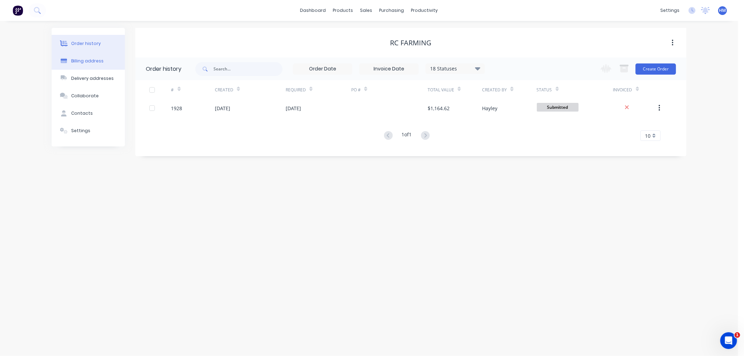
click at [82, 58] on div "Billing address" at bounding box center [87, 61] width 32 height 6
select select "AU"
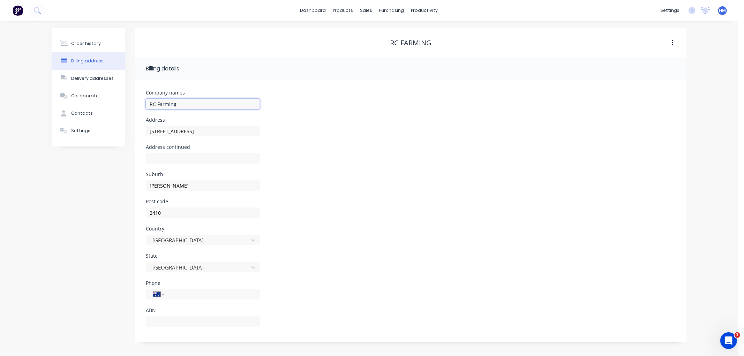
click at [196, 101] on input "RC Farming" at bounding box center [203, 104] width 114 height 10
type input "RC Farming - [GEOGRAPHIC_DATA][PERSON_NAME][GEOGRAPHIC_DATA]"
click at [85, 47] on button "Order history" at bounding box center [88, 43] width 73 height 17
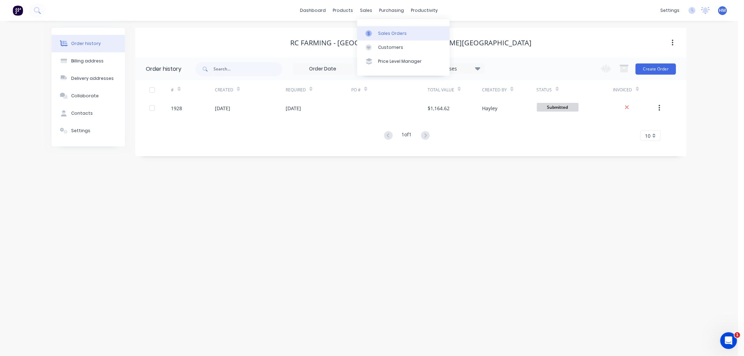
click at [391, 34] on div "Sales Orders" at bounding box center [392, 33] width 29 height 6
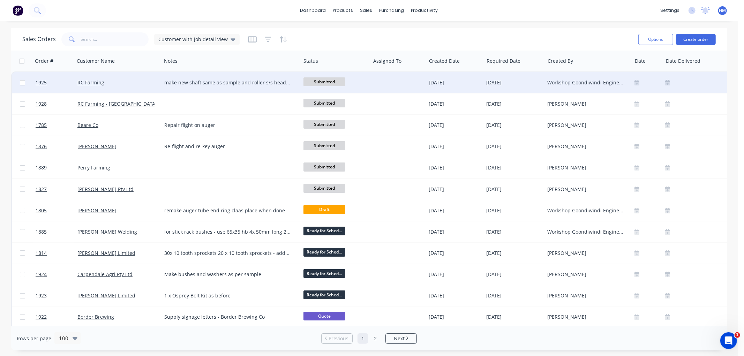
click at [121, 82] on div "RC Farming" at bounding box center [115, 82] width 77 height 7
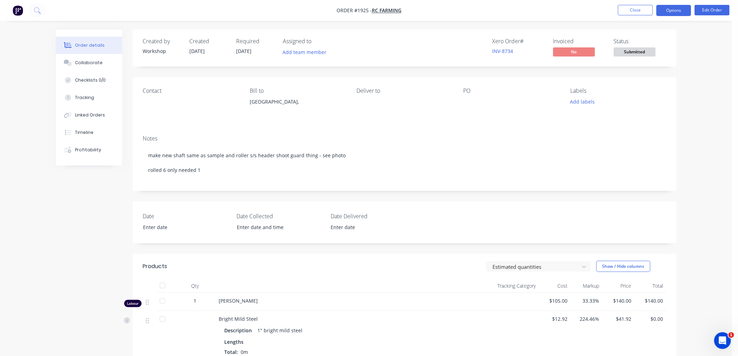
click at [676, 7] on button "Options" at bounding box center [674, 10] width 35 height 11
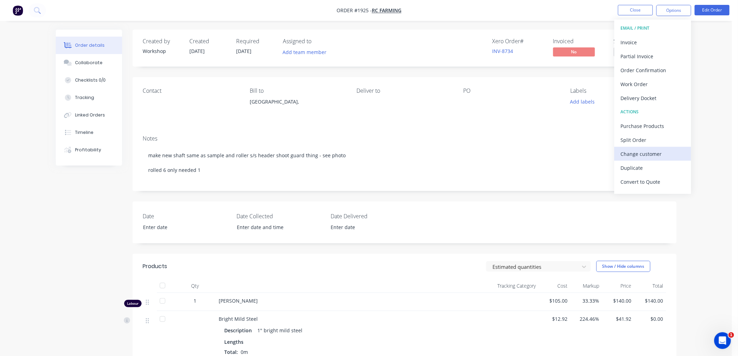
click at [649, 157] on div "Change customer" at bounding box center [653, 154] width 64 height 10
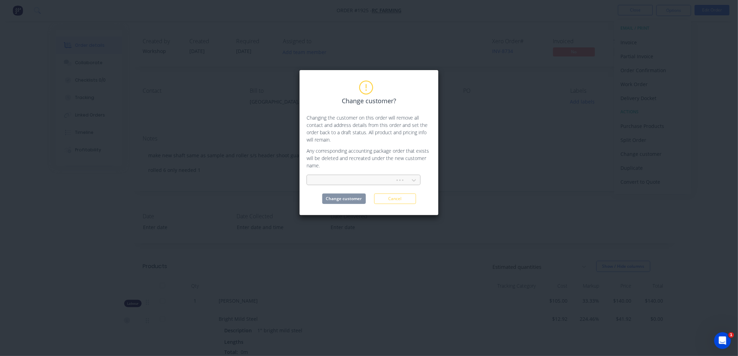
click at [359, 179] on div at bounding box center [352, 180] width 79 height 9
type input "RC Far"
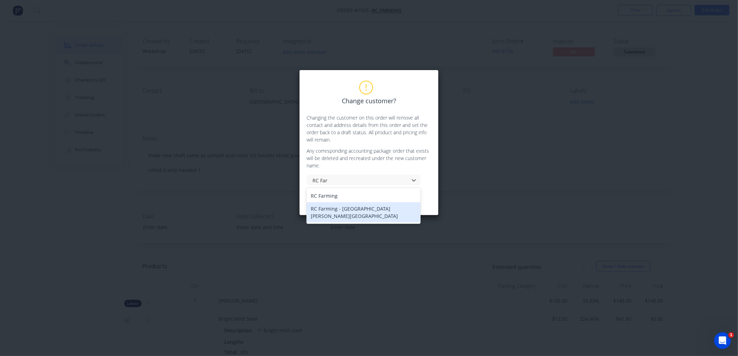
click at [352, 209] on div "RC Farming - [GEOGRAPHIC_DATA][PERSON_NAME][GEOGRAPHIC_DATA]" at bounding box center [364, 212] width 114 height 20
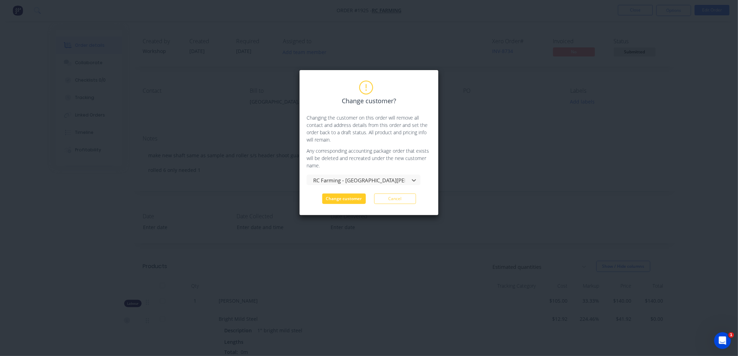
click at [343, 201] on button "Change customer" at bounding box center [344, 199] width 44 height 10
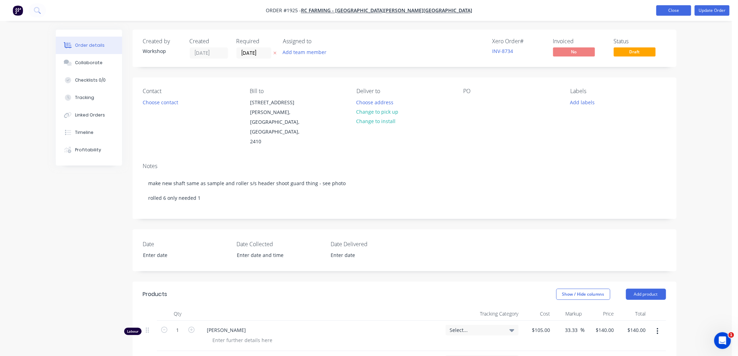
click at [667, 7] on button "Close" at bounding box center [674, 10] width 35 height 10
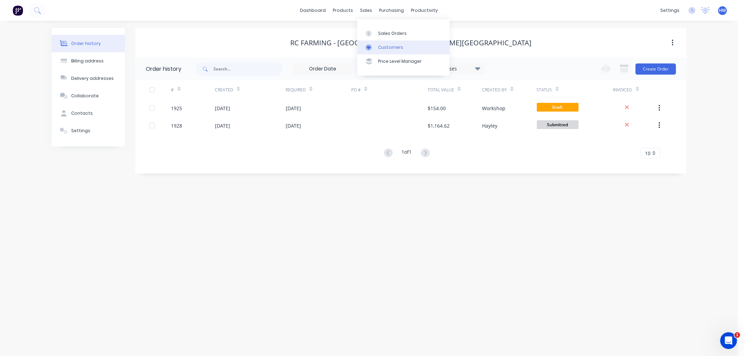
click at [392, 47] on div "Customers" at bounding box center [390, 47] width 25 height 6
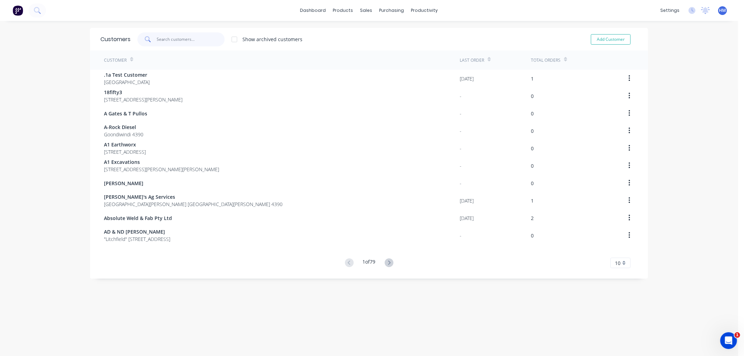
click at [187, 40] on input "text" at bounding box center [191, 39] width 68 height 14
click at [370, 28] on link "Sales Orders" at bounding box center [400, 33] width 92 height 14
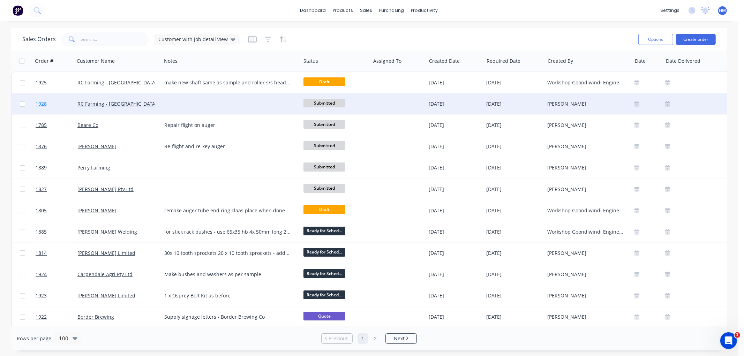
click at [64, 103] on link "1928" at bounding box center [57, 104] width 42 height 21
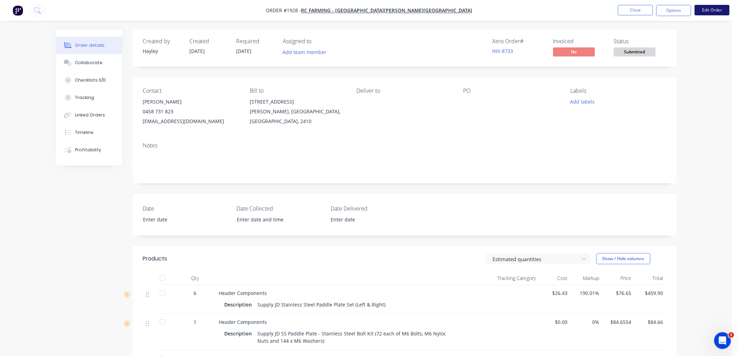
click at [709, 11] on button "Edit Order" at bounding box center [712, 10] width 35 height 10
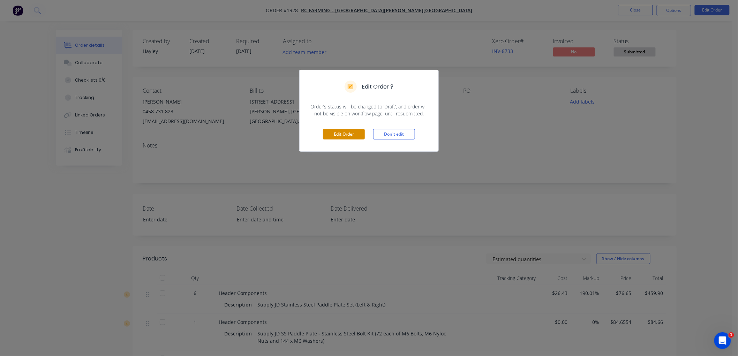
drag, startPoint x: 337, startPoint y: 135, endPoint x: 343, endPoint y: 135, distance: 5.2
click at [338, 135] on button "Edit Order" at bounding box center [344, 134] width 42 height 10
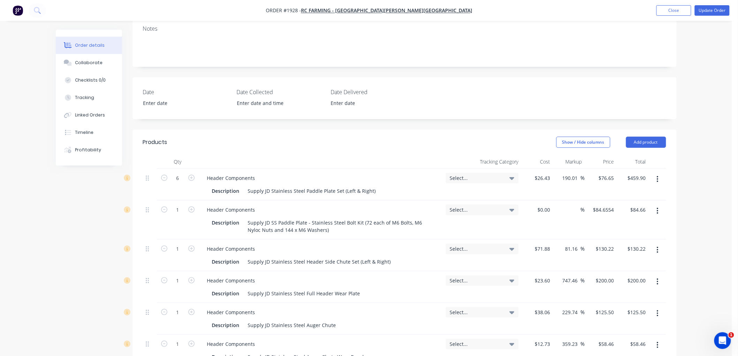
scroll to position [155, 0]
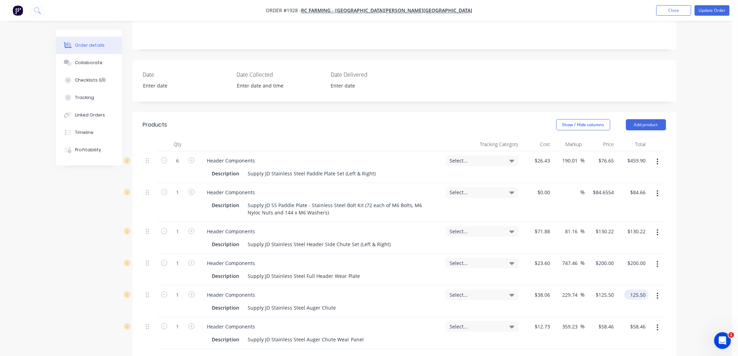
click at [643, 290] on input "125.50" at bounding box center [638, 295] width 22 height 10
type input "145.5"
type input "282.29"
type input "$145.50"
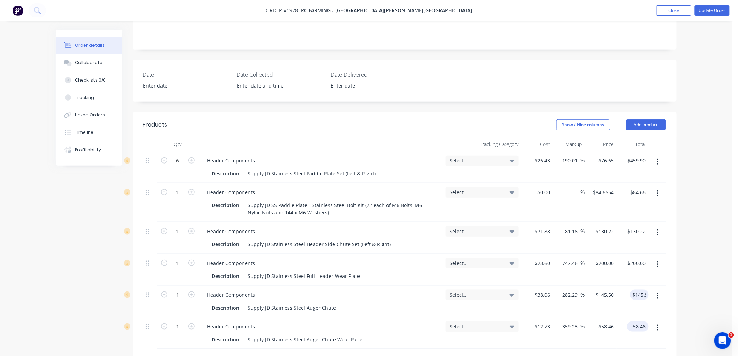
click at [638, 322] on input "58.46" at bounding box center [639, 327] width 19 height 10
type input "62.46"
type input "130.22"
type input "390.65"
type input "$62.46"
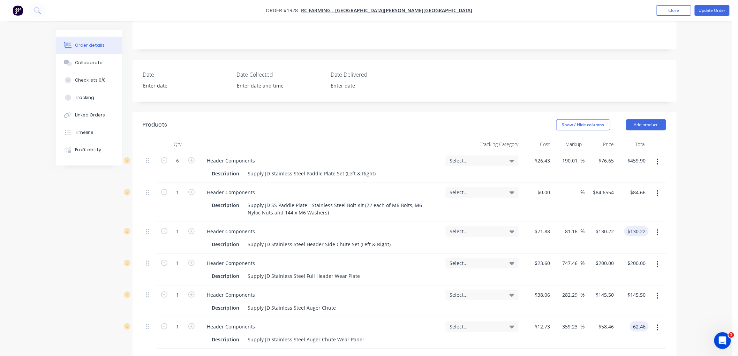
type input "$62.46"
click at [633, 226] on input "130.22" at bounding box center [639, 231] width 19 height 10
type input "162.55"
type input "126.14"
type input "$162.55"
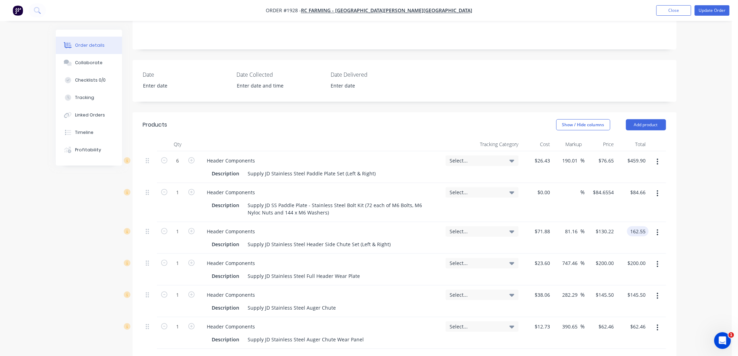
type input "$162.55"
click at [702, 201] on div "Order details Collaborate Checklists 0/0 Tracking Linked Orders Timeline Profit…" at bounding box center [366, 197] width 732 height 705
click at [707, 10] on button "Update Order" at bounding box center [712, 10] width 35 height 10
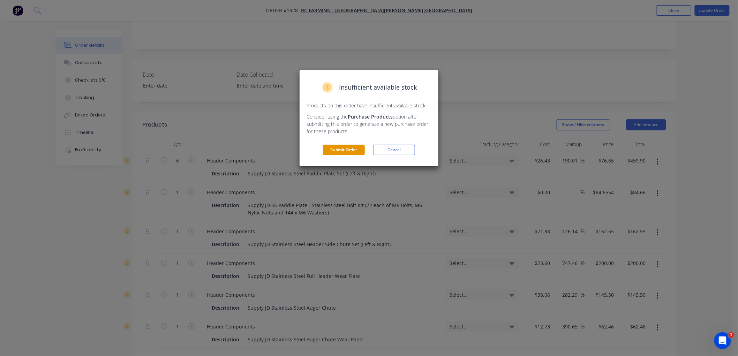
click at [354, 147] on button "Submit Order" at bounding box center [344, 150] width 42 height 10
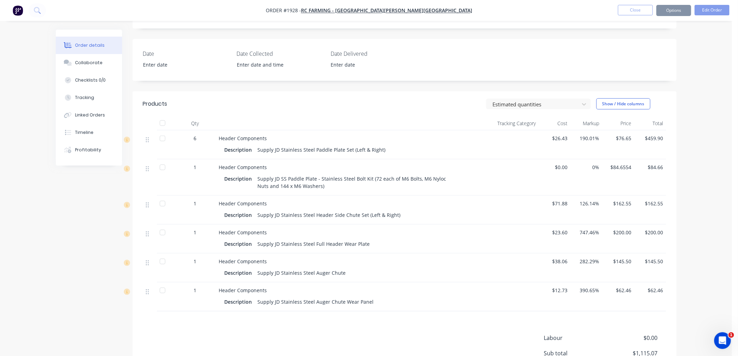
scroll to position [154, 0]
click at [638, 9] on button "Close" at bounding box center [635, 10] width 35 height 10
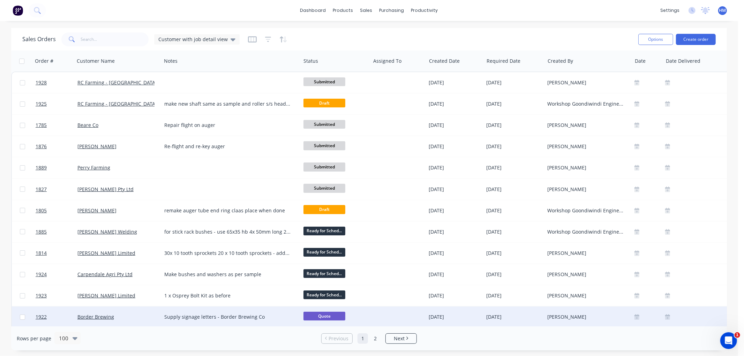
click at [128, 317] on div "Border Brewing" at bounding box center [115, 317] width 77 height 7
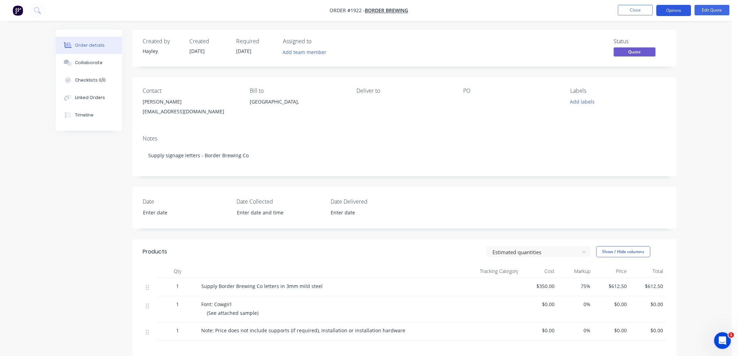
click at [674, 10] on button "Options" at bounding box center [674, 10] width 35 height 11
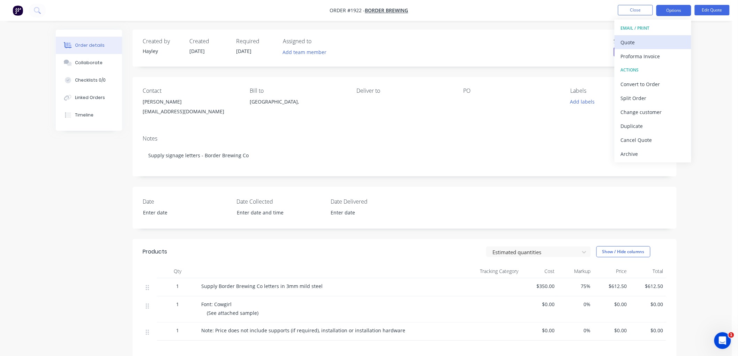
click at [654, 41] on div "Quote" at bounding box center [653, 42] width 64 height 10
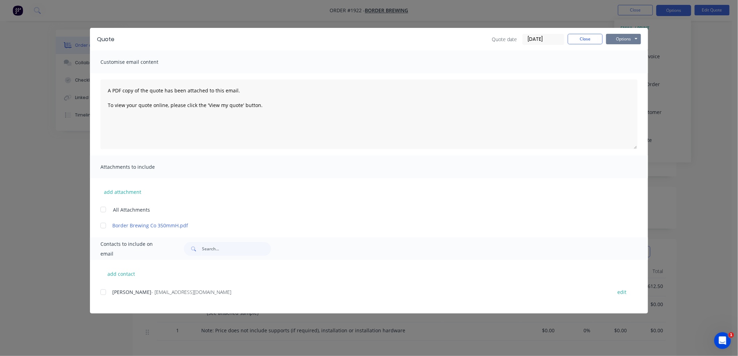
click at [620, 36] on button "Options" at bounding box center [624, 39] width 35 height 10
click at [627, 48] on button "Preview" at bounding box center [629, 52] width 45 height 12
click at [629, 36] on button "Options" at bounding box center [624, 39] width 35 height 10
click at [581, 36] on button "Close" at bounding box center [585, 39] width 35 height 10
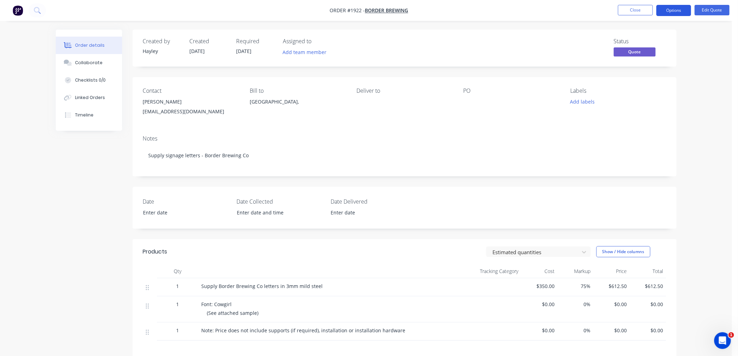
click at [672, 13] on button "Options" at bounding box center [674, 10] width 35 height 11
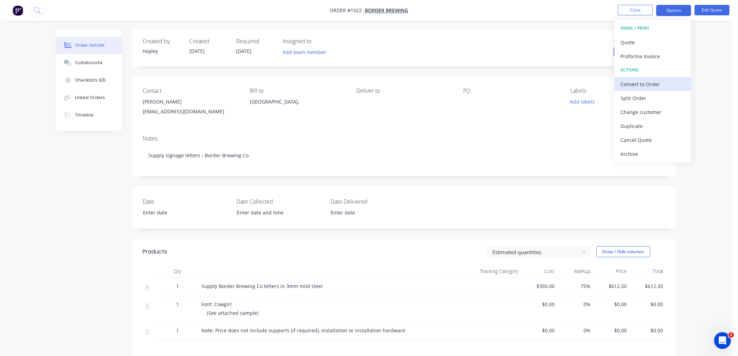
click at [654, 81] on div "Convert to Order" at bounding box center [653, 84] width 64 height 10
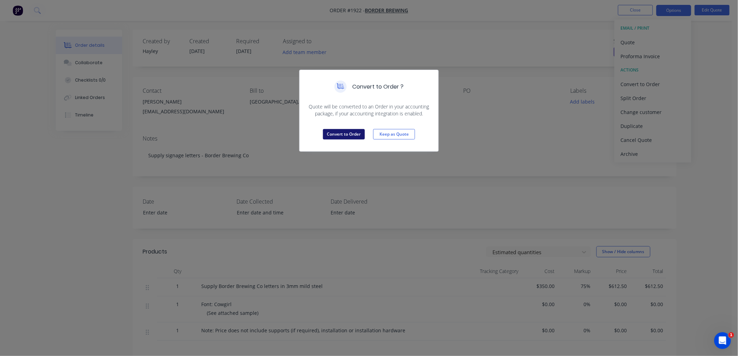
click at [343, 137] on button "Convert to Order" at bounding box center [344, 134] width 42 height 10
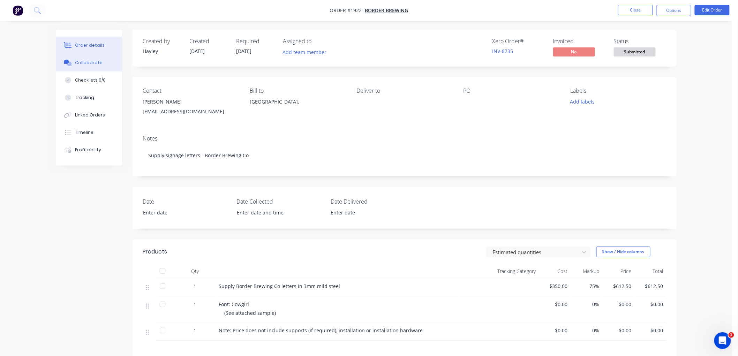
click at [100, 61] on button "Collaborate" at bounding box center [89, 62] width 66 height 17
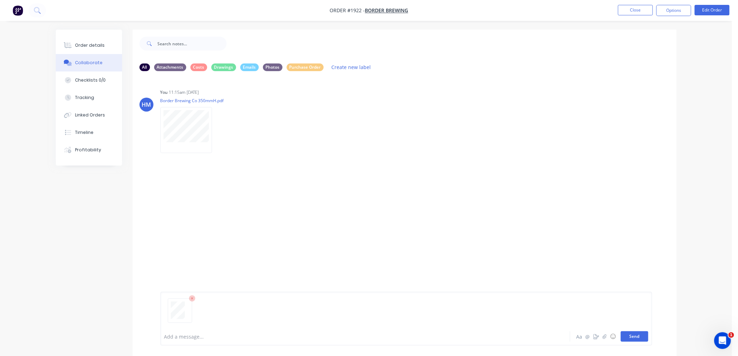
click at [639, 336] on button "Send" at bounding box center [635, 337] width 28 height 10
click at [629, 334] on button "Send" at bounding box center [635, 337] width 28 height 10
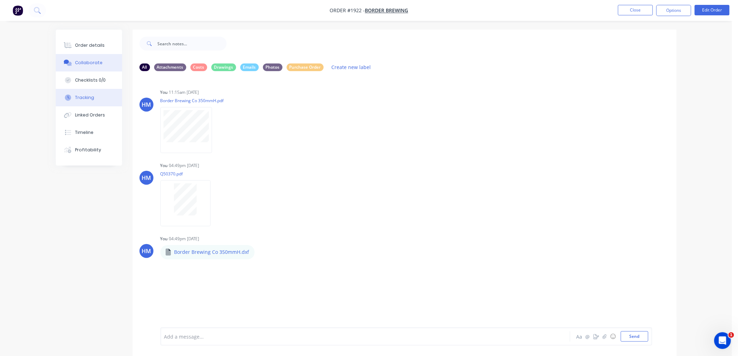
click at [87, 96] on div "Tracking" at bounding box center [84, 98] width 19 height 6
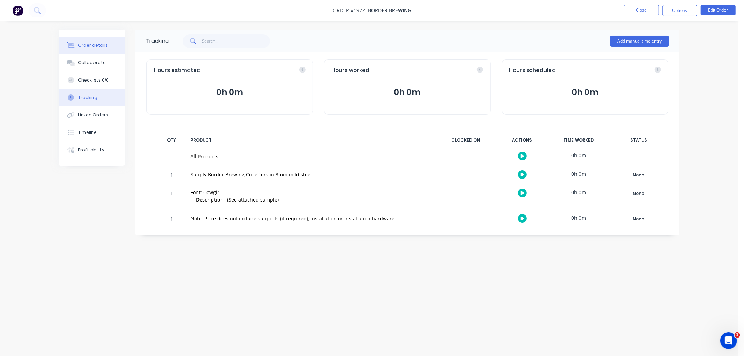
click at [88, 42] on div "Order details" at bounding box center [93, 45] width 30 height 6
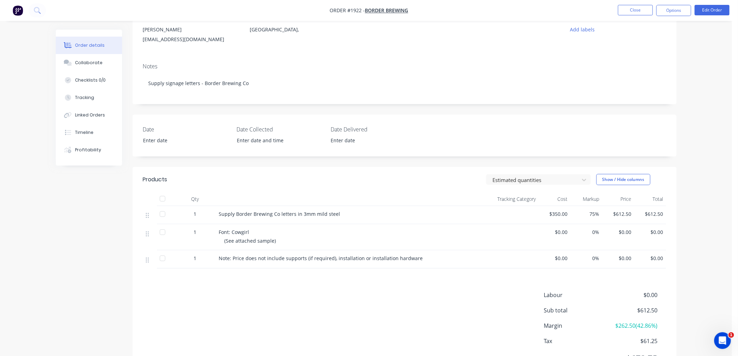
scroll to position [77, 0]
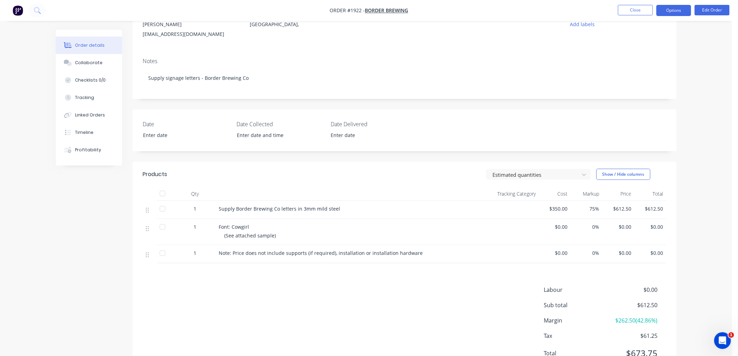
click at [677, 10] on button "Options" at bounding box center [674, 10] width 35 height 11
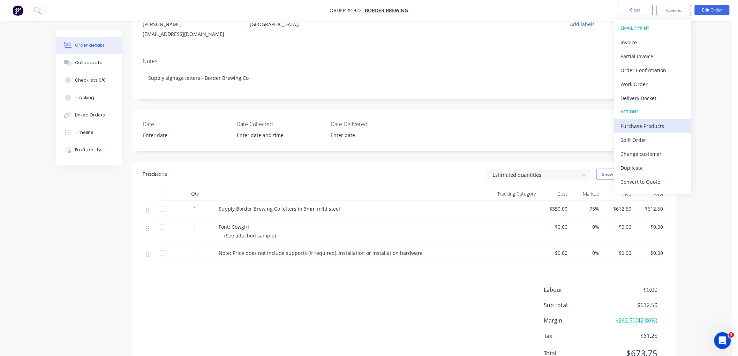
click at [655, 123] on div "Purchase Products" at bounding box center [653, 126] width 64 height 10
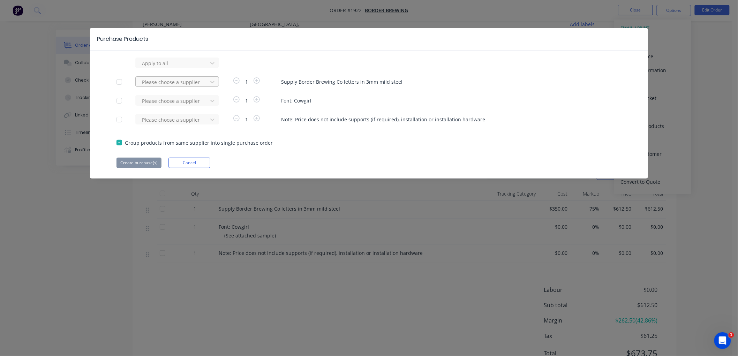
click at [176, 82] on div at bounding box center [172, 82] width 63 height 9
type input "wpm"
click at [178, 106] on div "WPM Sheet Metal Works" at bounding box center [177, 107] width 84 height 13
click at [139, 162] on button "Create purchase(s)" at bounding box center [139, 163] width 45 height 10
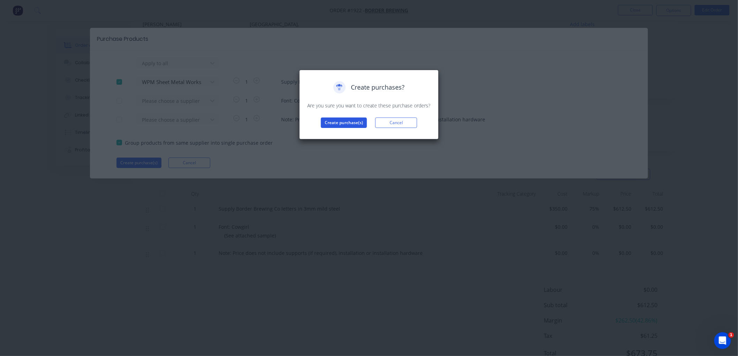
click at [333, 126] on button "Create purchase(s)" at bounding box center [344, 123] width 46 height 10
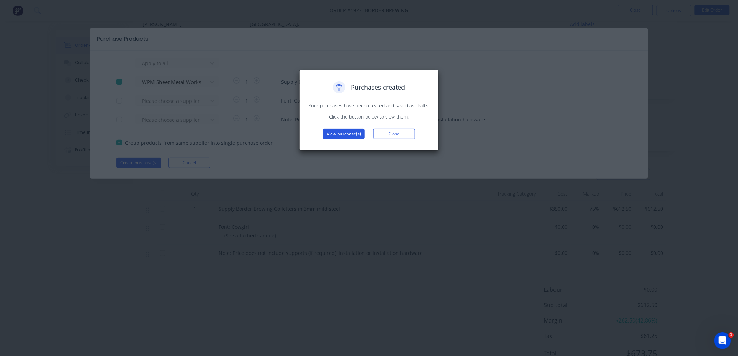
click at [334, 134] on button "View purchase(s)" at bounding box center [344, 134] width 42 height 10
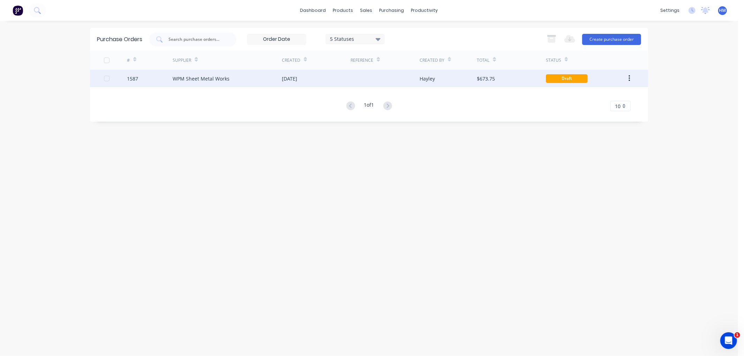
click at [246, 82] on div "WPM Sheet Metal Works" at bounding box center [227, 78] width 109 height 17
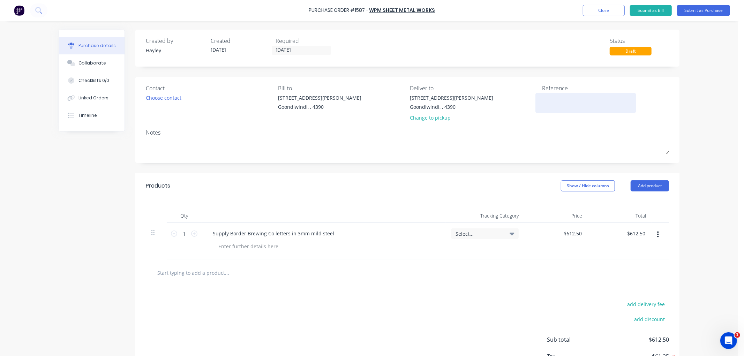
click at [545, 99] on textarea at bounding box center [585, 102] width 87 height 16
click at [555, 104] on textarea at bounding box center [585, 102] width 87 height 16
paste textarea "Q50370"
type textarea "x"
type textarea "Q50370"
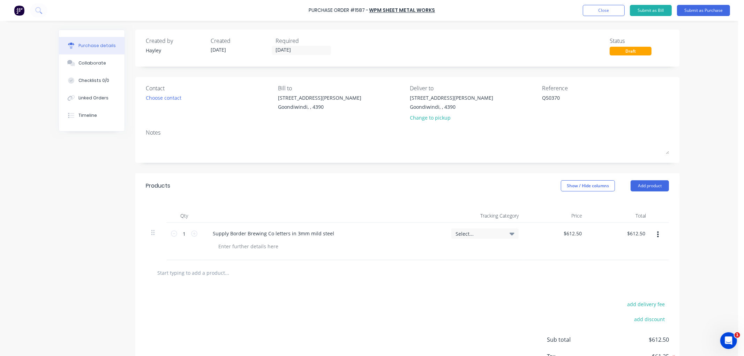
type textarea "x"
type textarea "Q50370"
click at [155, 103] on div "Contact Choose contact" at bounding box center [209, 104] width 127 height 41
click at [155, 101] on div "Choose contact" at bounding box center [164, 97] width 36 height 7
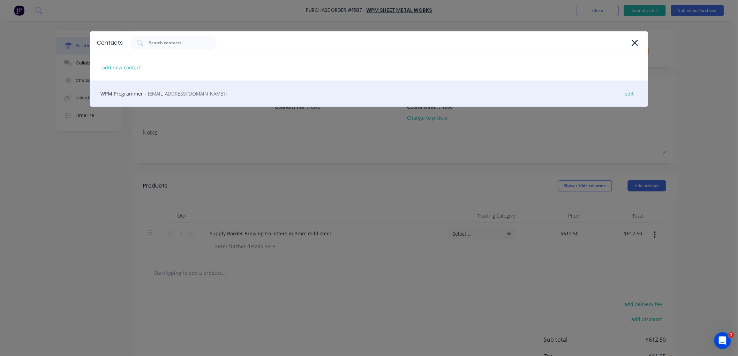
click at [148, 97] on span "- [EMAIL_ADDRESS][DOMAIN_NAME] -" at bounding box center [186, 93] width 83 height 7
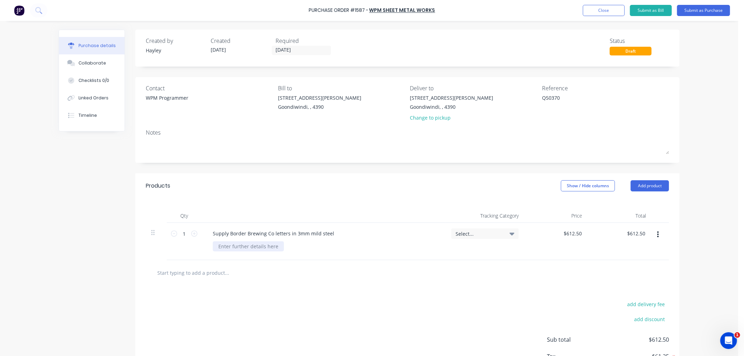
type textarea "x"
click at [232, 250] on div at bounding box center [248, 246] width 71 height 10
drag, startPoint x: 204, startPoint y: 271, endPoint x: 214, endPoint y: 271, distance: 9.1
click at [206, 271] on input "text" at bounding box center [227, 273] width 140 height 14
click at [641, 185] on button "Add product" at bounding box center [650, 185] width 38 height 11
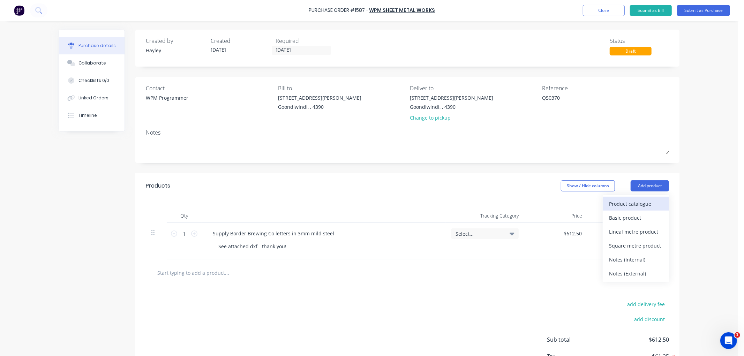
click at [639, 199] on div "Product catalogue" at bounding box center [636, 204] width 54 height 10
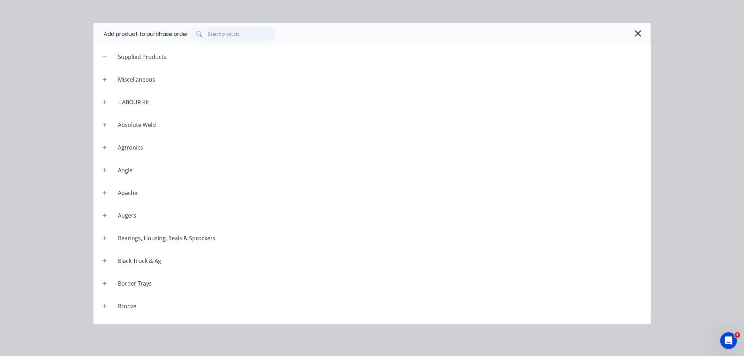
click at [215, 34] on input "text" at bounding box center [242, 34] width 68 height 14
type textarea "x"
type input "f"
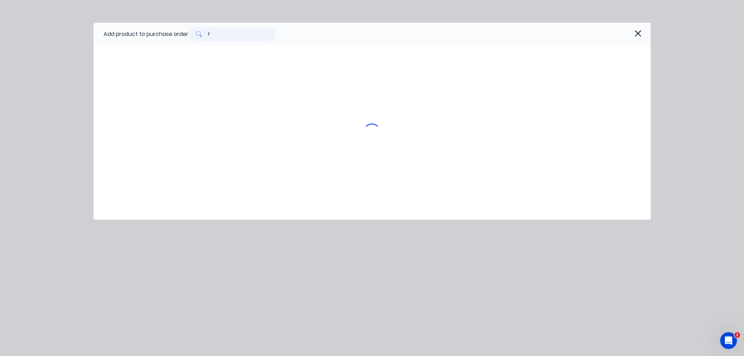
type textarea "x"
type input "fr"
type textarea "x"
type input "fre"
type textarea "x"
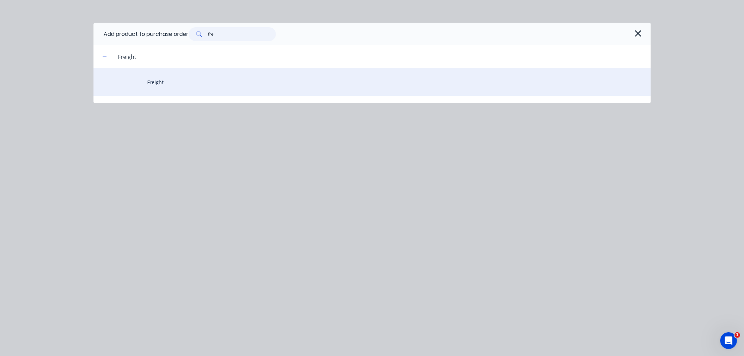
type input "fre"
click at [153, 80] on div "Freight" at bounding box center [373, 82] width 558 height 28
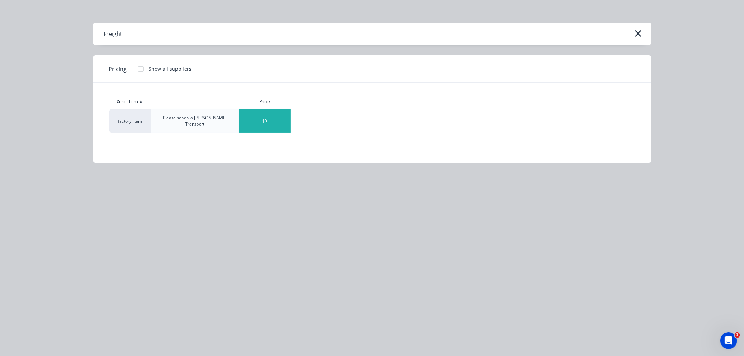
click at [259, 116] on div "$0" at bounding box center [265, 121] width 52 height 24
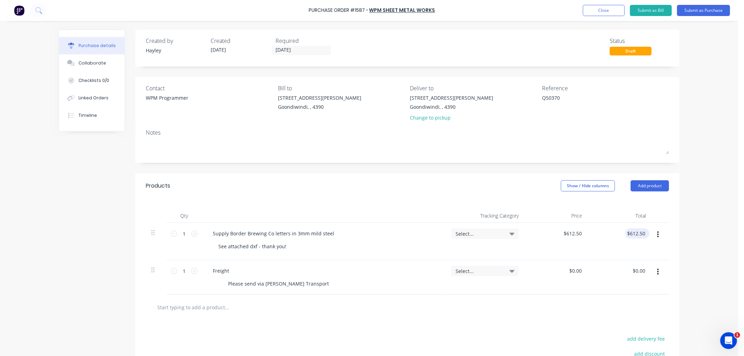
type textarea "x"
type input "612.50"
click at [640, 234] on input "612.50" at bounding box center [636, 234] width 22 height 10
type textarea "x"
type input "$612.50"
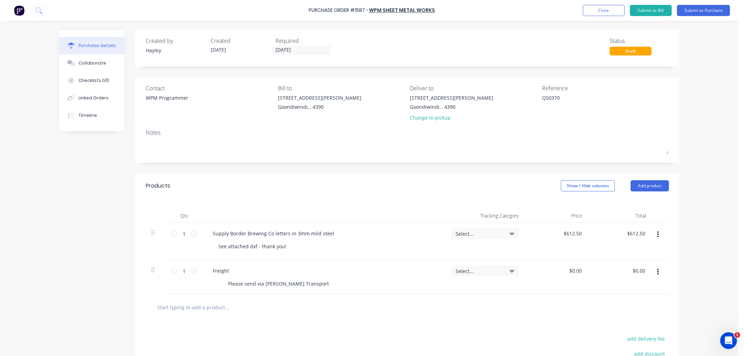
drag, startPoint x: 375, startPoint y: 313, endPoint x: 371, endPoint y: 313, distance: 3.5
click at [372, 313] on div at bounding box center [407, 307] width 512 height 14
type textarea "x"
type input "612.50"
click at [629, 235] on input "612.50" at bounding box center [637, 234] width 19 height 10
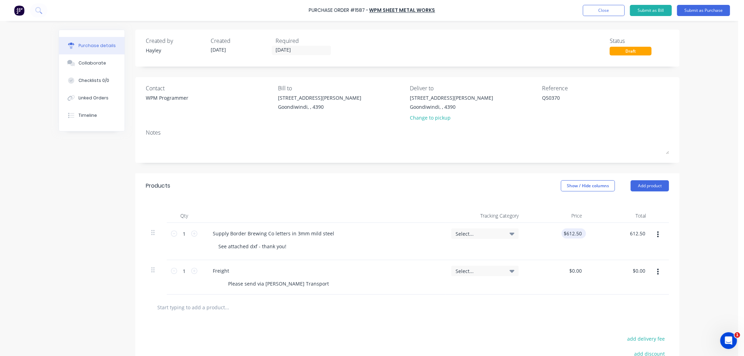
type textarea "x"
type input "612.50"
type input "$612.50"
click at [574, 235] on input "612.50" at bounding box center [574, 234] width 19 height 10
type textarea "x"
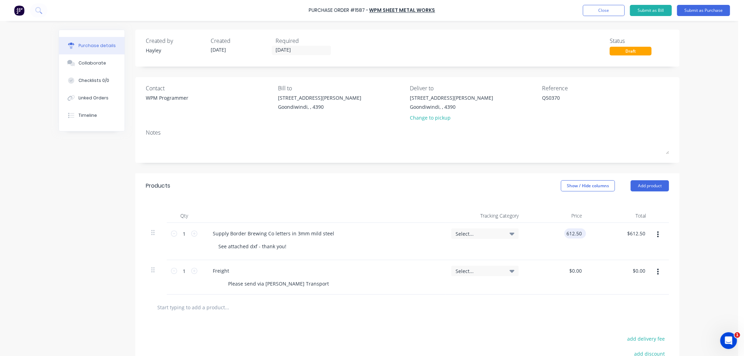
type input "$612.50"
drag, startPoint x: 581, startPoint y: 235, endPoint x: 561, endPoint y: 235, distance: 19.5
click at [562, 235] on div "$612.50 $612.50" at bounding box center [574, 234] width 24 height 10
type textarea "x"
type input "612.50"
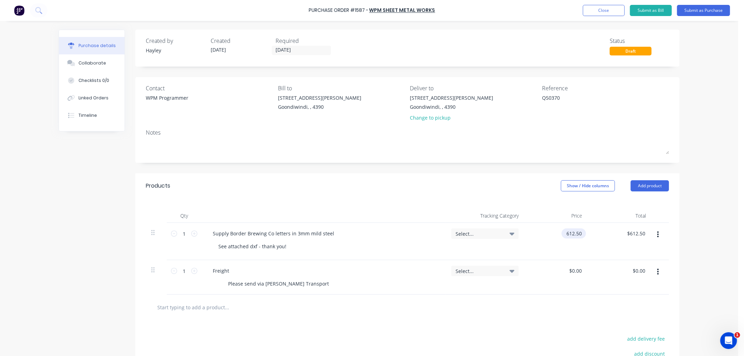
click at [580, 234] on input "612.50" at bounding box center [573, 234] width 22 height 10
type textarea "x"
type input "$612.50"
click at [657, 233] on icon "button" at bounding box center [658, 235] width 2 height 6
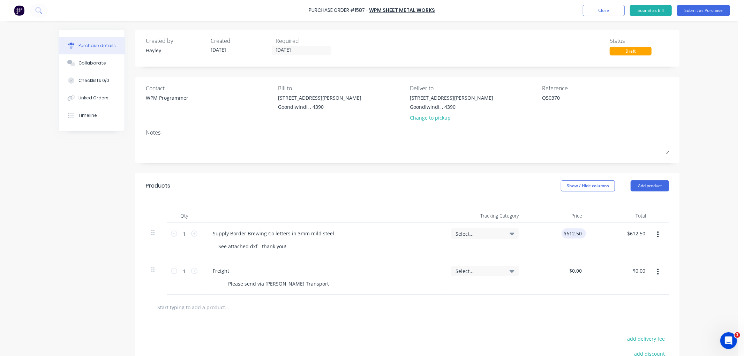
type textarea "x"
type input "612.50"
click at [571, 234] on input "612.50" at bounding box center [573, 234] width 22 height 10
type textarea "x"
click at [571, 234] on input "612.50" at bounding box center [574, 234] width 19 height 10
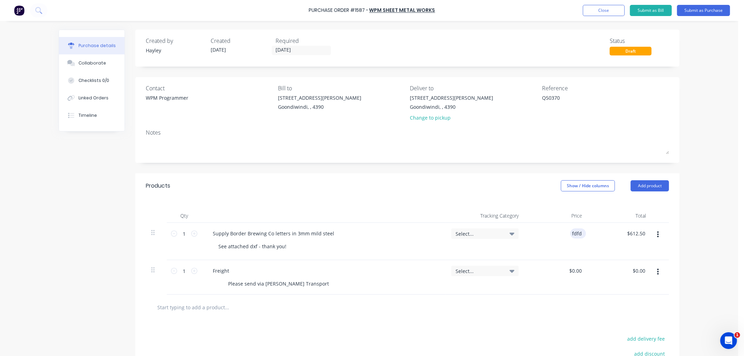
type input "fdfd"
type textarea "x"
drag, startPoint x: 580, startPoint y: 232, endPoint x: 564, endPoint y: 234, distance: 16.5
click at [571, 234] on div "$612.50 fdfd" at bounding box center [577, 234] width 13 height 10
drag, startPoint x: 580, startPoint y: 234, endPoint x: 542, endPoint y: 236, distance: 38.4
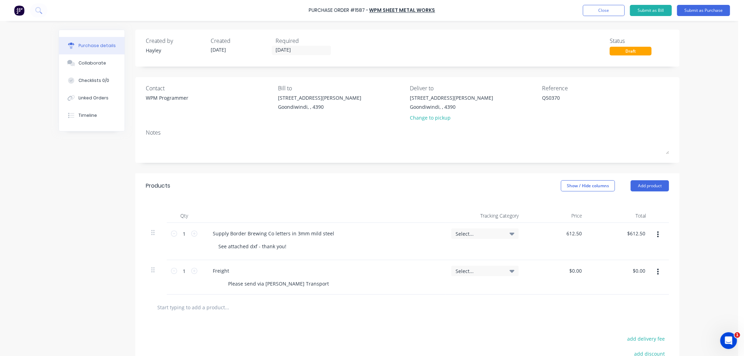
click at [542, 236] on div "612.50 612.50" at bounding box center [557, 241] width 64 height 37
type input "$200.49"
click at [550, 245] on div "$200.49 $200.49" at bounding box center [557, 241] width 64 height 37
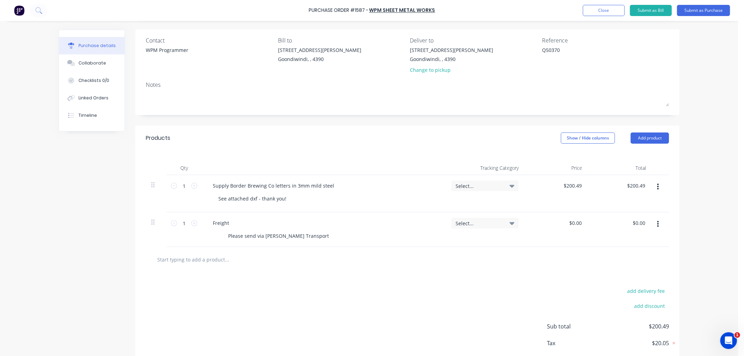
scroll to position [9, 0]
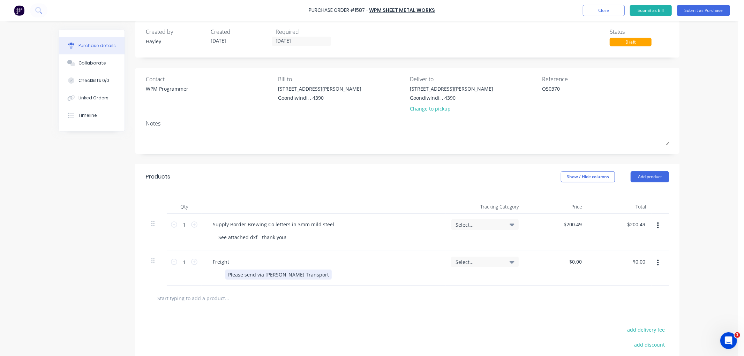
click at [301, 273] on div "Please send via [PERSON_NAME] Transport" at bounding box center [278, 275] width 106 height 10
click at [277, 310] on input "text" at bounding box center [227, 306] width 140 height 14
click at [233, 282] on div "Please send via [PERSON_NAME] Transport Acc Code GDIENG" at bounding box center [278, 278] width 106 height 17
click at [243, 302] on input "text" at bounding box center [227, 306] width 140 height 14
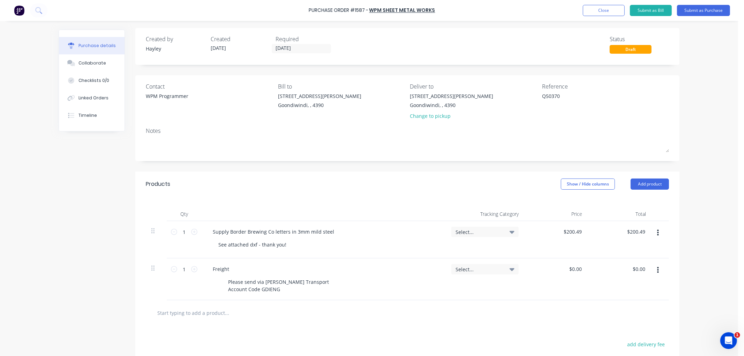
scroll to position [0, 0]
click at [704, 9] on button "Submit as Purchase" at bounding box center [703, 10] width 53 height 11
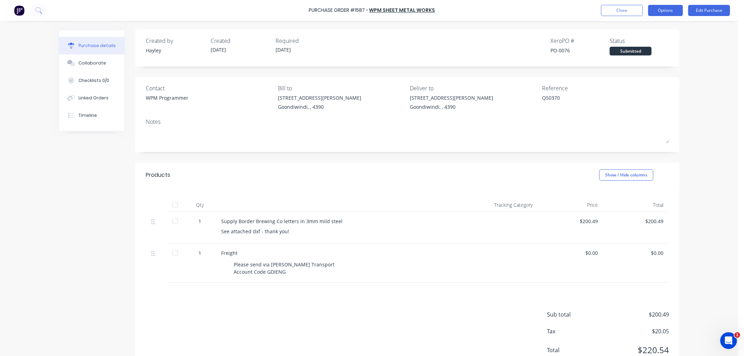
click at [670, 9] on button "Options" at bounding box center [665, 10] width 35 height 11
click at [655, 26] on div "Print / Email" at bounding box center [650, 28] width 54 height 10
click at [645, 41] on div "With pricing" at bounding box center [650, 42] width 54 height 10
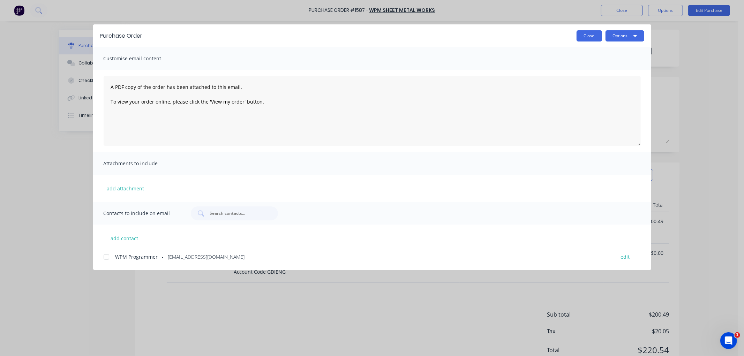
click at [592, 37] on button "Close" at bounding box center [589, 35] width 25 height 11
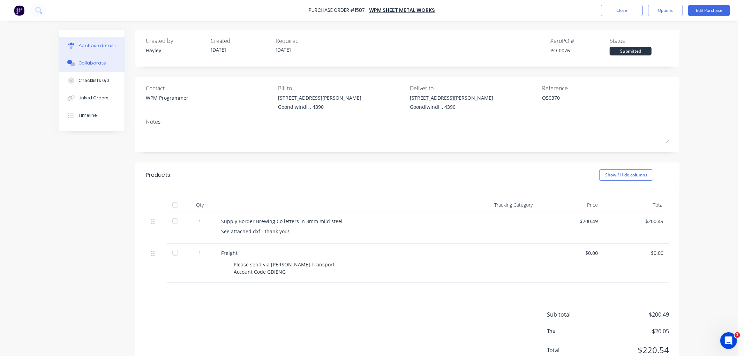
click at [85, 59] on button "Collaborate" at bounding box center [92, 62] width 66 height 17
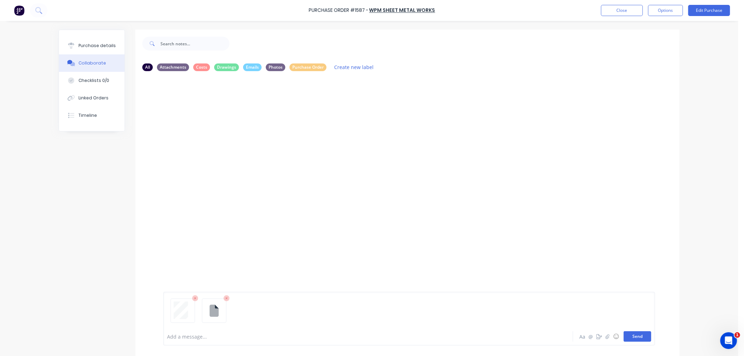
click at [633, 341] on button "Send" at bounding box center [638, 337] width 28 height 10
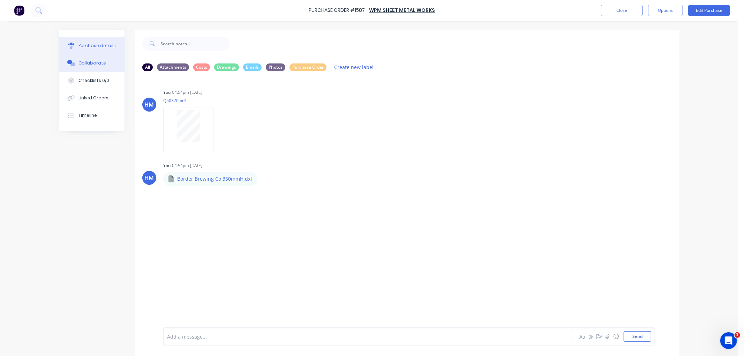
click at [90, 48] on div "Purchase details" at bounding box center [97, 46] width 37 height 6
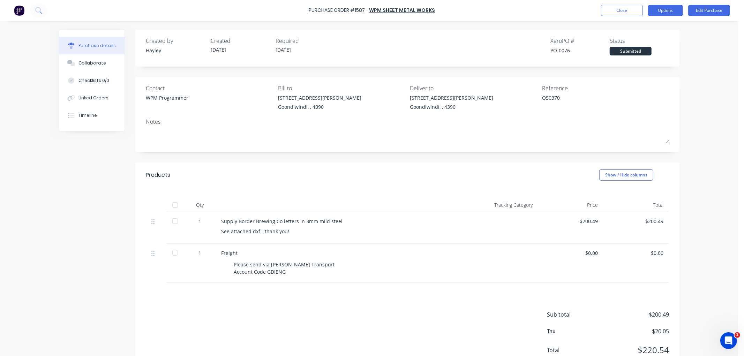
click at [665, 8] on button "Options" at bounding box center [665, 10] width 35 height 11
click at [653, 30] on div "Print / Email" at bounding box center [650, 28] width 54 height 10
click at [650, 43] on div "With pricing" at bounding box center [650, 42] width 54 height 10
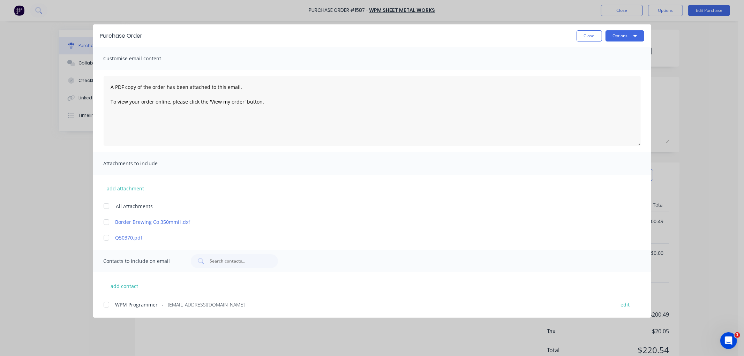
click at [106, 206] on div at bounding box center [106, 206] width 14 height 14
click at [105, 305] on div at bounding box center [106, 305] width 14 height 14
click at [620, 37] on button "Options" at bounding box center [625, 35] width 39 height 11
click at [606, 79] on div "Email" at bounding box center [612, 81] width 54 height 10
click at [591, 36] on button "Close" at bounding box center [589, 35] width 25 height 11
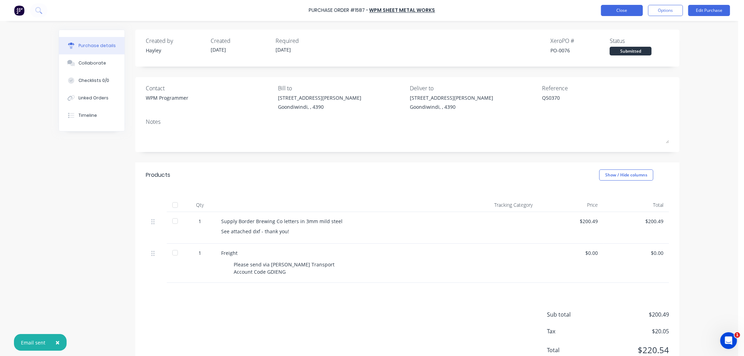
click at [622, 10] on button "Close" at bounding box center [622, 10] width 42 height 11
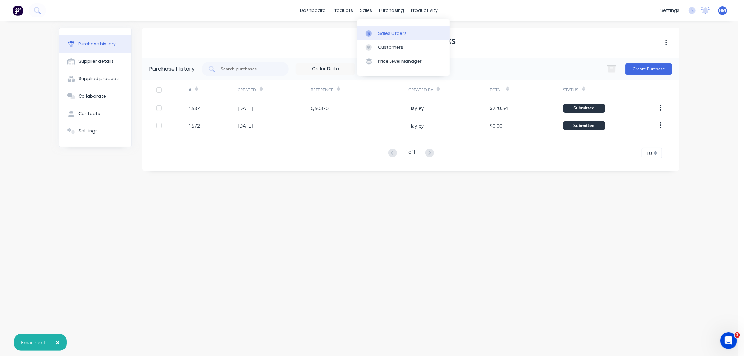
click at [381, 37] on link "Sales Orders" at bounding box center [403, 33] width 92 height 14
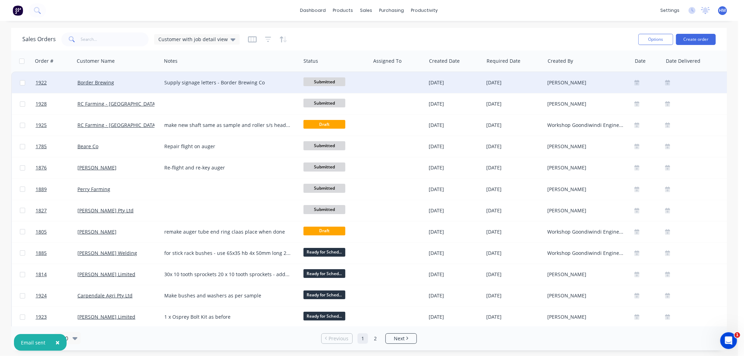
click at [136, 80] on div "Border Brewing" at bounding box center [115, 82] width 77 height 7
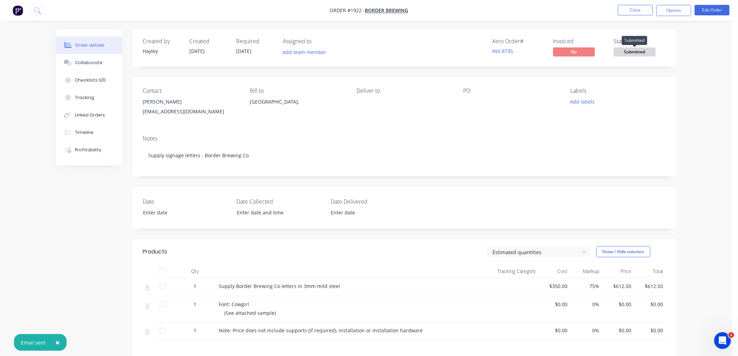
click at [636, 54] on span "Submitted" at bounding box center [635, 51] width 42 height 9
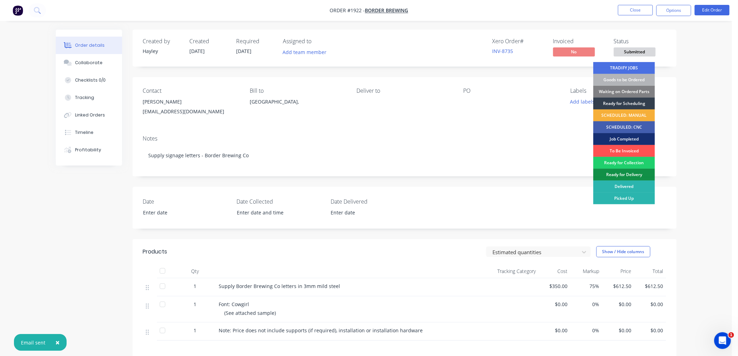
click at [638, 91] on div "Waiting on Ordered Parts" at bounding box center [625, 92] width 62 height 12
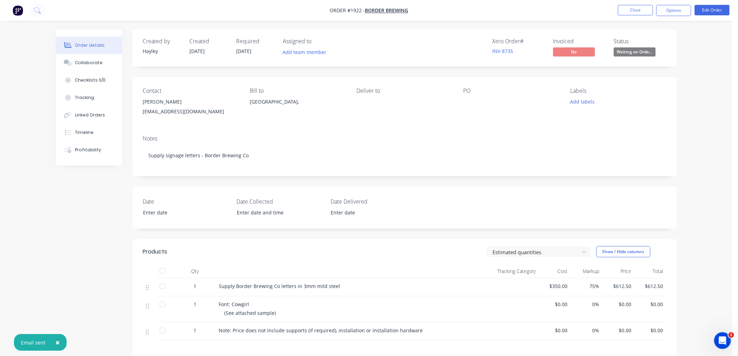
click at [728, 77] on div "Order details Collaborate Checklists 0/0 Tracking Linked Orders Timeline Profit…" at bounding box center [366, 232] width 732 height 465
click at [638, 11] on button "Close" at bounding box center [635, 10] width 35 height 10
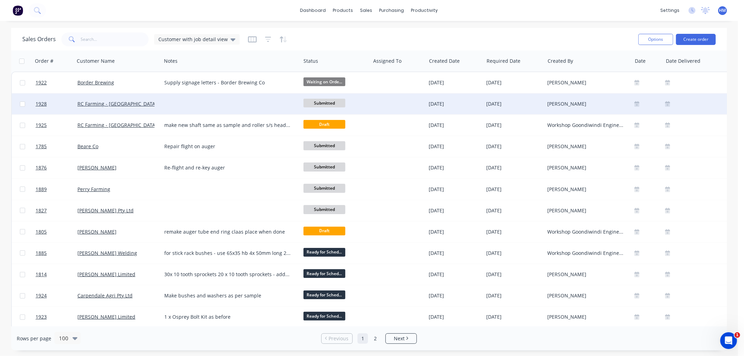
click at [184, 106] on div at bounding box center [231, 104] width 139 height 21
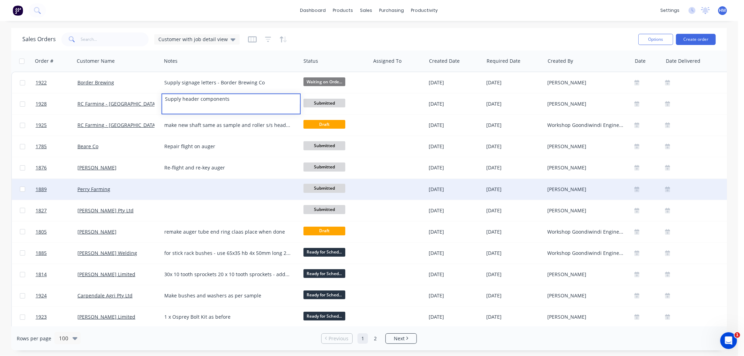
click at [192, 184] on div at bounding box center [231, 189] width 139 height 21
click at [193, 189] on div at bounding box center [231, 189] width 139 height 21
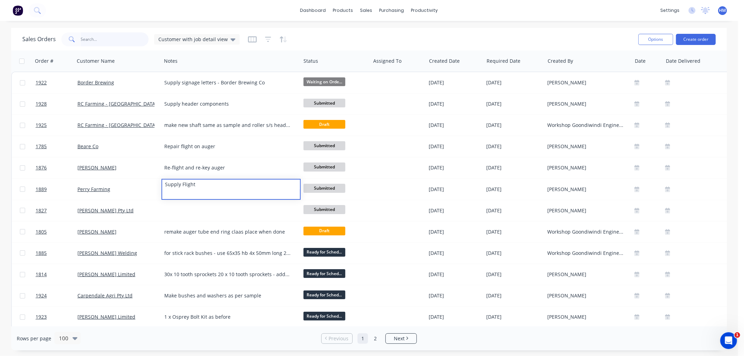
click at [117, 42] on input "text" at bounding box center [115, 39] width 68 height 14
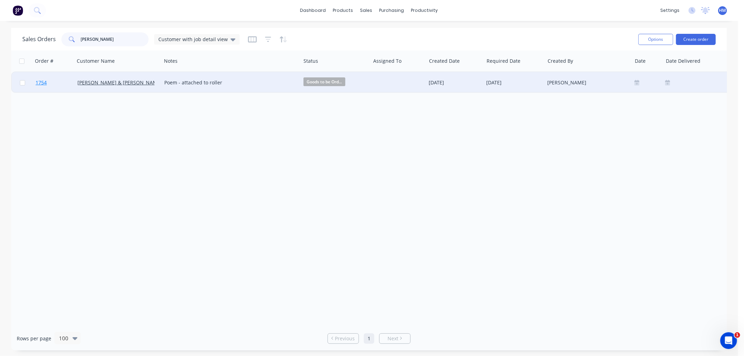
type input "[PERSON_NAME]"
click at [63, 79] on link "1754" at bounding box center [57, 82] width 42 height 21
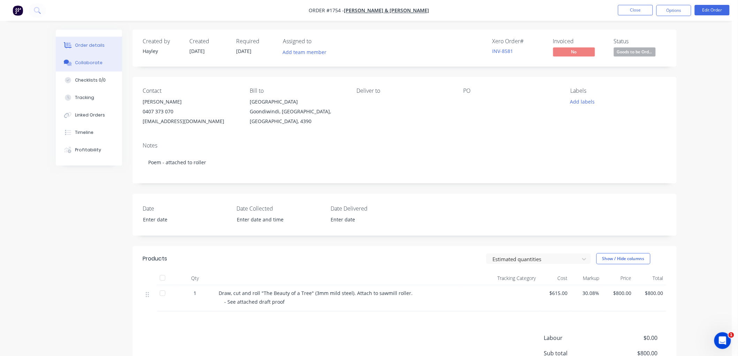
click at [79, 59] on button "Collaborate" at bounding box center [89, 62] width 66 height 17
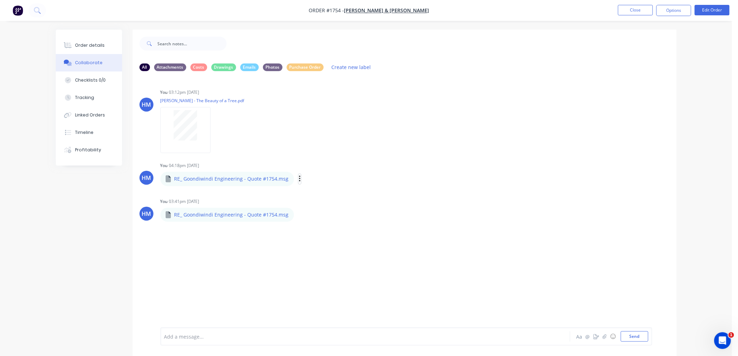
click at [299, 178] on icon "button" at bounding box center [300, 179] width 2 height 8
click at [325, 194] on button "Download" at bounding box center [345, 198] width 79 height 16
click at [641, 336] on button "Send" at bounding box center [635, 337] width 28 height 10
click at [94, 130] on button "Timeline" at bounding box center [89, 132] width 66 height 17
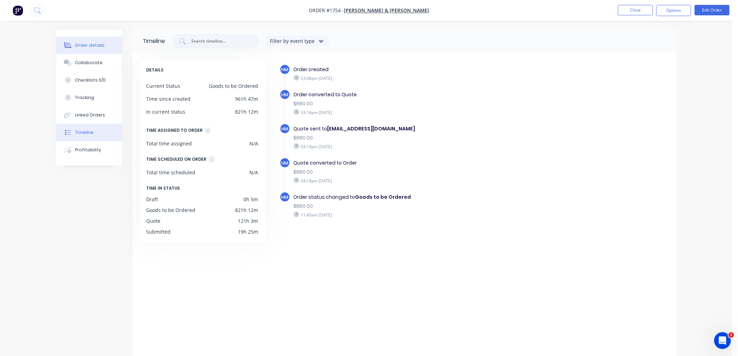
click at [85, 44] on div "Order details" at bounding box center [90, 45] width 30 height 6
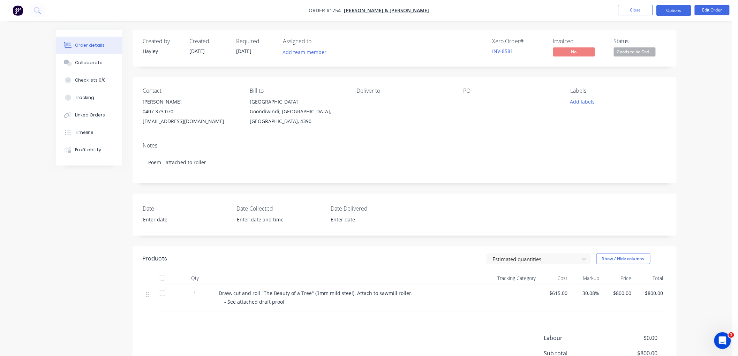
click at [676, 8] on button "Options" at bounding box center [674, 10] width 35 height 11
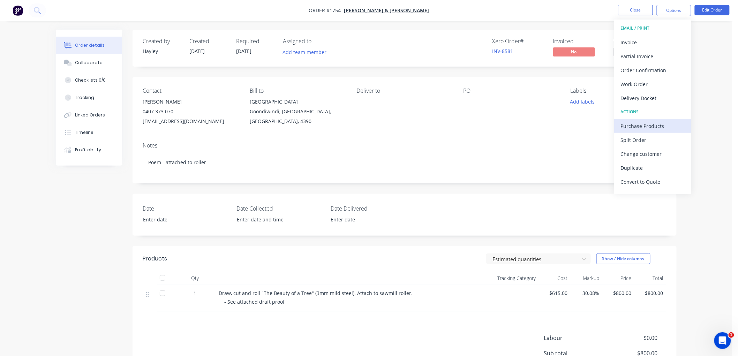
click at [654, 126] on div "Purchase Products" at bounding box center [653, 126] width 64 height 10
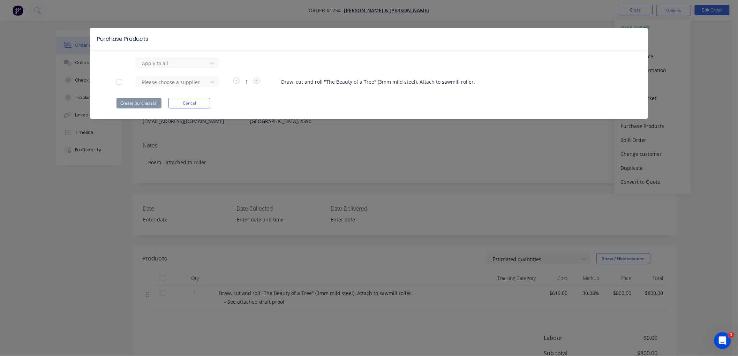
click at [121, 81] on div at bounding box center [119, 82] width 14 height 14
click at [178, 82] on div at bounding box center [172, 82] width 63 height 9
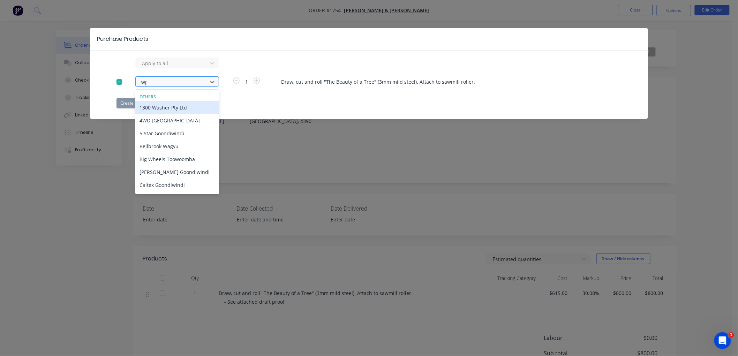
type input "wpm"
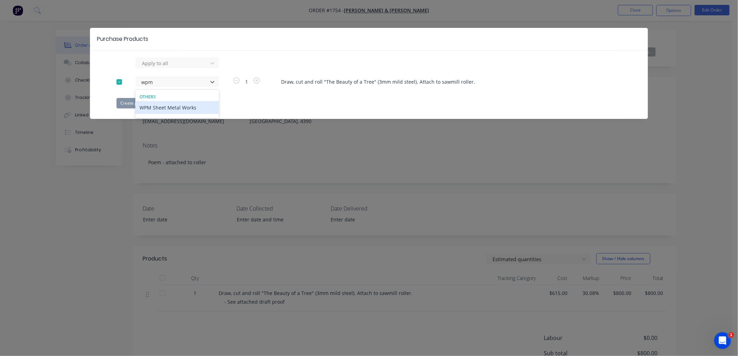
click at [179, 105] on div "WPM Sheet Metal Works" at bounding box center [177, 107] width 84 height 13
click at [136, 104] on button "Create purchase(s)" at bounding box center [139, 103] width 45 height 10
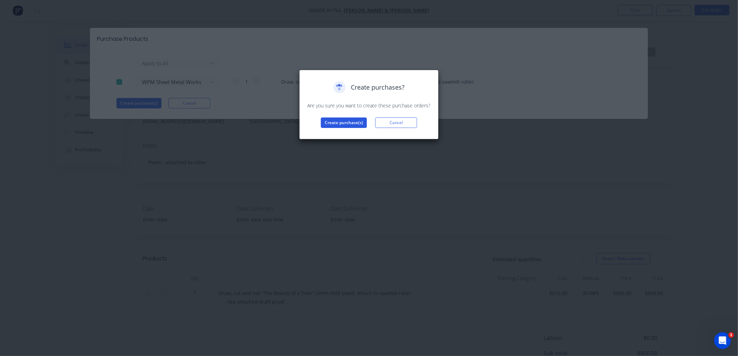
click at [337, 122] on button "Create purchase(s)" at bounding box center [344, 123] width 46 height 10
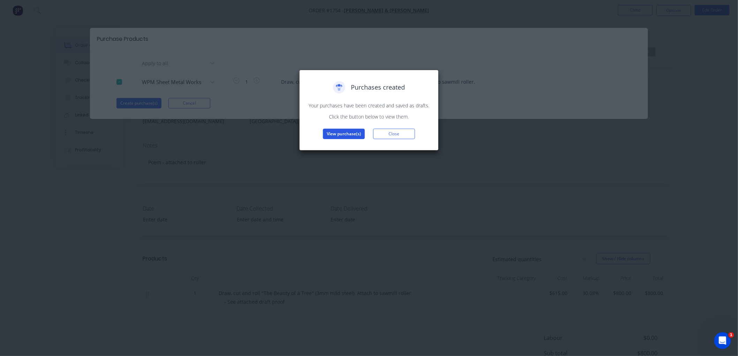
click at [339, 132] on button "View purchase(s)" at bounding box center [344, 134] width 42 height 10
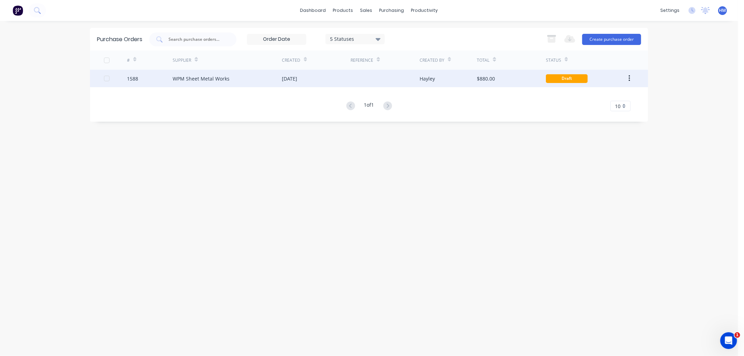
click at [144, 76] on div "1588" at bounding box center [150, 78] width 46 height 17
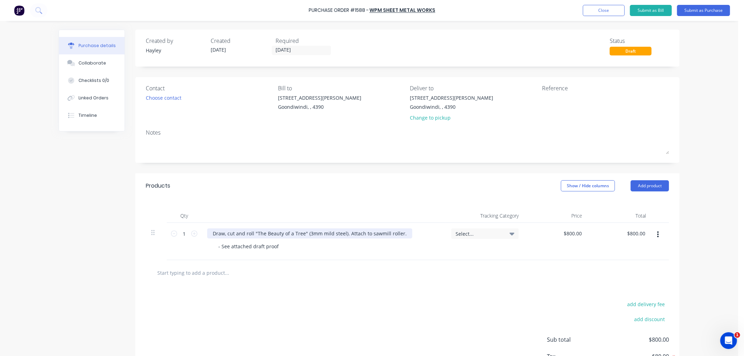
drag, startPoint x: 236, startPoint y: 235, endPoint x: 232, endPoint y: 234, distance: 4.0
click at [235, 235] on div "Draw, cut and roll "The Beauty of a Tree" (3mm mild steel). Attach to sawmill r…" at bounding box center [309, 234] width 205 height 10
drag, startPoint x: 207, startPoint y: 235, endPoint x: 252, endPoint y: 231, distance: 45.2
click at [250, 232] on div "Draw, cut and roll "The Beauty of a Tree" (3mm mild steel). Attach to sawmill r…" at bounding box center [309, 234] width 205 height 10
drag, startPoint x: 344, startPoint y: 234, endPoint x: 402, endPoint y: 236, distance: 58.3
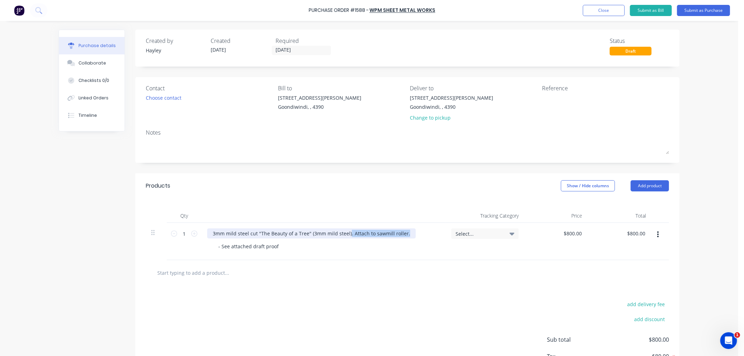
click at [402, 236] on div "3mm mild steel cut "The Beauty of a Tree" (3mm mild steel). Attach to sawmill r…" at bounding box center [311, 234] width 209 height 10
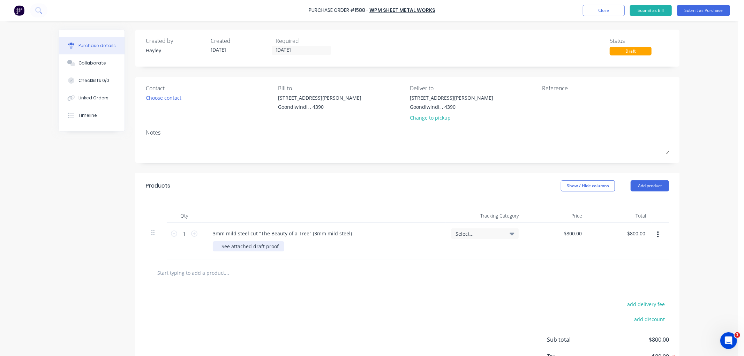
click at [278, 246] on div "- See attached draft proof" at bounding box center [249, 246] width 72 height 10
drag, startPoint x: 278, startPoint y: 246, endPoint x: 262, endPoint y: 246, distance: 16.1
click at [262, 246] on div "- See attached draft proof" at bounding box center [249, 246] width 72 height 10
click at [266, 284] on div at bounding box center [407, 272] width 523 height 25
click at [214, 269] on input "text" at bounding box center [227, 273] width 140 height 14
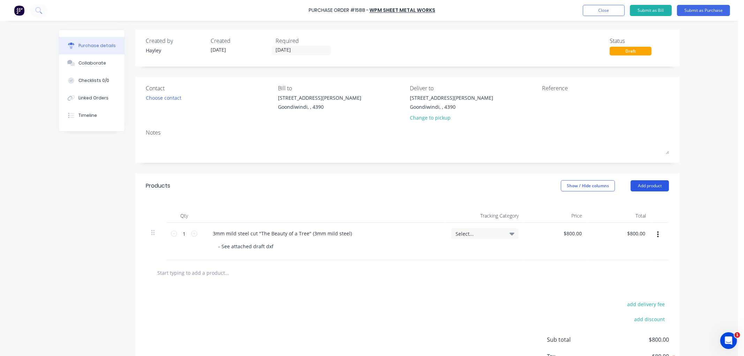
click at [647, 185] on button "Add product" at bounding box center [650, 185] width 38 height 11
click at [639, 204] on div "Product catalogue" at bounding box center [636, 204] width 54 height 10
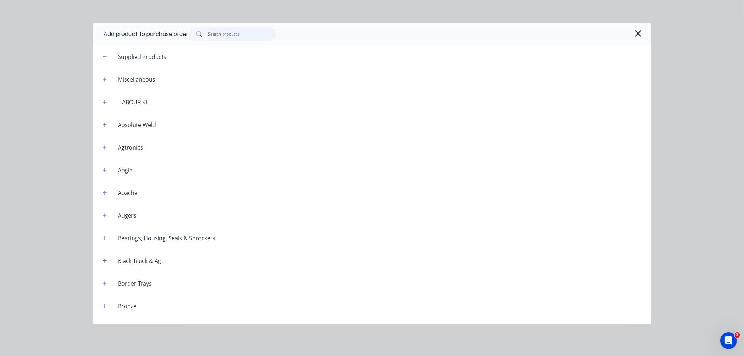
click at [234, 33] on input "text" at bounding box center [242, 34] width 68 height 14
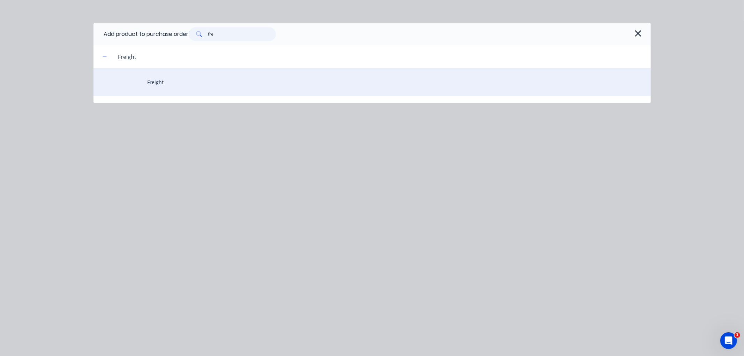
type input "fre"
click at [159, 81] on div "Freight" at bounding box center [373, 82] width 558 height 28
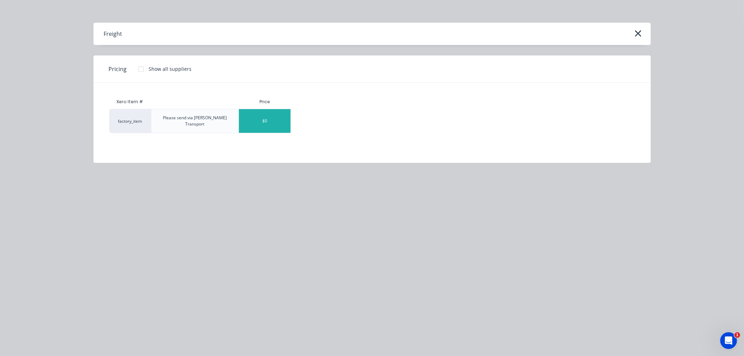
click at [266, 118] on div "$0" at bounding box center [265, 121] width 52 height 24
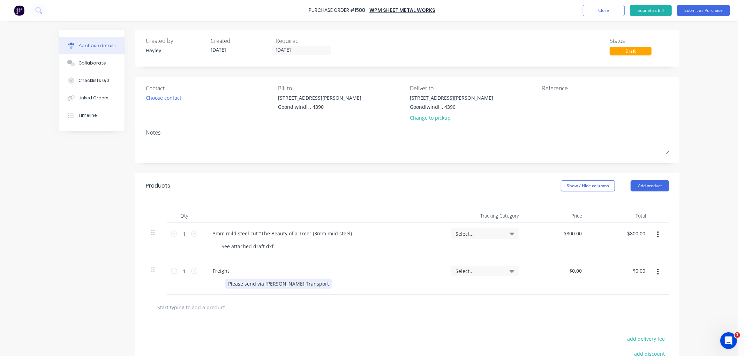
click at [300, 283] on div "Please send via [PERSON_NAME] Transport" at bounding box center [278, 284] width 106 height 10
click at [99, 61] on div "Collaborate" at bounding box center [93, 63] width 28 height 6
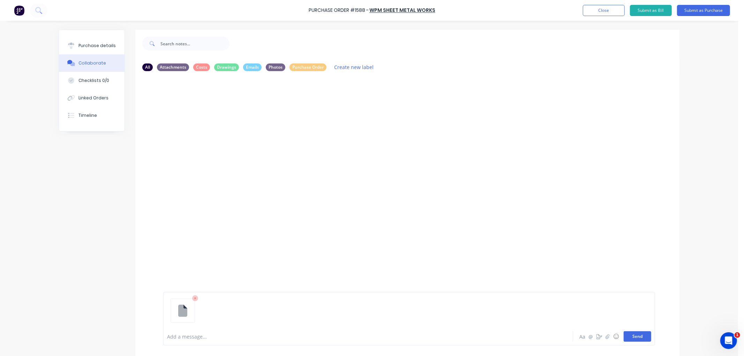
drag, startPoint x: 633, startPoint y: 335, endPoint x: 607, endPoint y: 321, distance: 29.0
click at [633, 334] on button "Send" at bounding box center [638, 337] width 28 height 10
click at [288, 105] on icon "button" at bounding box center [289, 106] width 2 height 8
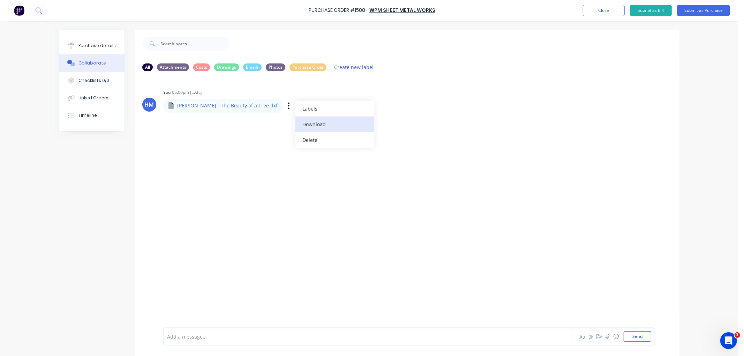
click at [296, 121] on button "Download" at bounding box center [335, 125] width 79 height 16
click at [98, 48] on div "Purchase details" at bounding box center [97, 46] width 37 height 6
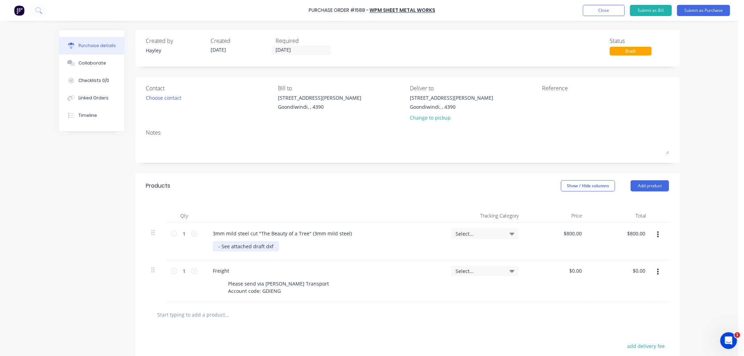
click at [251, 248] on div "- See attached draft dxf" at bounding box center [246, 246] width 66 height 10
drag, startPoint x: 260, startPoint y: 248, endPoint x: 248, endPoint y: 247, distance: 11.6
click at [248, 247] on div "- See attached draft dxf" at bounding box center [246, 246] width 66 height 10
click at [294, 266] on div "Freight" at bounding box center [323, 271] width 233 height 10
type input "800.00"
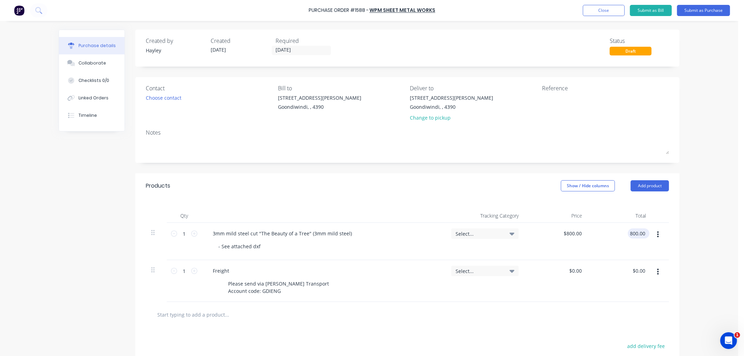
click at [630, 235] on input "800.00" at bounding box center [637, 234] width 19 height 10
type input "800.00"
type input "$800.00"
drag, startPoint x: 562, startPoint y: 235, endPoint x: 550, endPoint y: 235, distance: 11.5
click at [550, 235] on div "800.00 800.00" at bounding box center [557, 241] width 64 height 37
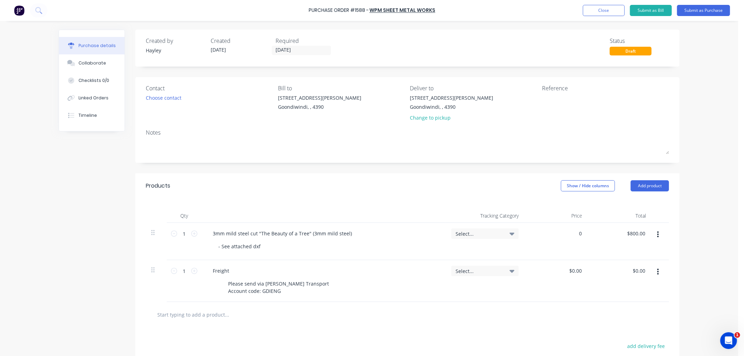
type input "$0.00"
click at [549, 243] on div "$0.00 $0.00" at bounding box center [557, 241] width 64 height 37
click at [690, 10] on button "Submit as Purchase" at bounding box center [703, 10] width 53 height 11
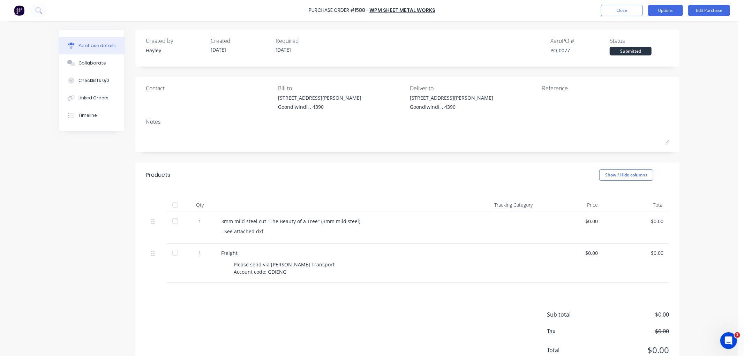
click at [659, 13] on button "Options" at bounding box center [665, 10] width 35 height 11
click at [649, 29] on div "Print / Email" at bounding box center [650, 28] width 54 height 10
click at [643, 56] on div "Without pricing" at bounding box center [650, 56] width 54 height 10
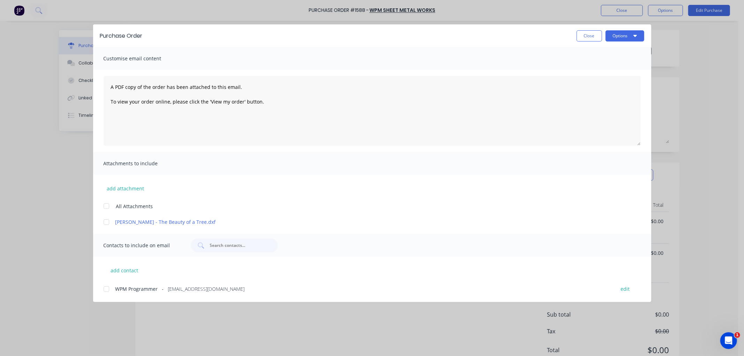
click at [106, 222] on div at bounding box center [106, 222] width 14 height 14
click at [104, 288] on div at bounding box center [106, 289] width 14 height 14
click at [625, 33] on button "Options" at bounding box center [625, 35] width 39 height 11
click at [606, 79] on div "Email" at bounding box center [612, 81] width 54 height 10
click at [617, 33] on button "Options" at bounding box center [625, 35] width 39 height 11
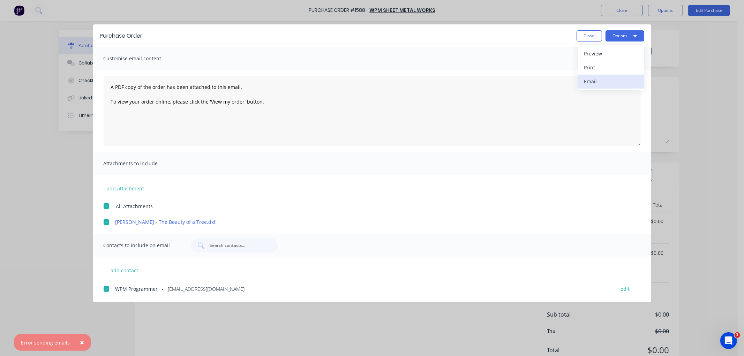
click at [597, 82] on div "Email" at bounding box center [612, 81] width 54 height 10
click at [61, 340] on div "Error sending emails" at bounding box center [45, 342] width 49 height 7
click at [76, 340] on button "×" at bounding box center [82, 342] width 18 height 17
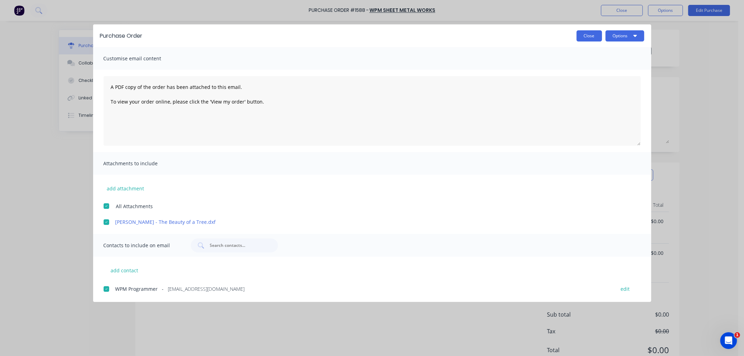
click at [583, 34] on button "Close" at bounding box center [589, 35] width 25 height 11
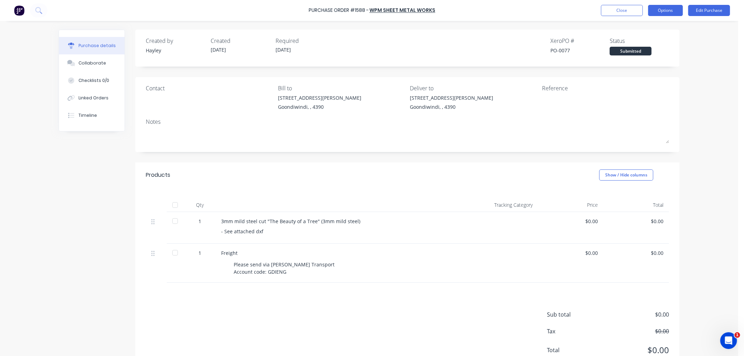
click at [671, 7] on button "Options" at bounding box center [665, 10] width 35 height 11
click at [657, 30] on div "Print / Email" at bounding box center [650, 28] width 54 height 10
click at [650, 52] on div "Without pricing" at bounding box center [650, 56] width 54 height 10
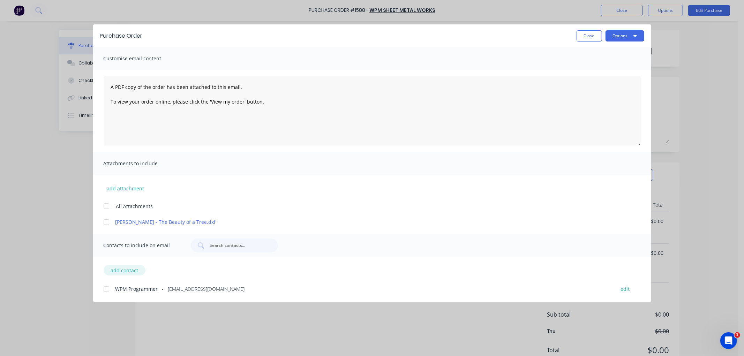
drag, startPoint x: 105, startPoint y: 292, endPoint x: 107, endPoint y: 268, distance: 24.1
click at [105, 290] on div at bounding box center [106, 289] width 14 height 14
click at [107, 222] on div at bounding box center [106, 222] width 14 height 14
click at [618, 36] on button "Options" at bounding box center [625, 35] width 39 height 11
click at [609, 79] on div "Email" at bounding box center [612, 81] width 54 height 10
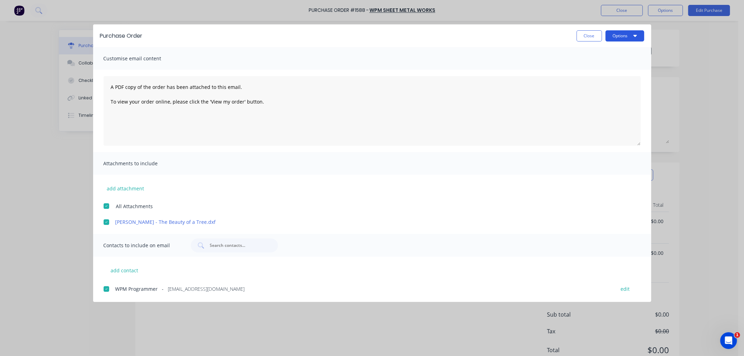
drag, startPoint x: 615, startPoint y: 34, endPoint x: 635, endPoint y: 41, distance: 21.3
click at [616, 33] on button "Options" at bounding box center [625, 35] width 39 height 11
click at [618, 79] on div "Email" at bounding box center [612, 81] width 54 height 10
drag, startPoint x: 594, startPoint y: 36, endPoint x: 478, endPoint y: 37, distance: 115.2
click at [594, 36] on button "Close" at bounding box center [589, 35] width 25 height 11
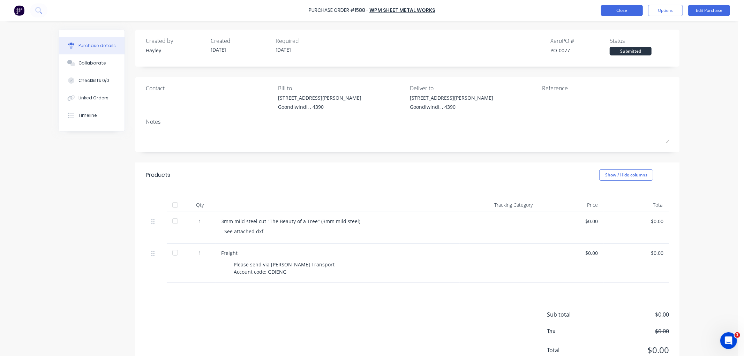
click at [623, 14] on button "Close" at bounding box center [622, 10] width 42 height 11
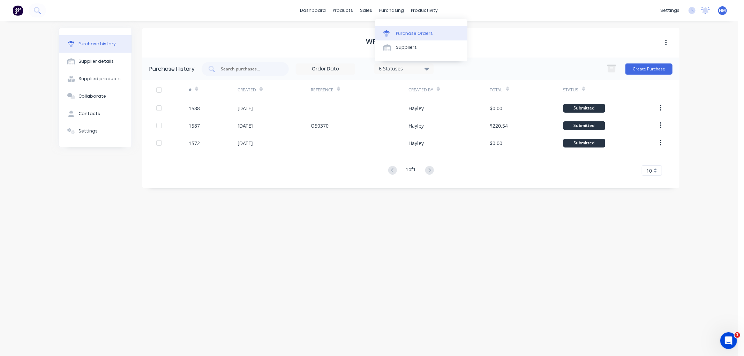
click at [406, 30] on div "Purchase Orders" at bounding box center [414, 33] width 37 height 6
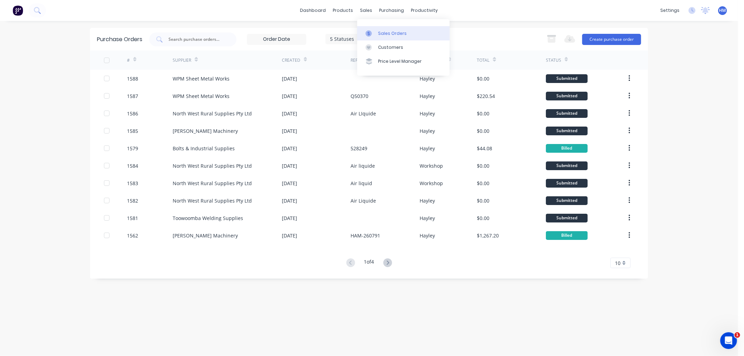
click at [381, 32] on div "Sales Orders" at bounding box center [392, 33] width 29 height 6
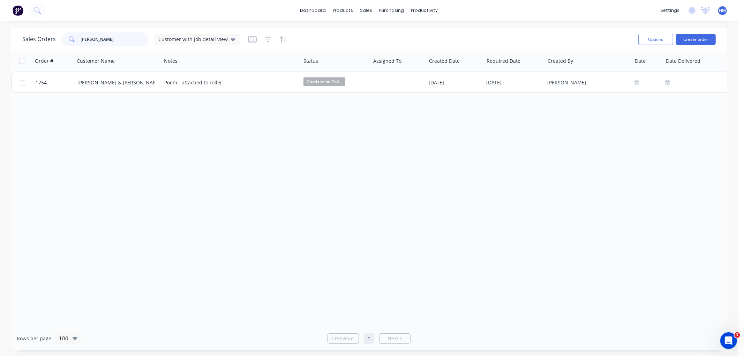
drag, startPoint x: 109, startPoint y: 38, endPoint x: 63, endPoint y: 38, distance: 46.1
click at [63, 38] on div "[PERSON_NAME]" at bounding box center [104, 39] width 87 height 14
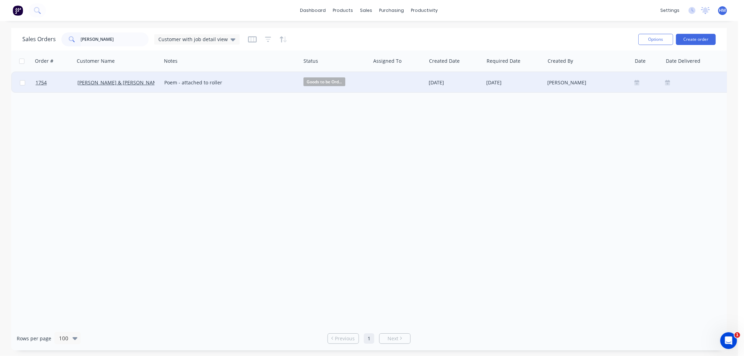
click at [325, 84] on span "Goods to be Ord..." at bounding box center [325, 81] width 42 height 9
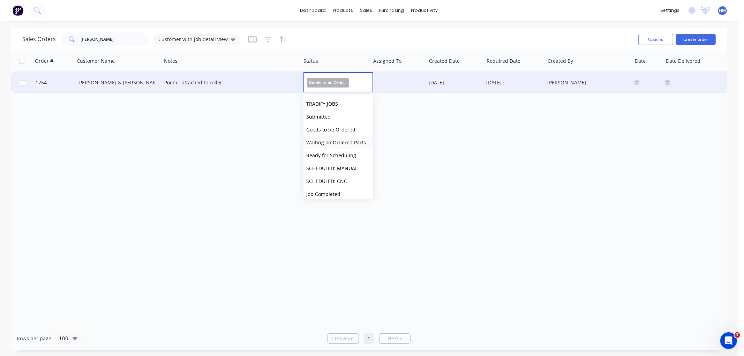
click at [336, 136] on button "Waiting on Ordered Parts" at bounding box center [339, 142] width 70 height 13
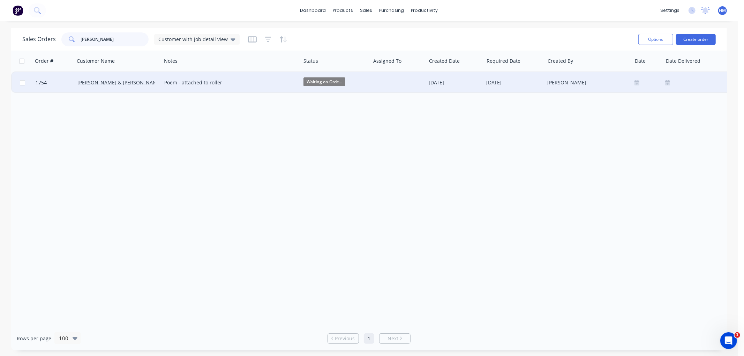
drag, startPoint x: 110, startPoint y: 40, endPoint x: 66, endPoint y: 41, distance: 44.0
click at [66, 41] on div "[PERSON_NAME]" at bounding box center [104, 39] width 87 height 14
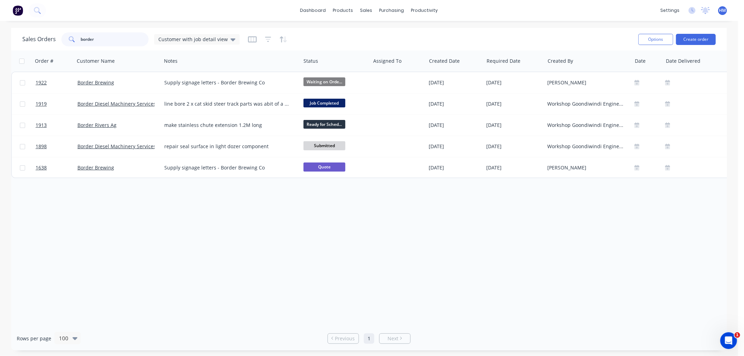
drag, startPoint x: 99, startPoint y: 38, endPoint x: 59, endPoint y: 38, distance: 40.1
click at [59, 38] on div "Sales Orders border Customer with job detail view" at bounding box center [130, 39] width 217 height 14
type input "westmar"
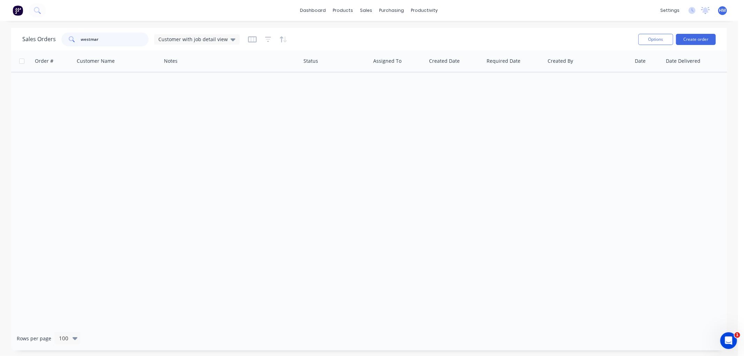
drag, startPoint x: 124, startPoint y: 37, endPoint x: 49, endPoint y: 36, distance: 74.7
click at [49, 36] on div "Sales Orders westmar Customer with job detail view" at bounding box center [130, 39] width 217 height 14
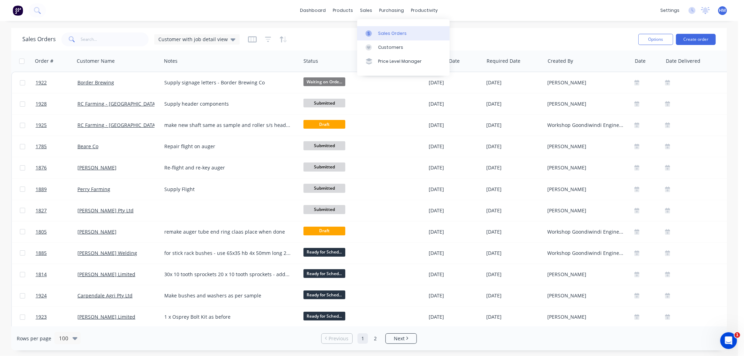
click at [381, 32] on div "Sales Orders" at bounding box center [392, 33] width 29 height 6
click at [374, 33] on div at bounding box center [371, 33] width 10 height 6
